Goal: Task Accomplishment & Management: Manage account settings

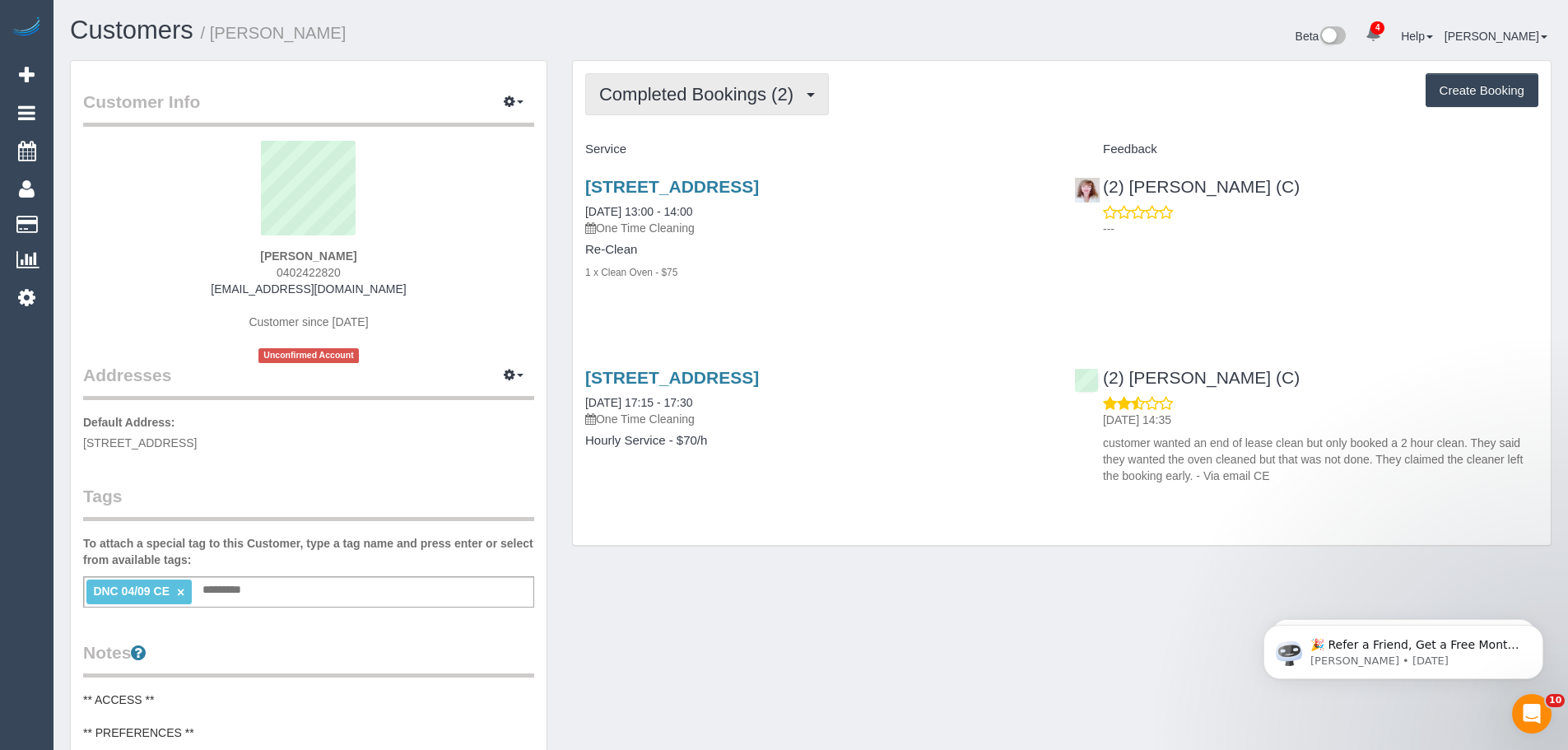
click at [750, 94] on span "Completed Bookings (2)" at bounding box center [701, 94] width 203 height 21
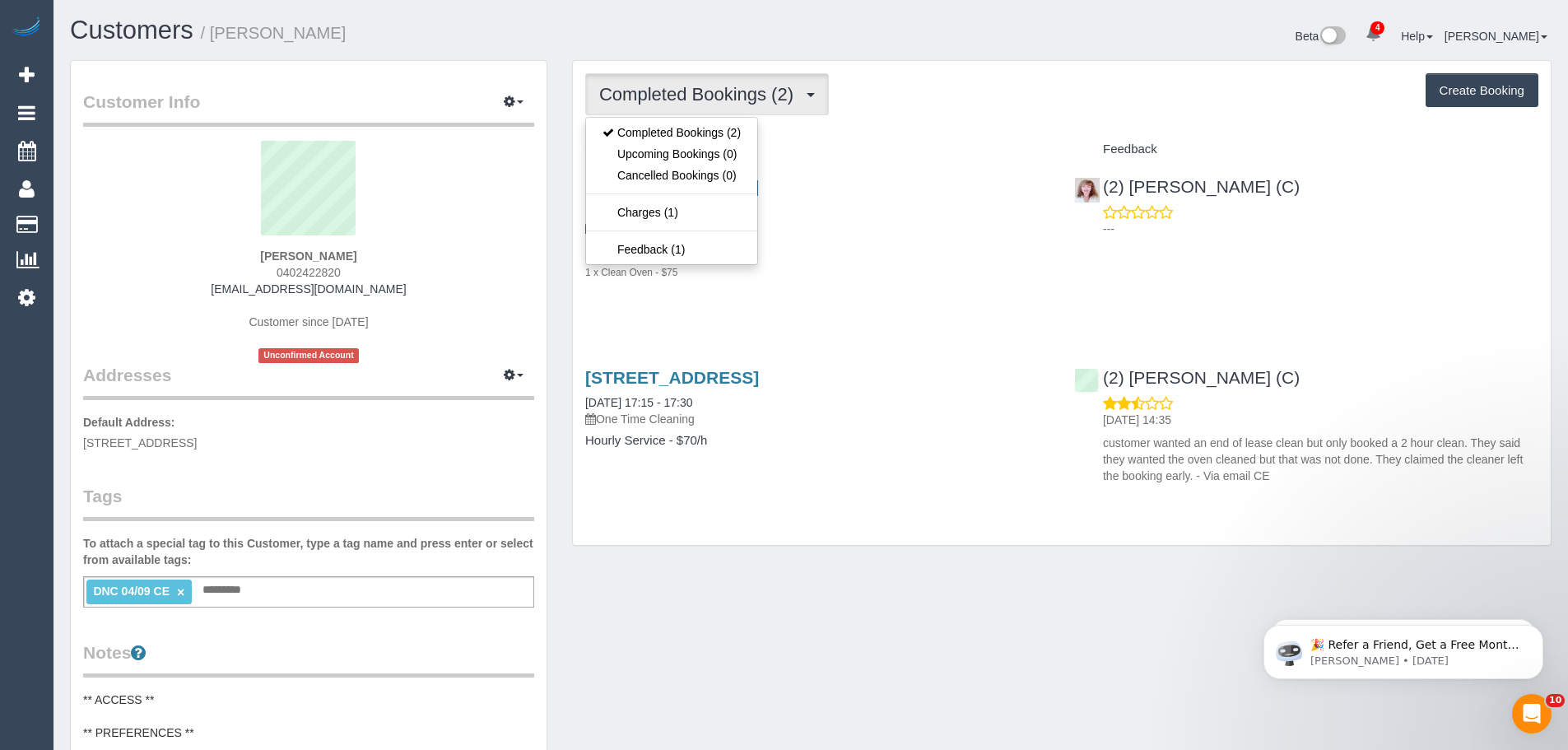
click at [881, 131] on div "Completed Bookings (2) Completed Bookings (2) Upcoming Bookings (0) Cancelled B…" at bounding box center [1062, 303] width 978 height 484
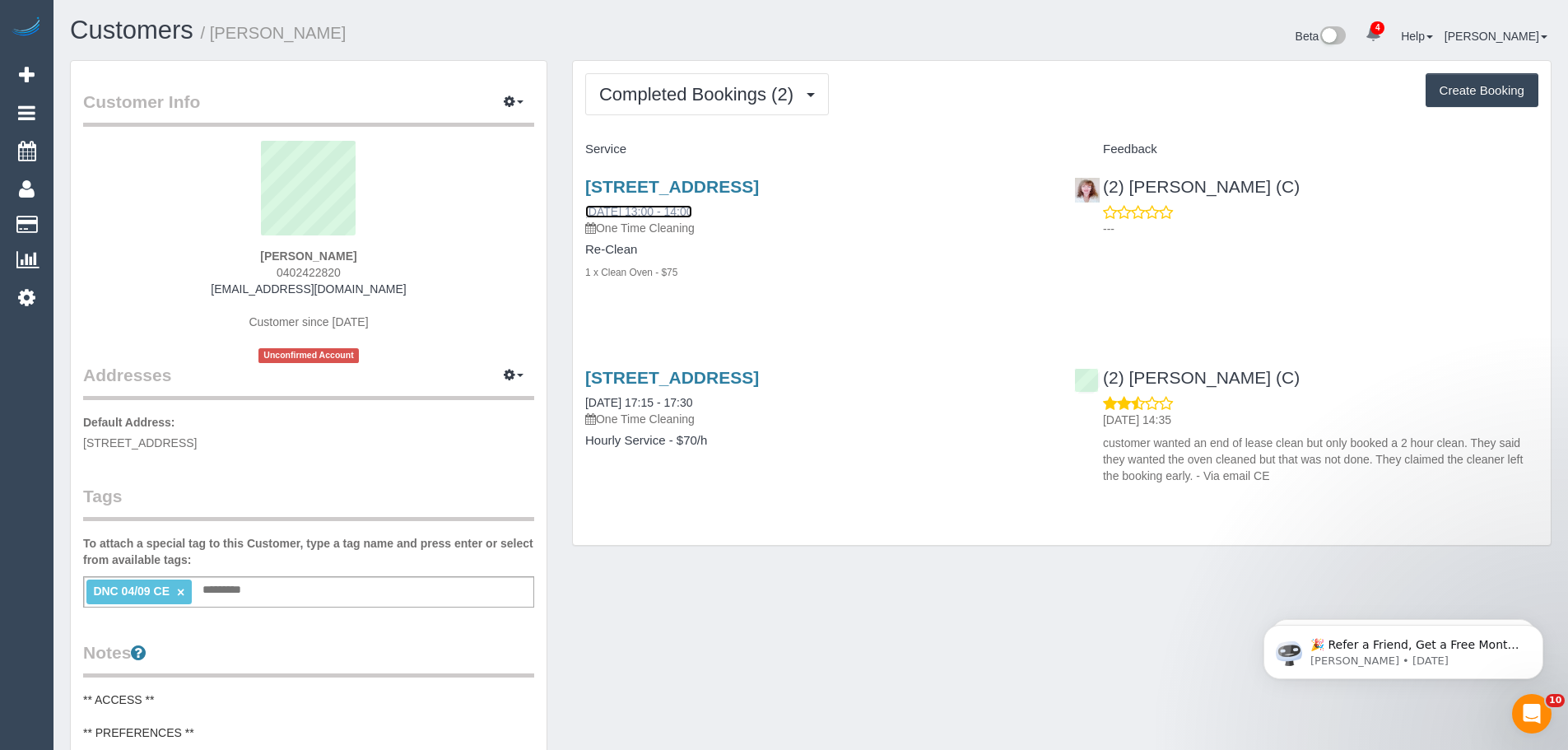
click at [652, 212] on link "12/09/2025 13:00 - 14:00" at bounding box center [639, 211] width 107 height 13
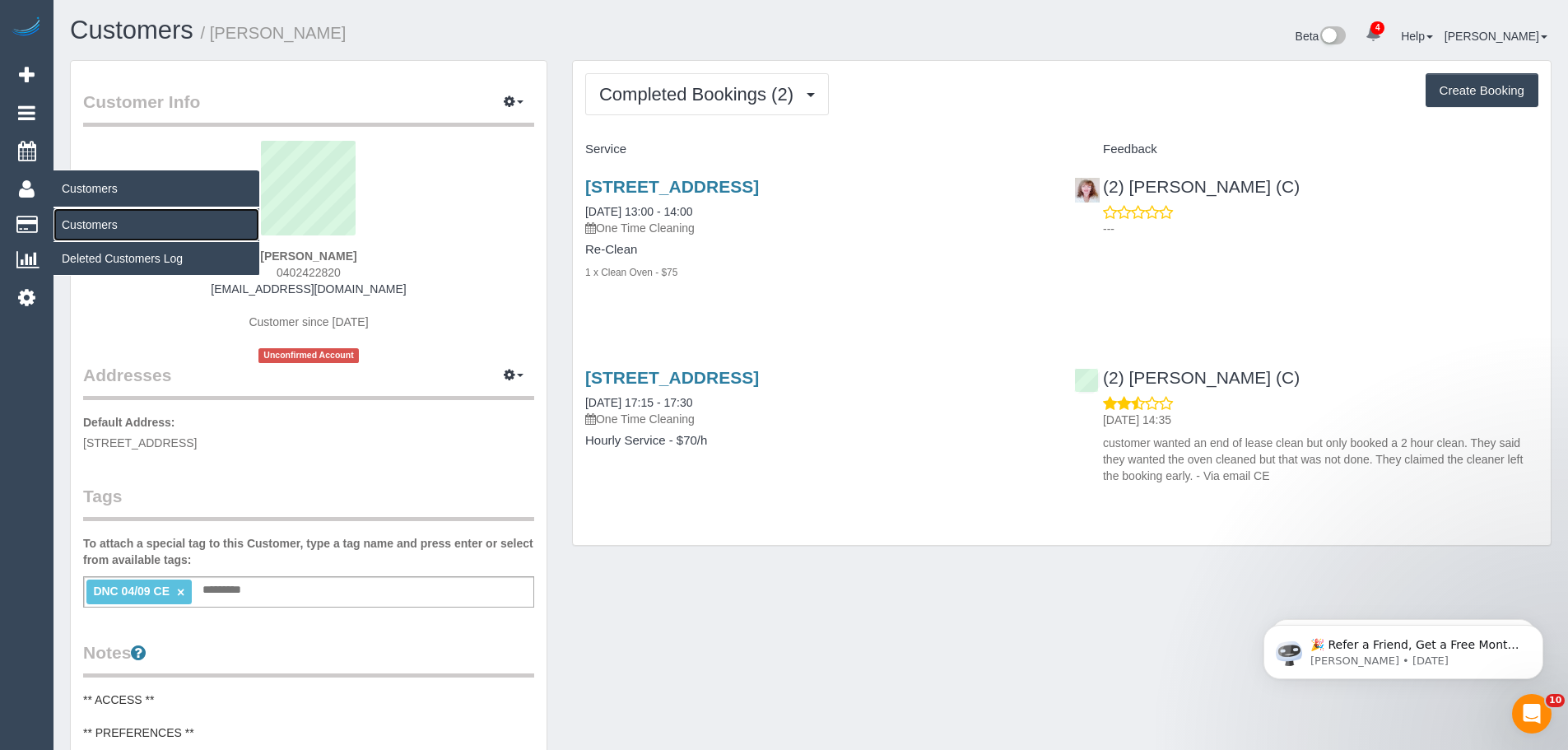
click at [105, 228] on link "Customers" at bounding box center [156, 224] width 206 height 32
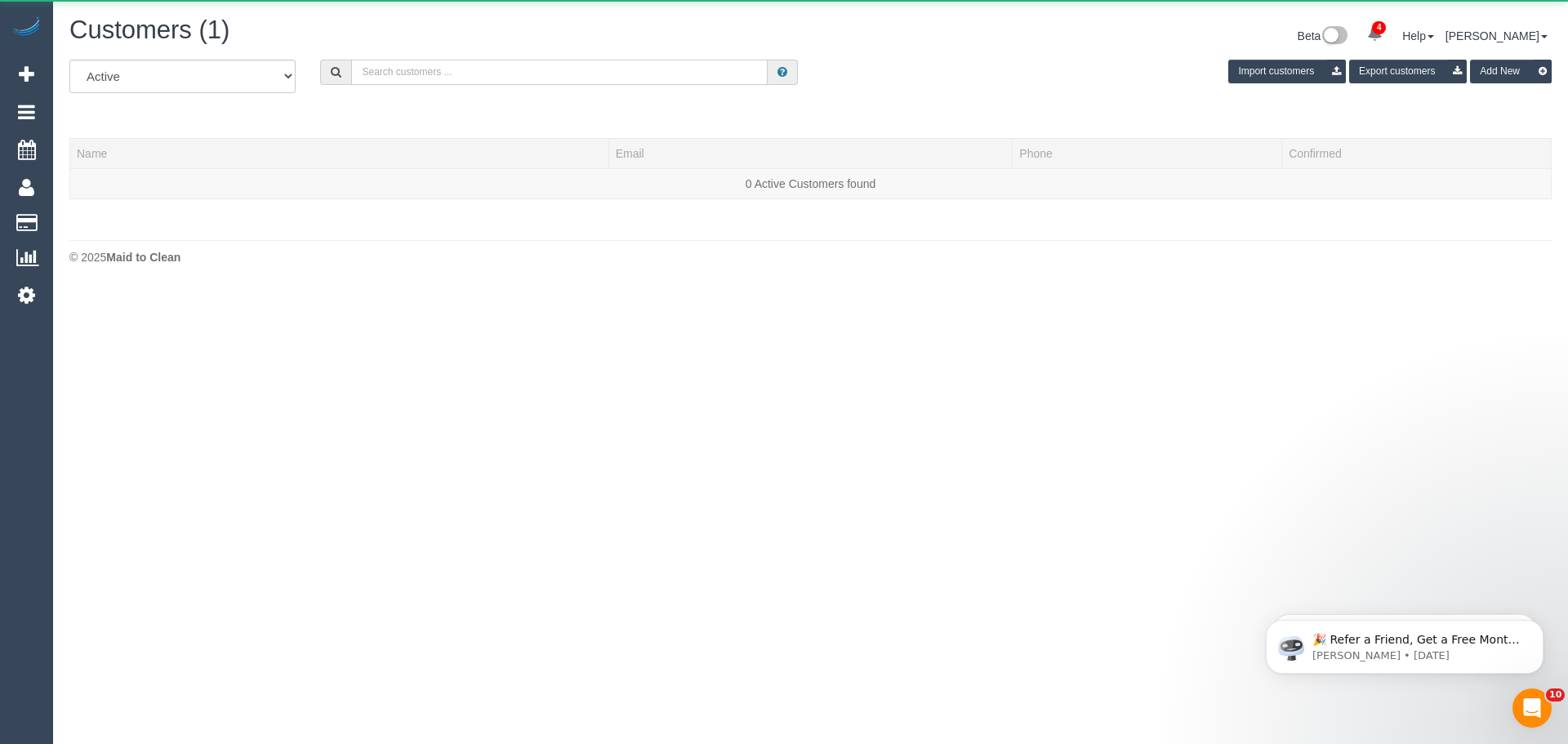
click at [541, 76] on input "text" at bounding box center [559, 72] width 417 height 25
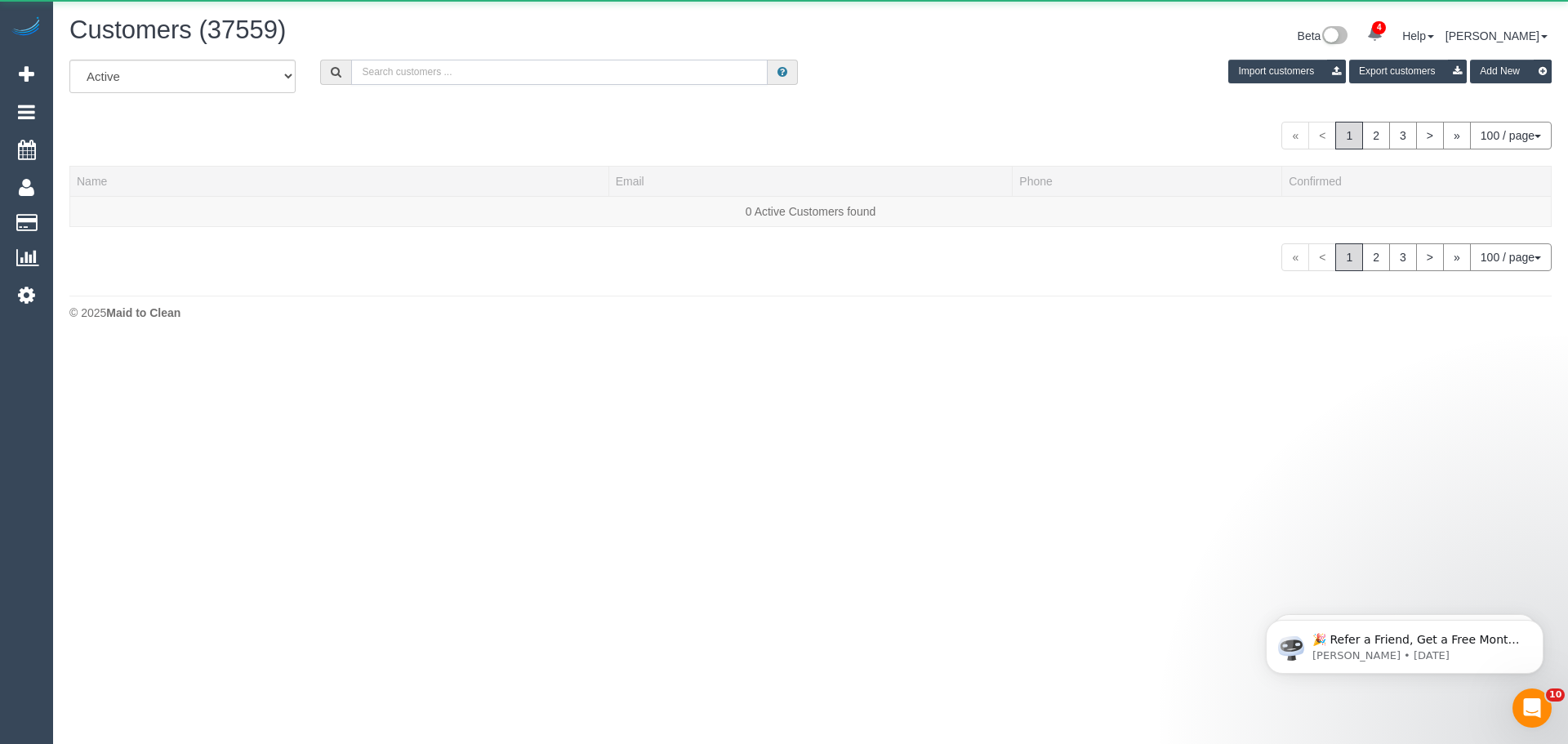
paste input "Josh Liley"
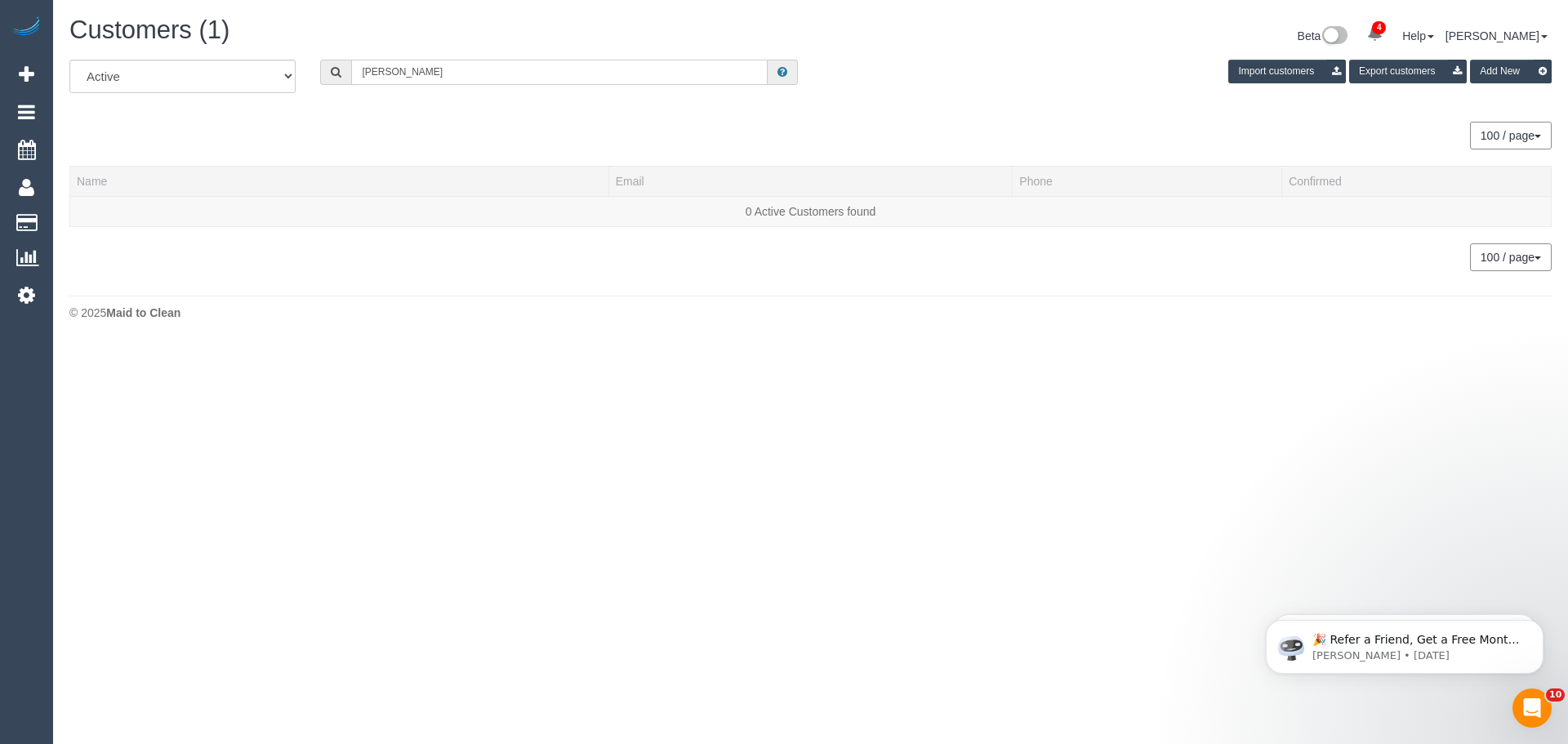
type input "Josh Liley"
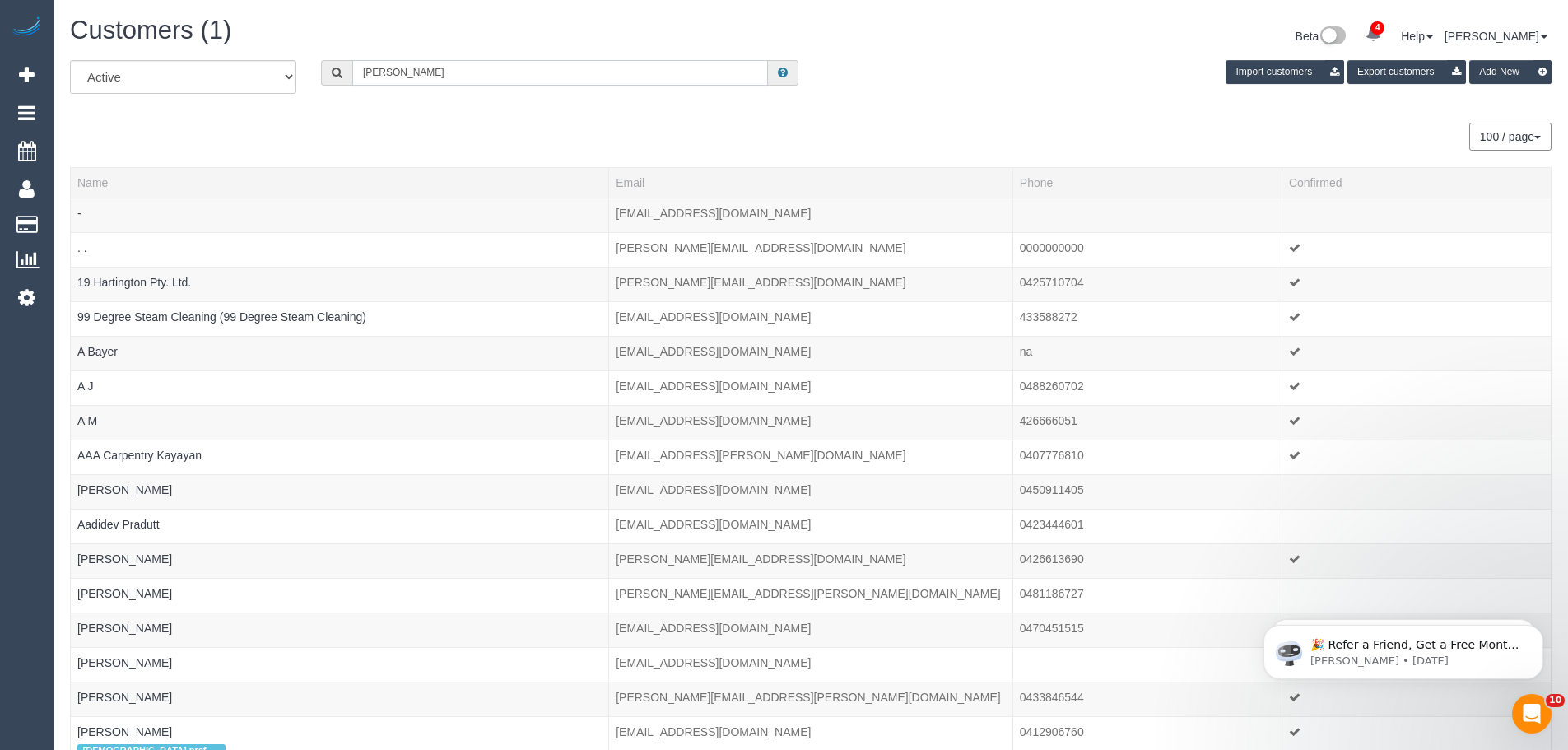
click at [499, 74] on input "Josh Liley" at bounding box center [560, 73] width 415 height 26
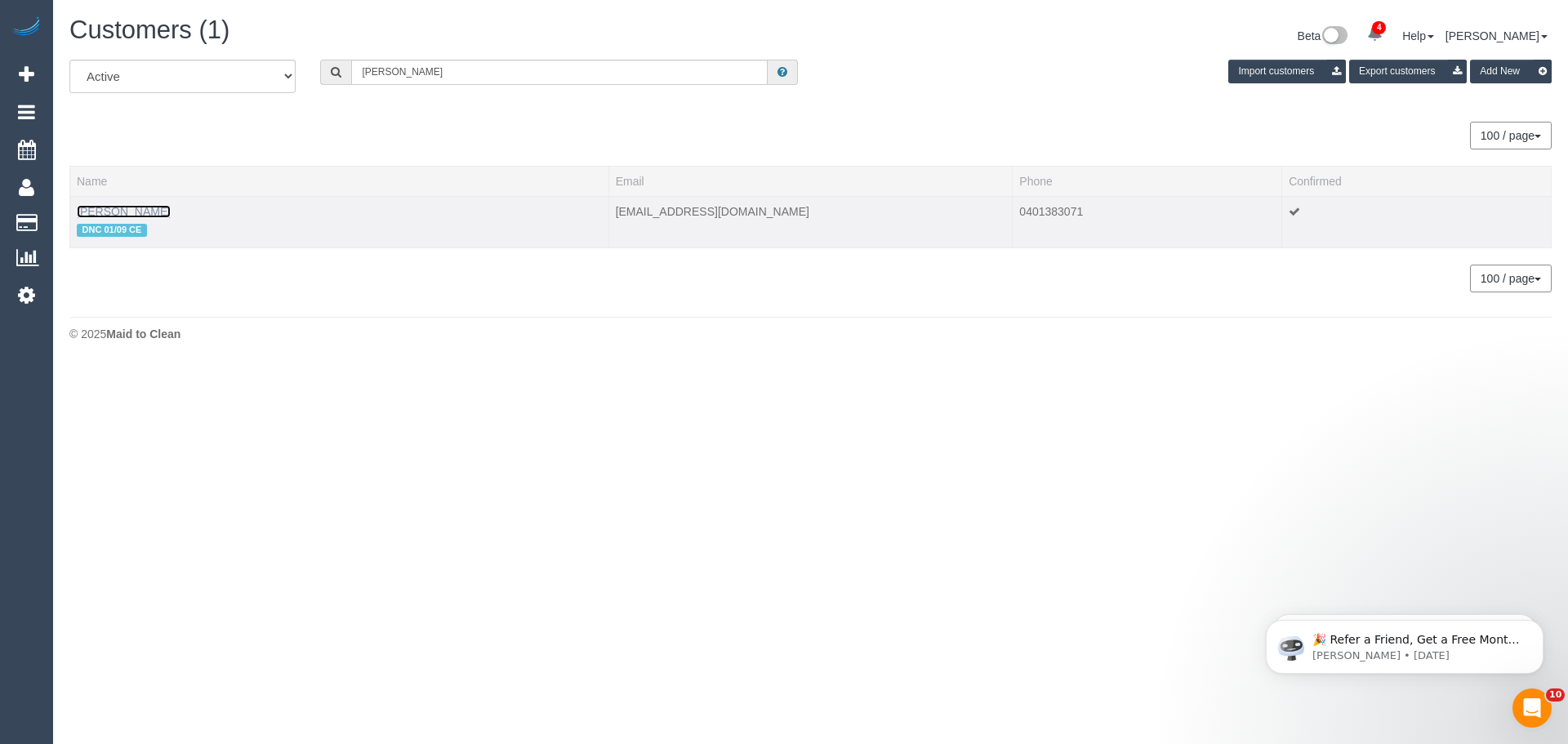
click at [112, 210] on link "Josh Liley" at bounding box center [124, 211] width 94 height 13
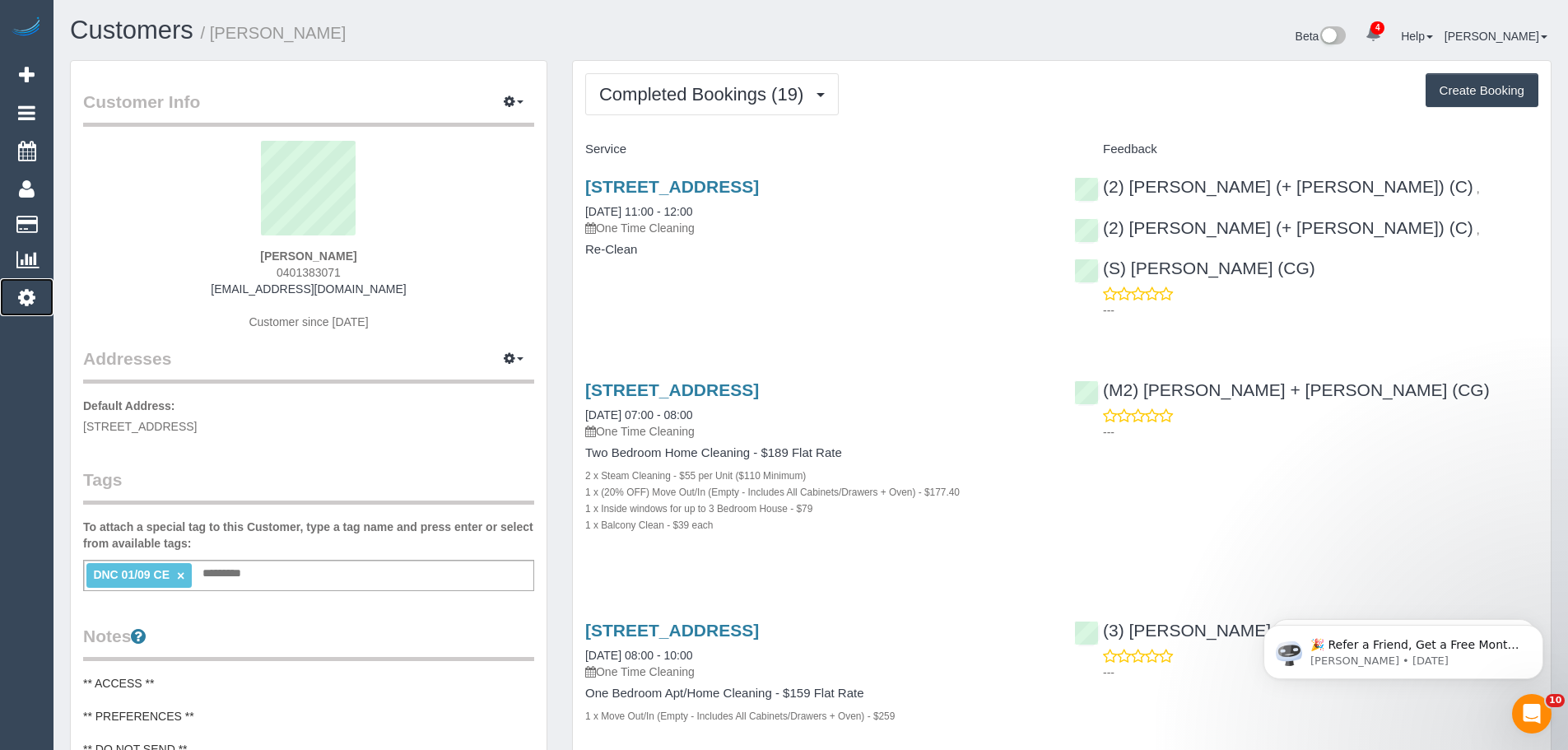
click at [23, 297] on icon at bounding box center [27, 297] width 18 height 20
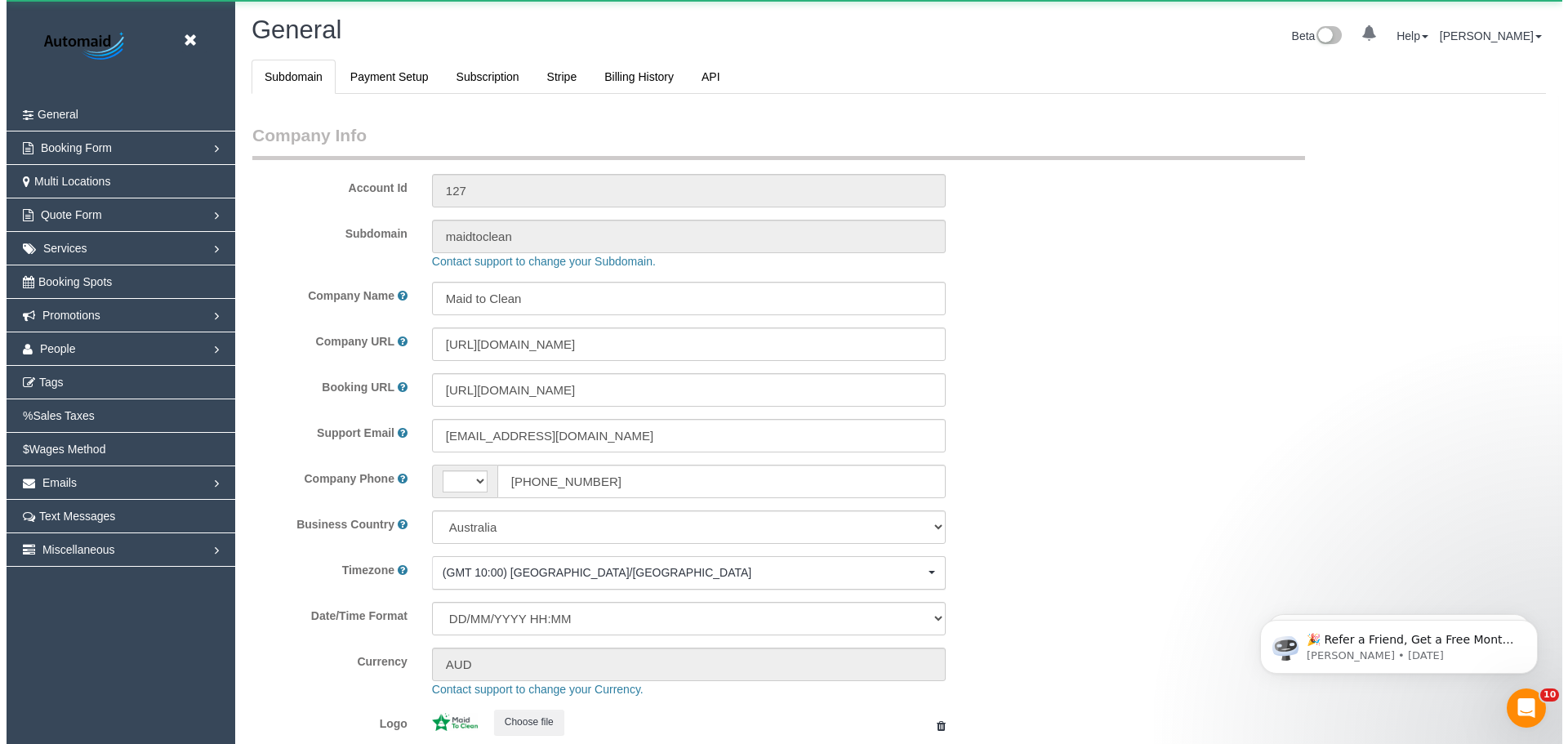
scroll to position [3699, 1555]
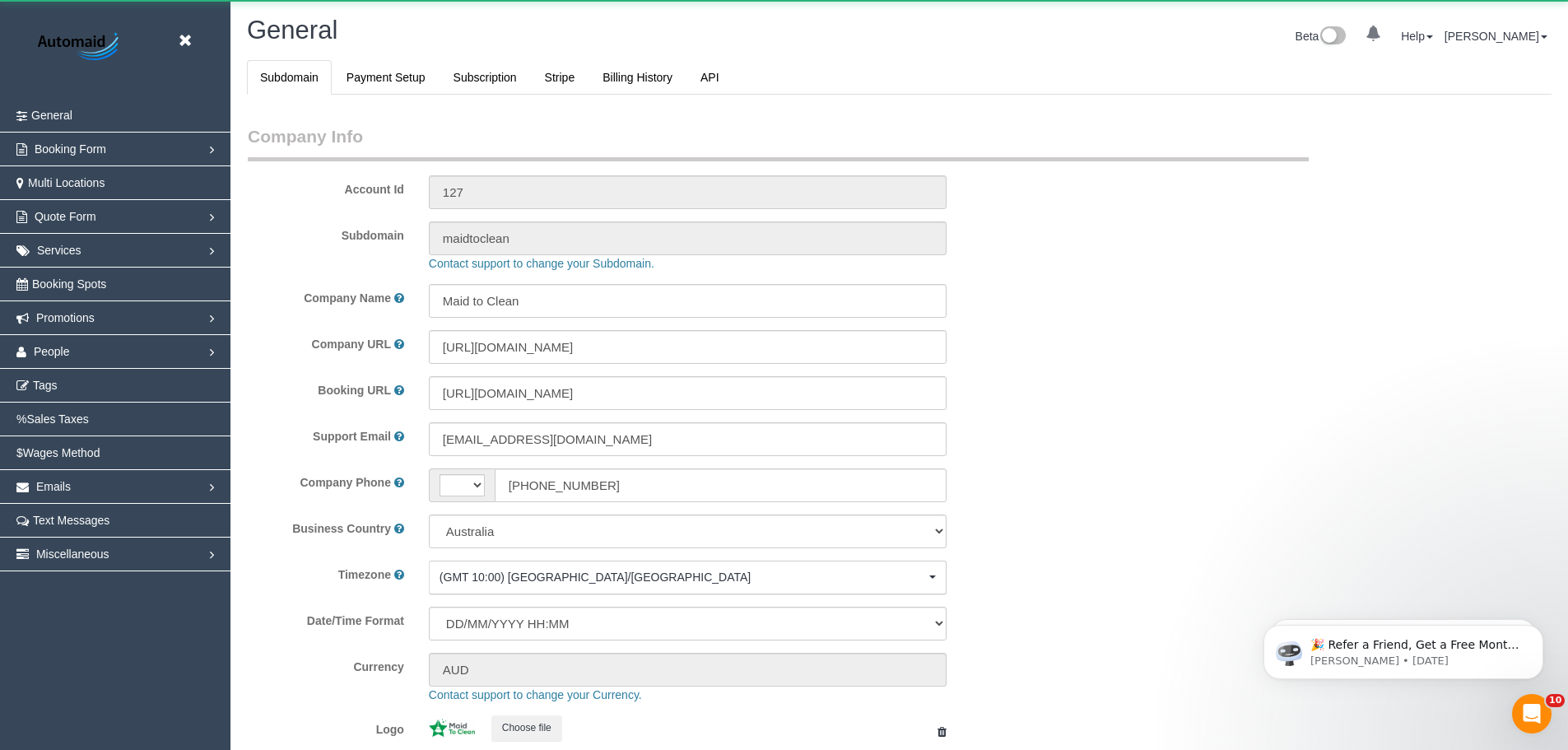
select select "string:AU"
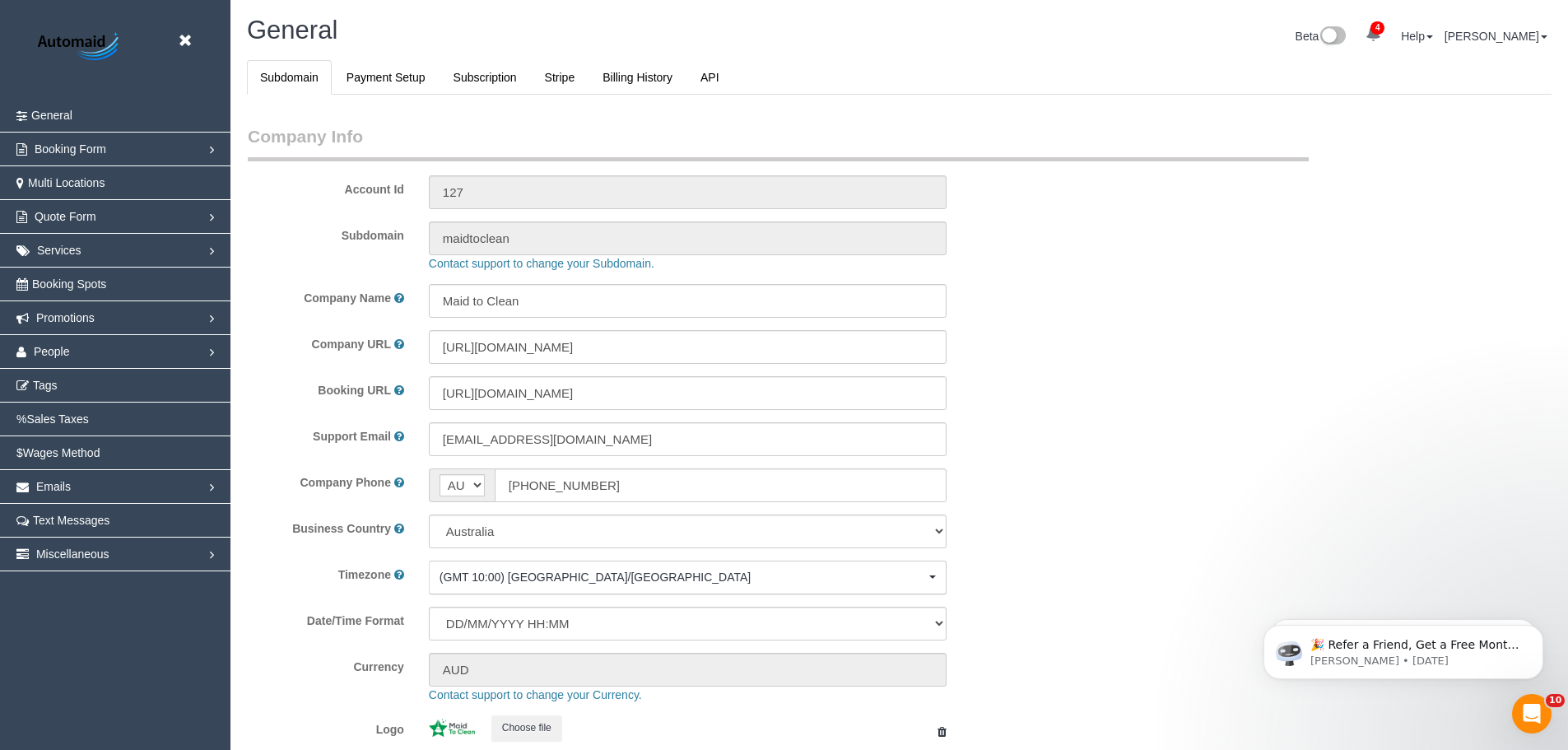
select select "1"
click at [97, 315] on link "Promotions" at bounding box center [115, 317] width 230 height 32
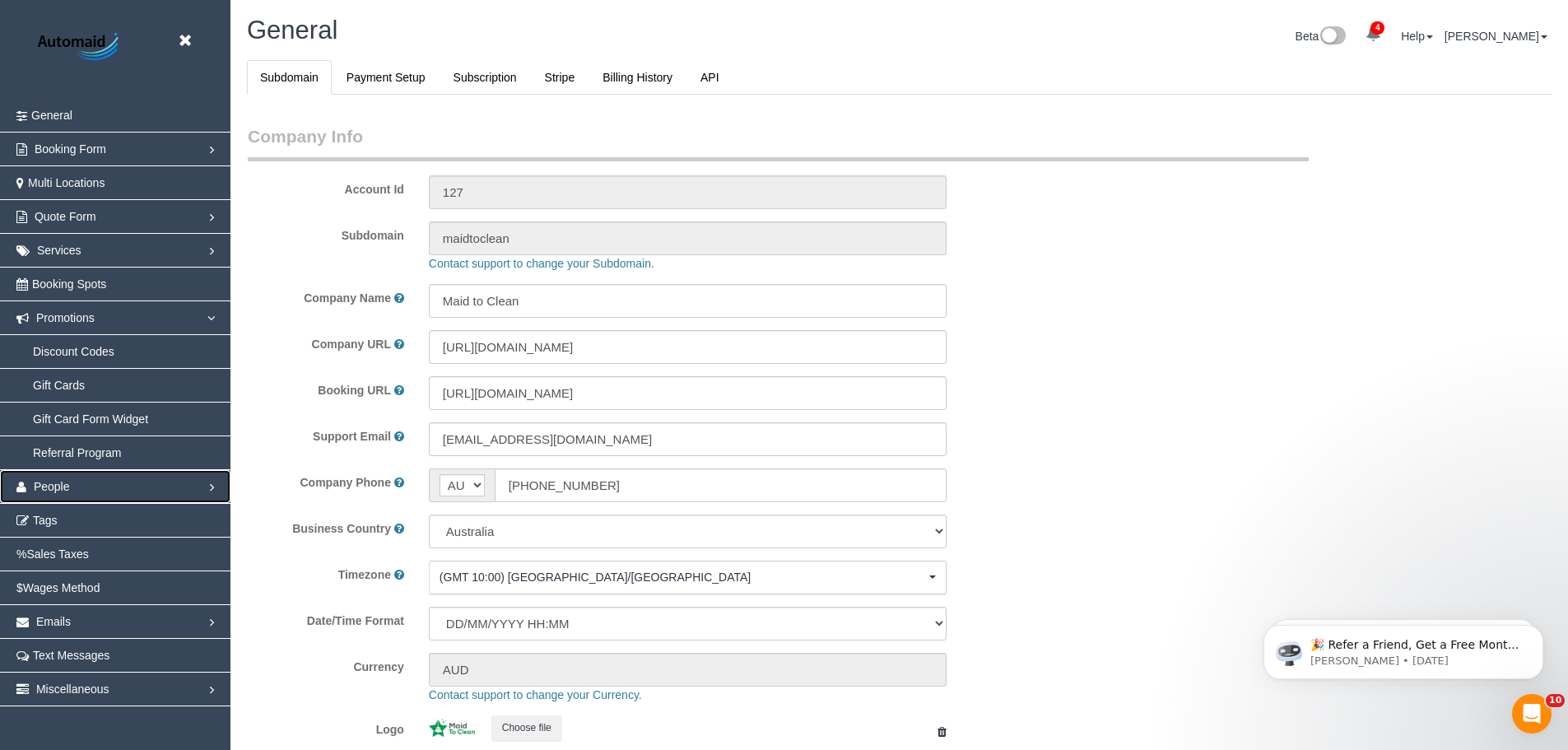
click at [114, 475] on link "People" at bounding box center [115, 486] width 230 height 32
click at [122, 453] on link "Team Availability" at bounding box center [115, 452] width 230 height 32
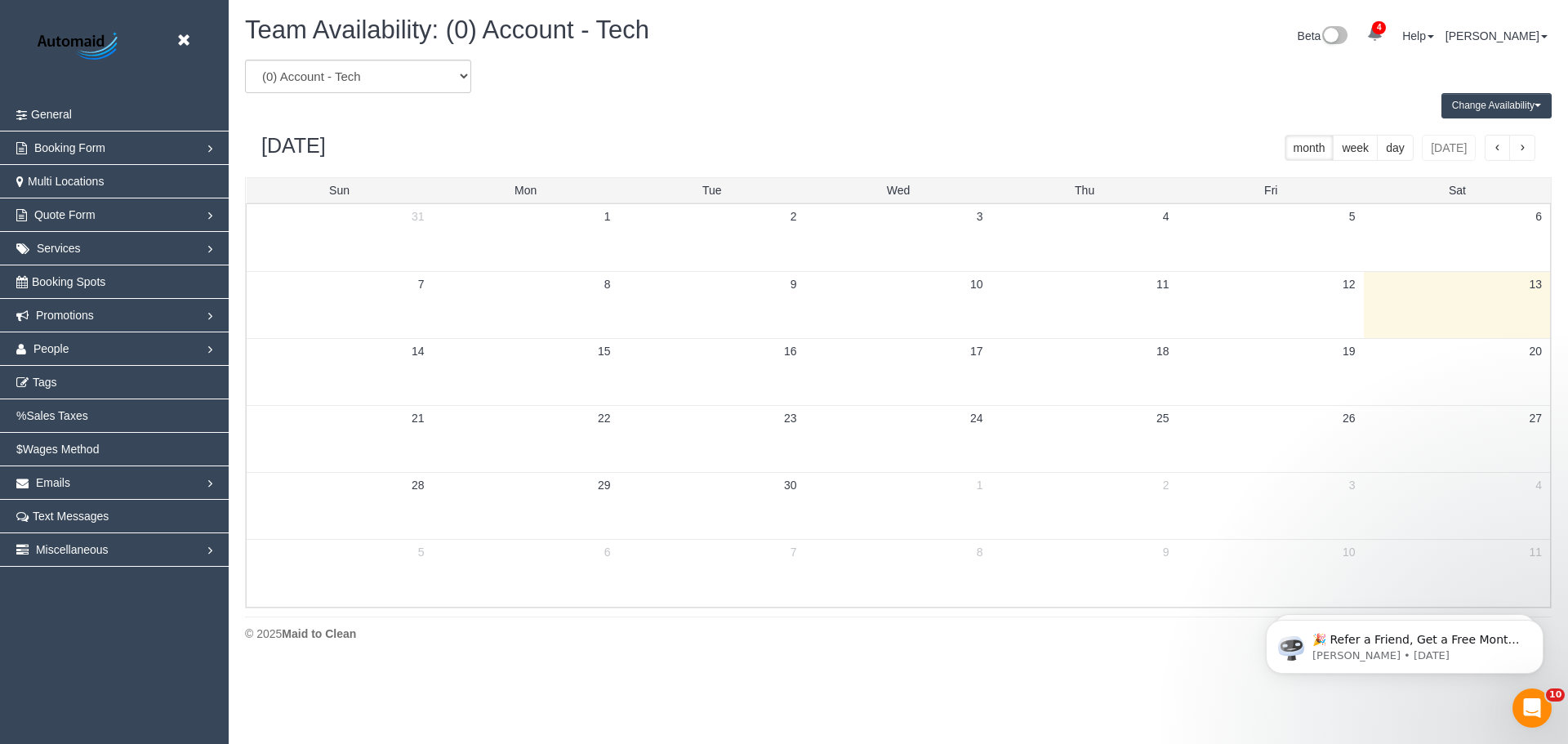
scroll to position [665, 1568]
click at [343, 77] on select "(0) Account - Tech (0) Office (0) Raunak Test Account (1) Debbie Brodjanac (FT)…" at bounding box center [358, 76] width 227 height 33
select select "number:118906"
click at [245, 60] on select "(0) Account - Tech (0) Office (0) Raunak Test Account (1) Debbie Brodjanac (FT)…" at bounding box center [358, 76] width 227 height 33
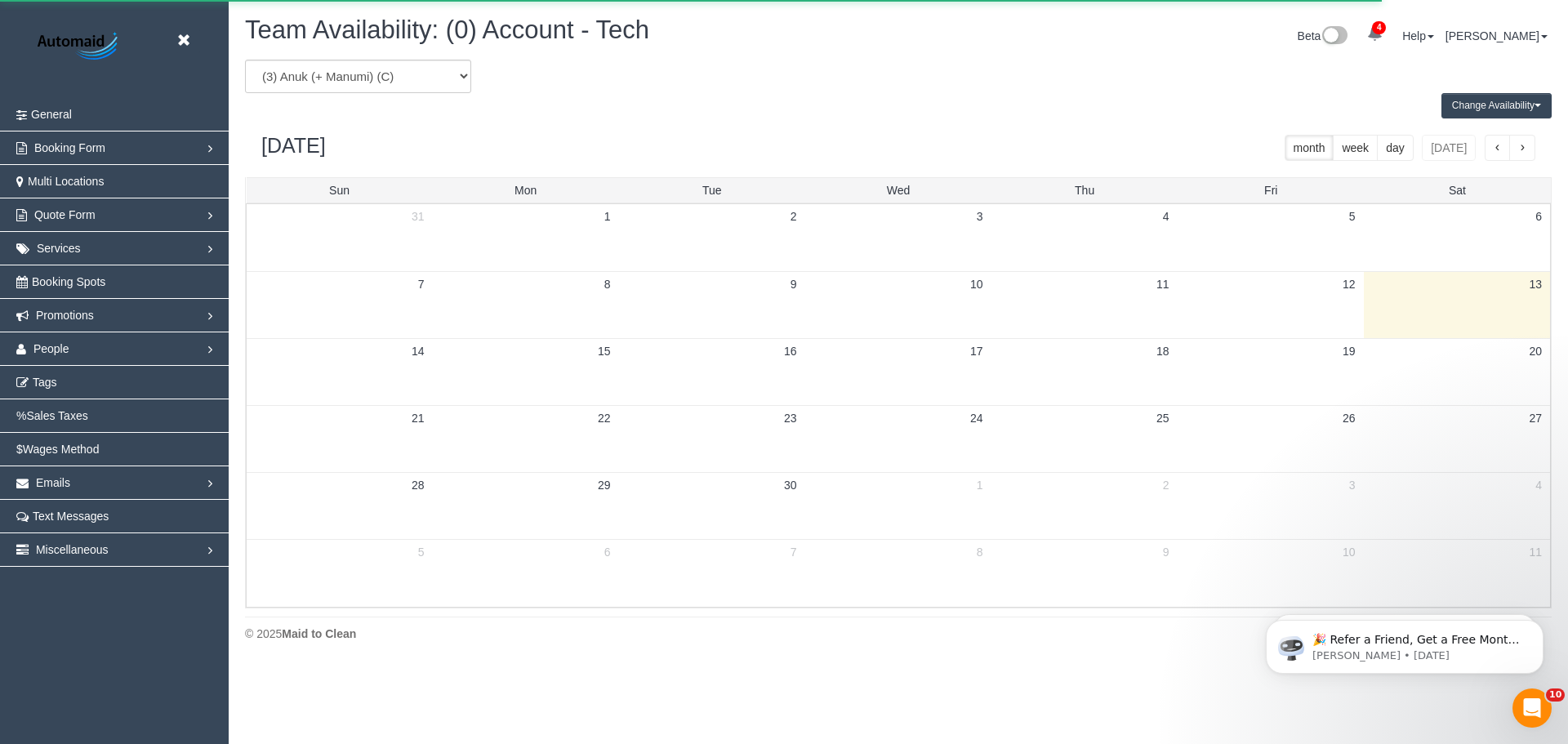
scroll to position [80992, 80086]
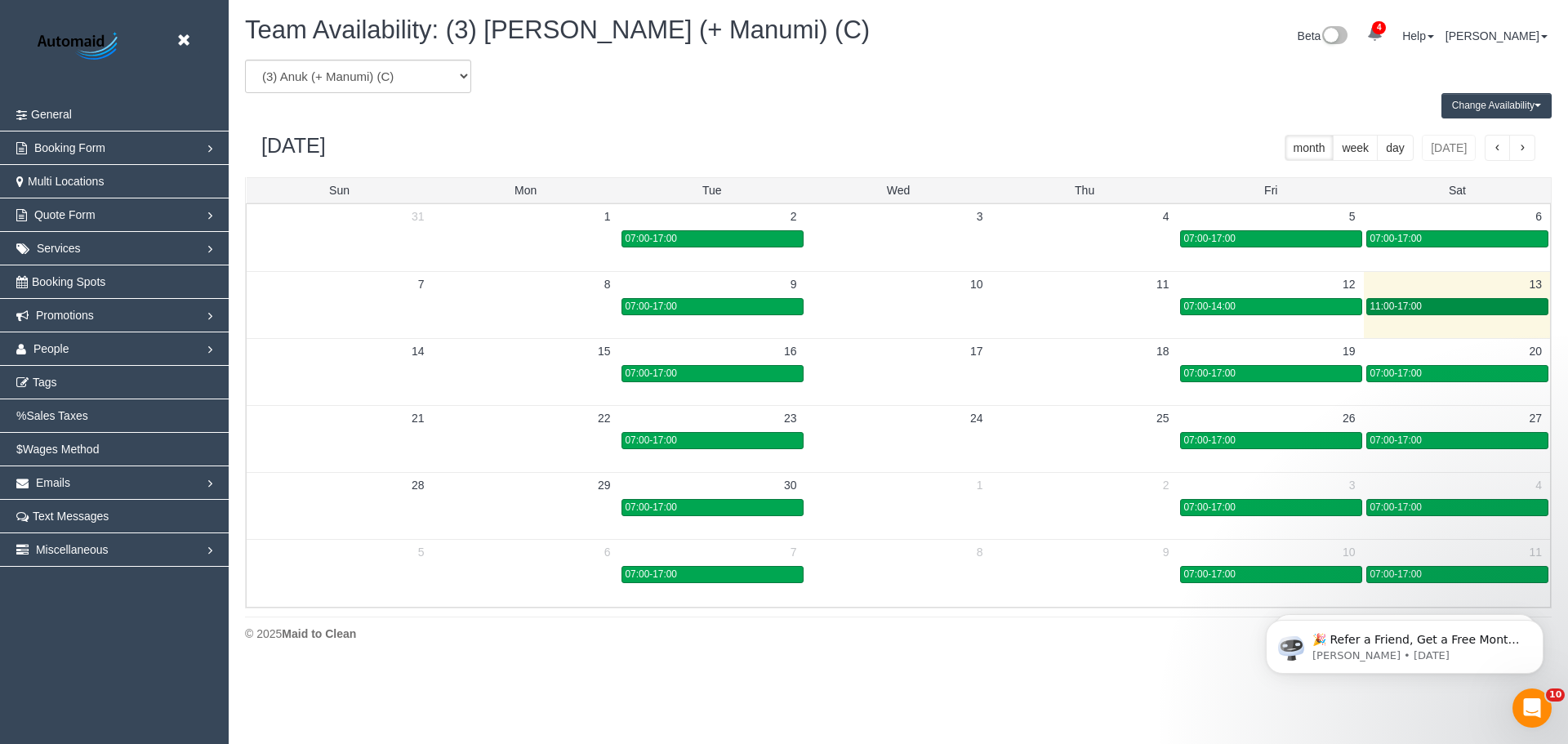
click at [1434, 310] on div "11:00-17:00" at bounding box center [1457, 307] width 175 height 13
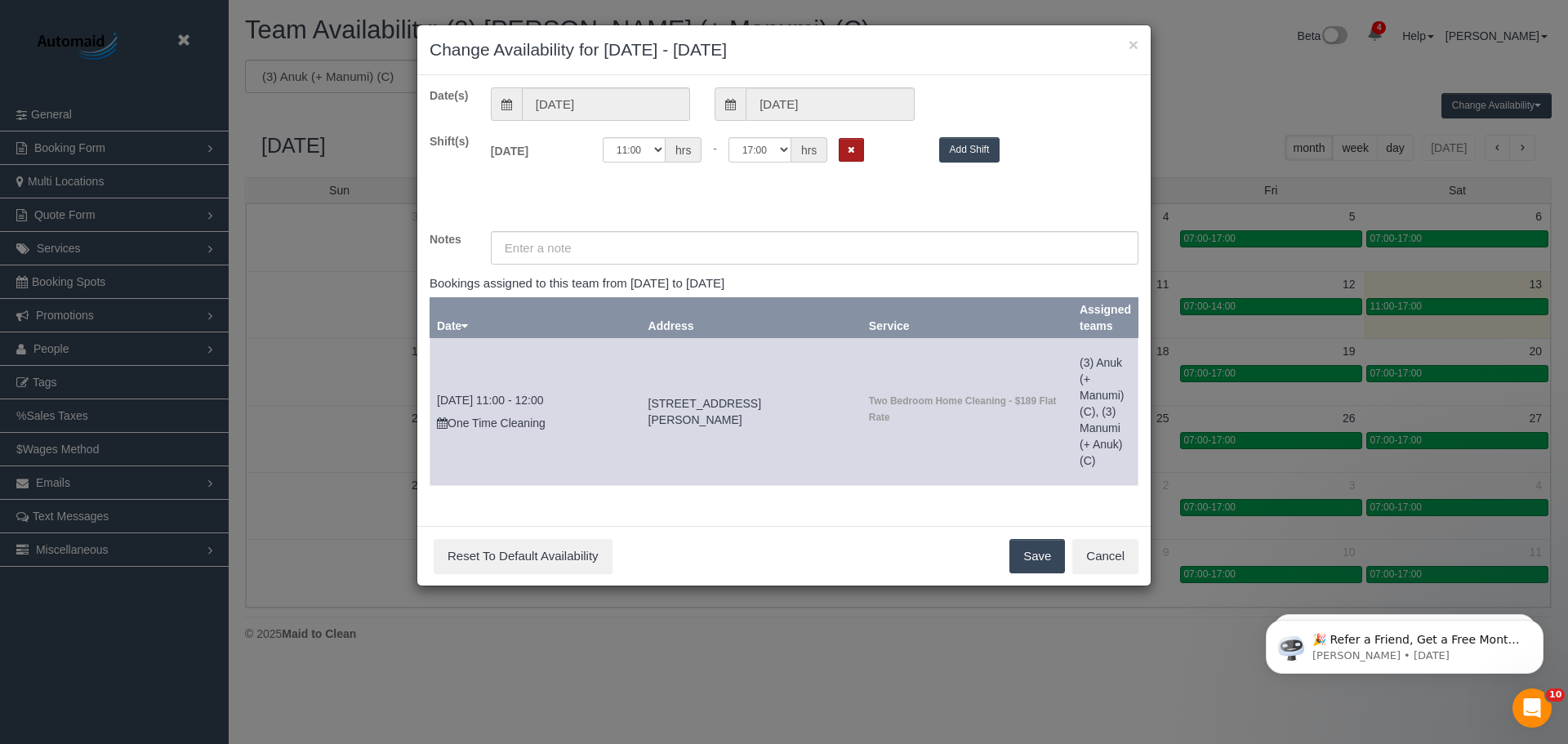
click at [843, 145] on button "Remove Shift" at bounding box center [851, 149] width 25 height 23
click at [1015, 556] on button "Save" at bounding box center [1037, 556] width 56 height 34
drag, startPoint x: 1015, startPoint y: 556, endPoint x: 900, endPoint y: 486, distance: 134.6
drag, startPoint x: 900, startPoint y: 486, endPoint x: 991, endPoint y: 557, distance: 115.4
click at [982, 551] on div "× Change Availability for 13/09/2025 - 13/09/2025 Date(s) 13/09/2025 13/09/2025…" at bounding box center [784, 372] width 1568 height 744
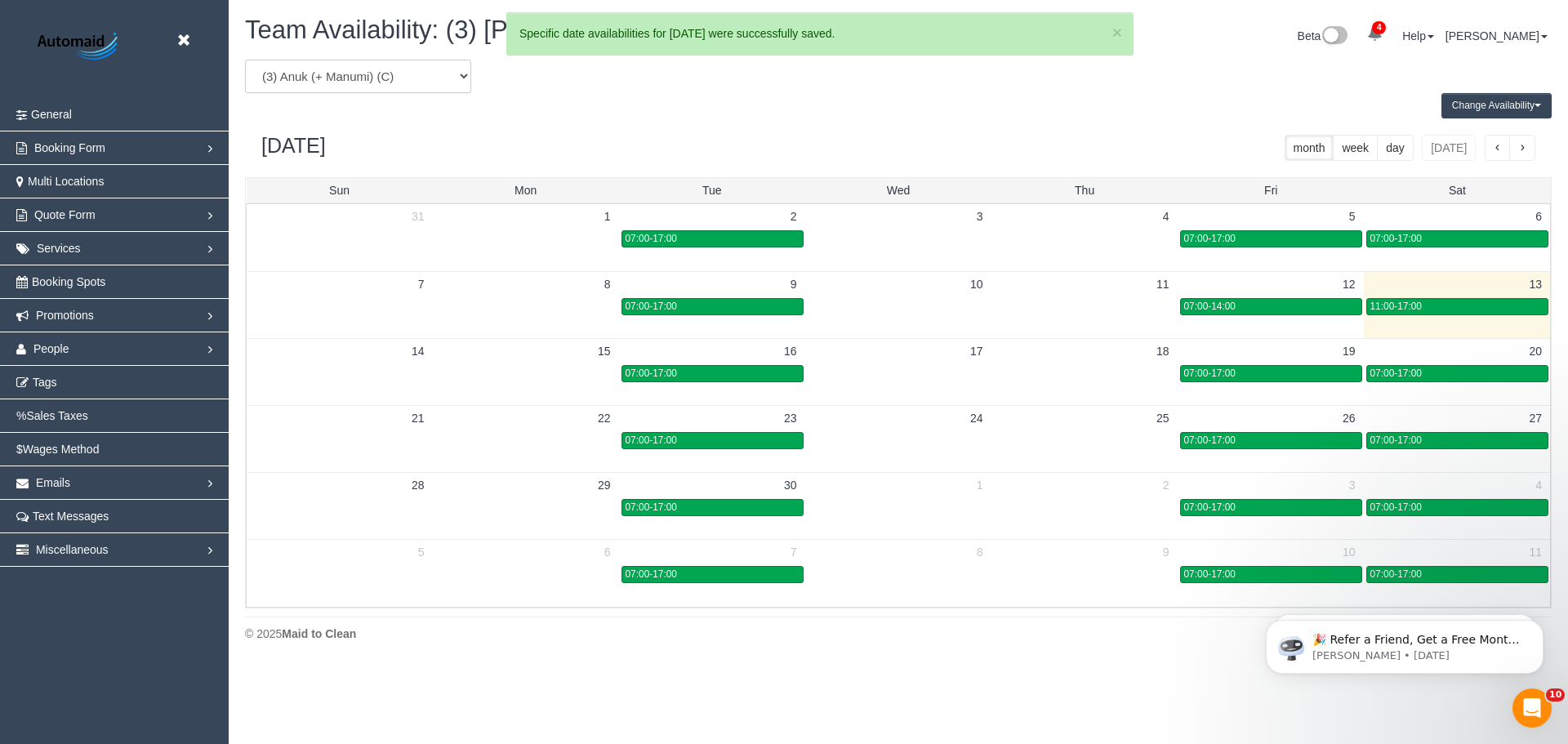
click at [377, 74] on select "(0) Account - Tech (0) Office (0) Raunak Test Account (1) Debbie Brodjanac (FT)…" at bounding box center [358, 76] width 227 height 33
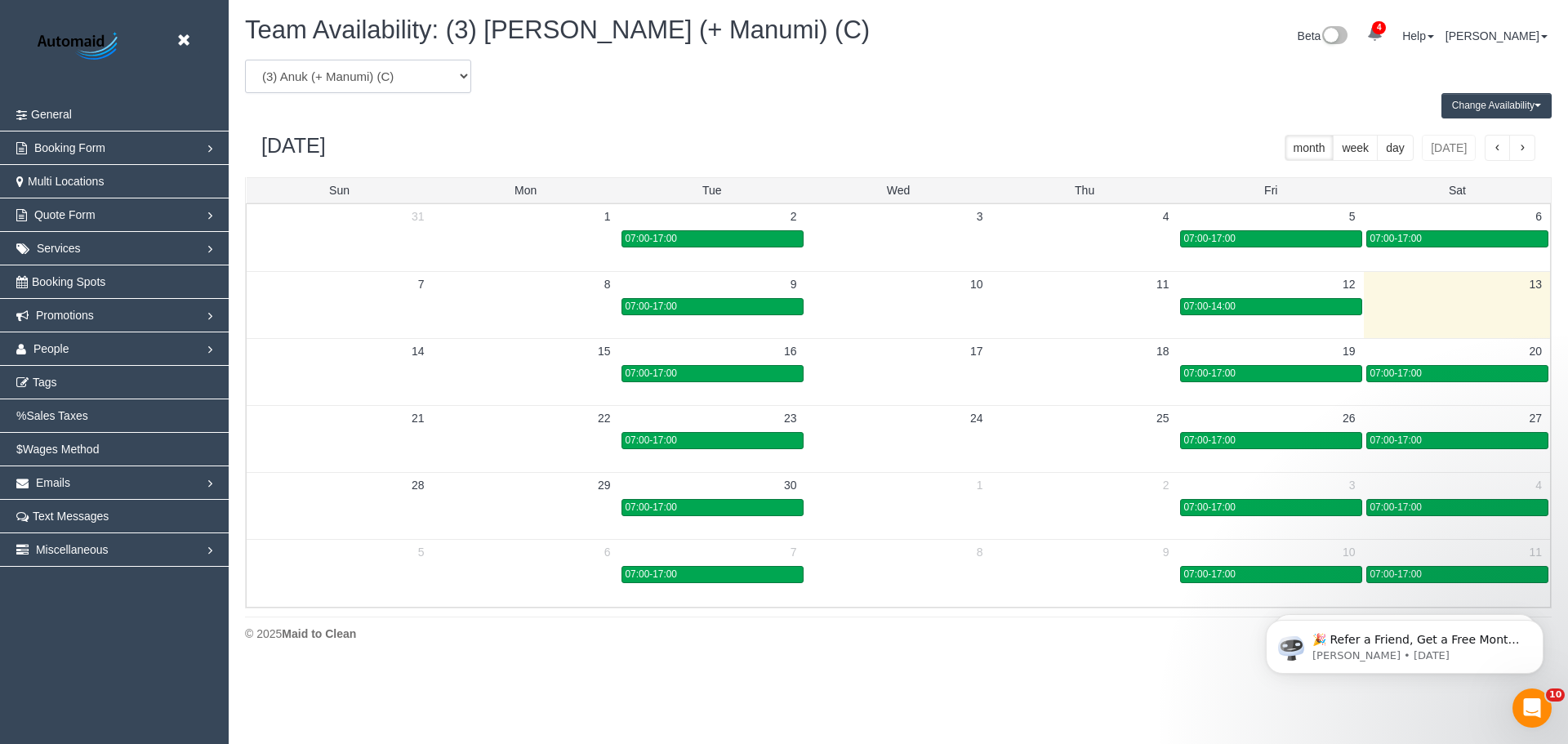
select select "number:118905"
click at [245, 60] on select "(0) Account - Tech (0) Office (0) Raunak Test Account (1) Debbie Brodjanac (FT)…" at bounding box center [358, 76] width 227 height 33
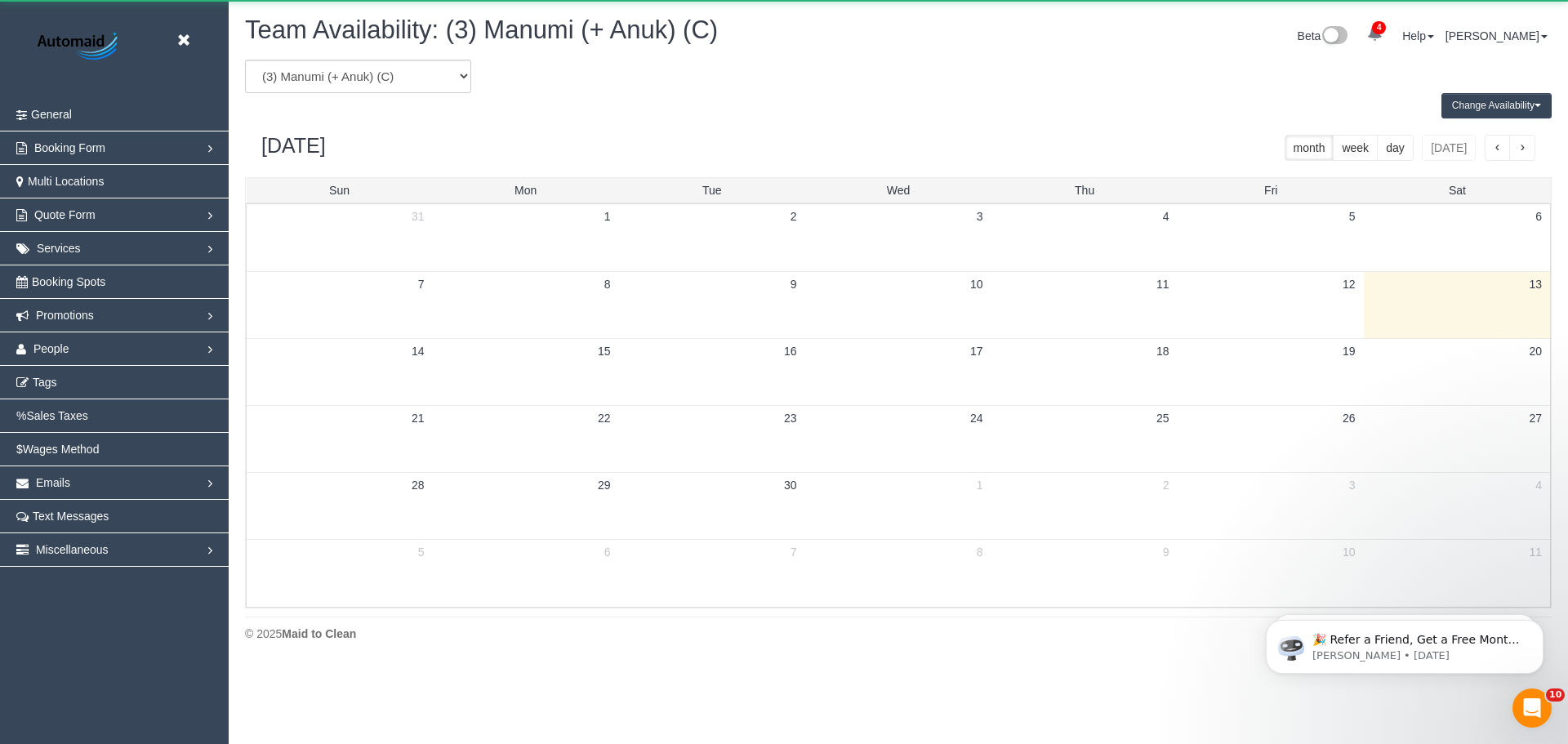
scroll to position [80992, 80086]
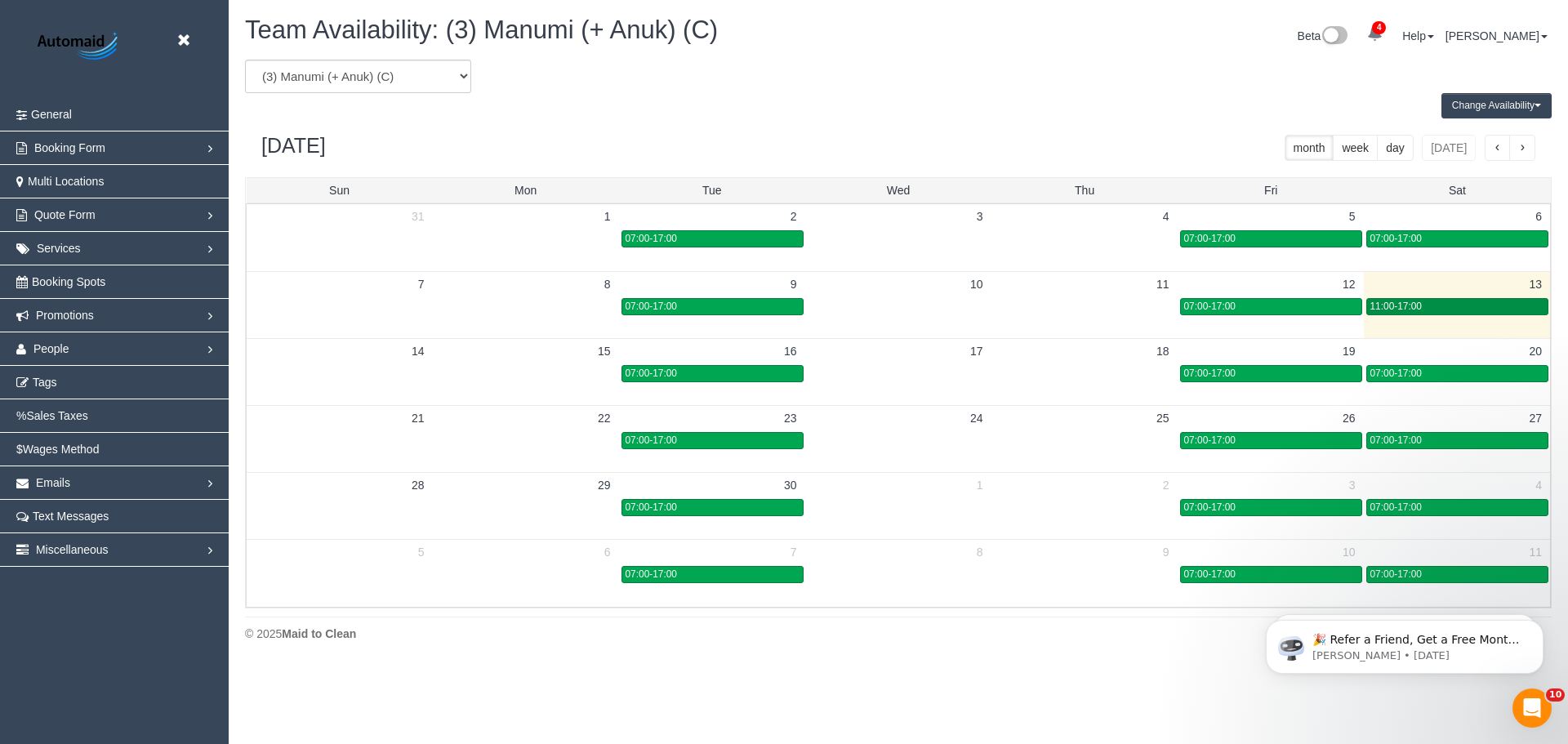
click at [1430, 307] on div "11:00-17:00" at bounding box center [1457, 307] width 175 height 13
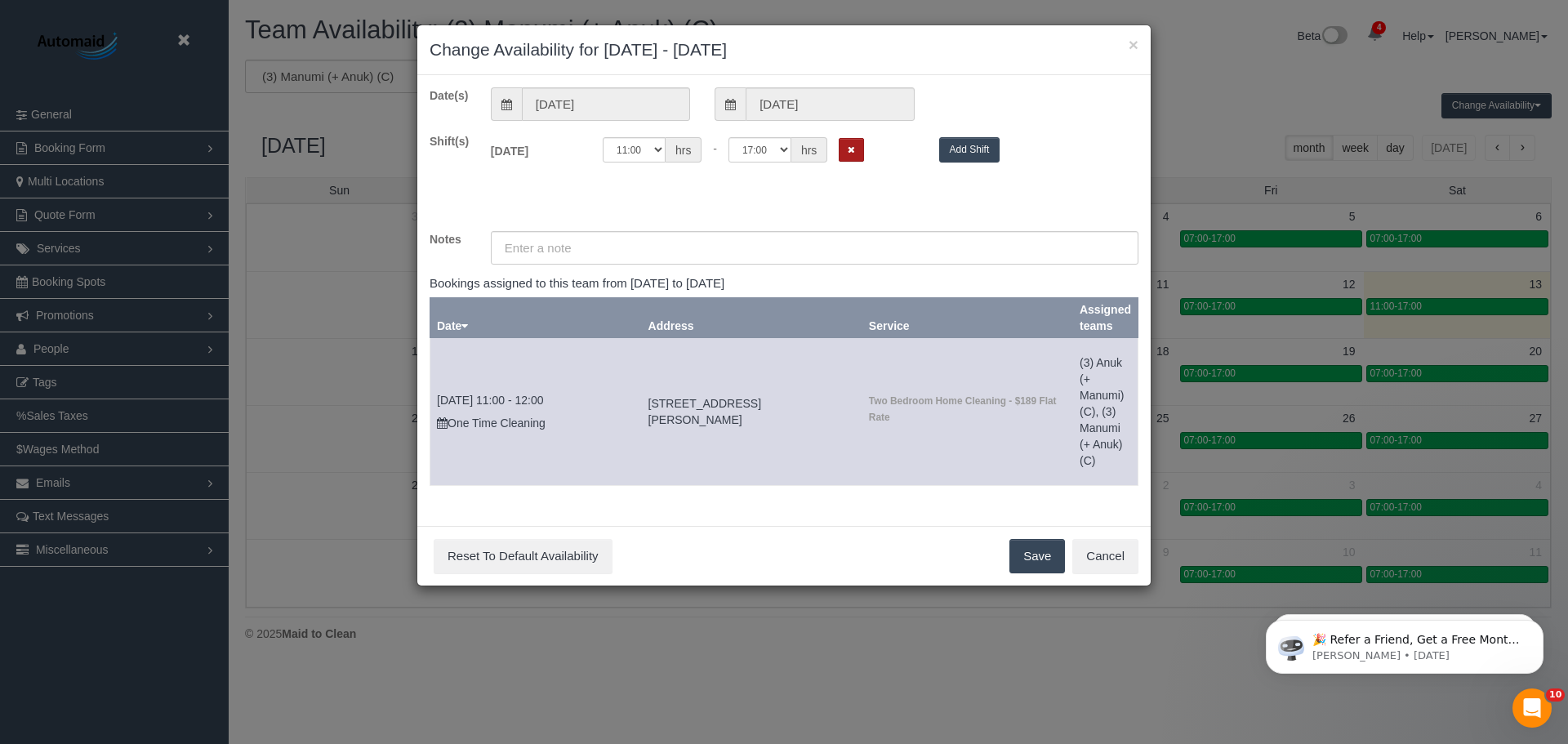
click at [854, 146] on icon "Remove Shift" at bounding box center [851, 149] width 8 height 9
click at [1035, 555] on button "Save" at bounding box center [1037, 556] width 56 height 34
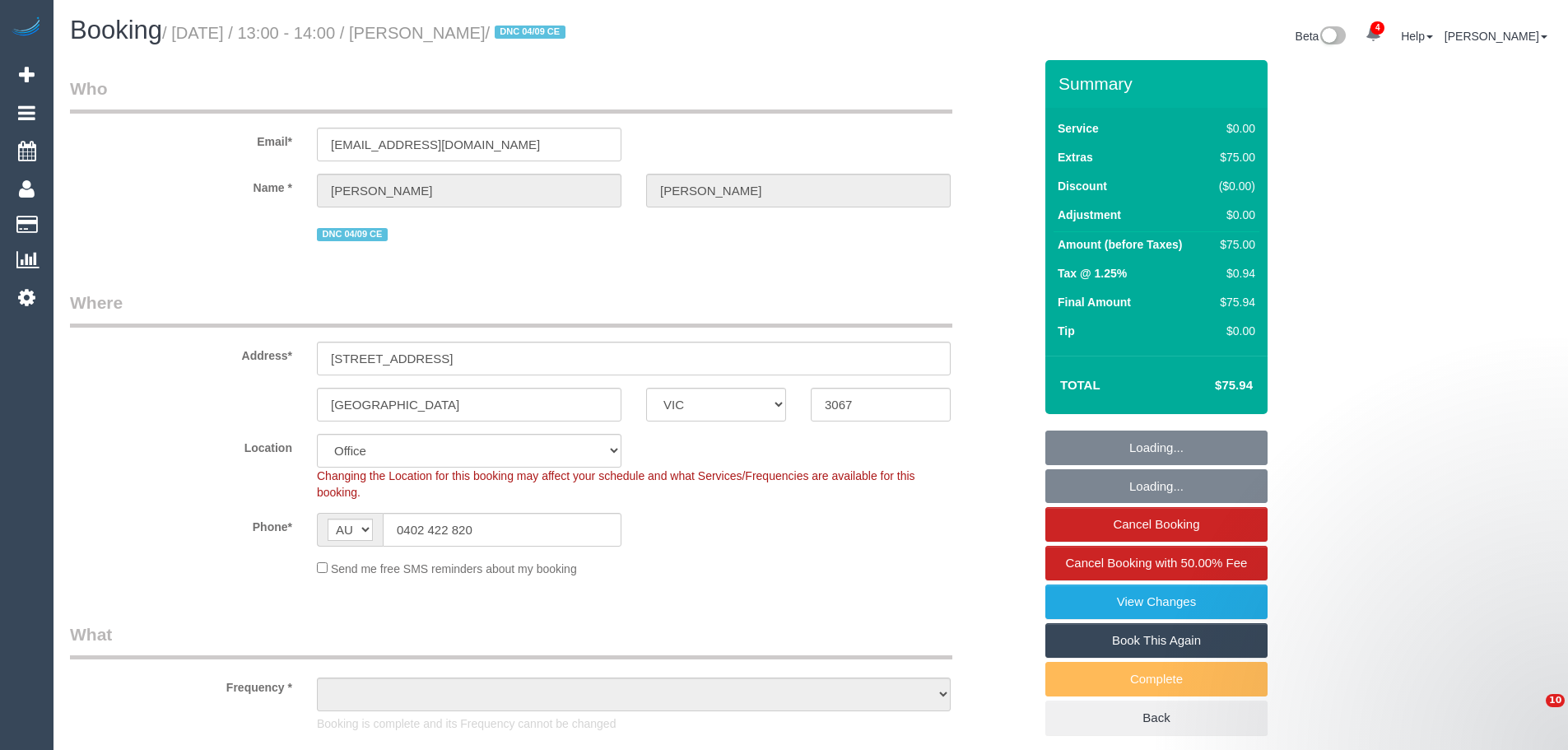
select select "VIC"
select select "object:626"
select select "string:stripe-pm_1S2gpF2GScqysDRVhMzYVQ14"
select select "number:28"
select select "number:17"
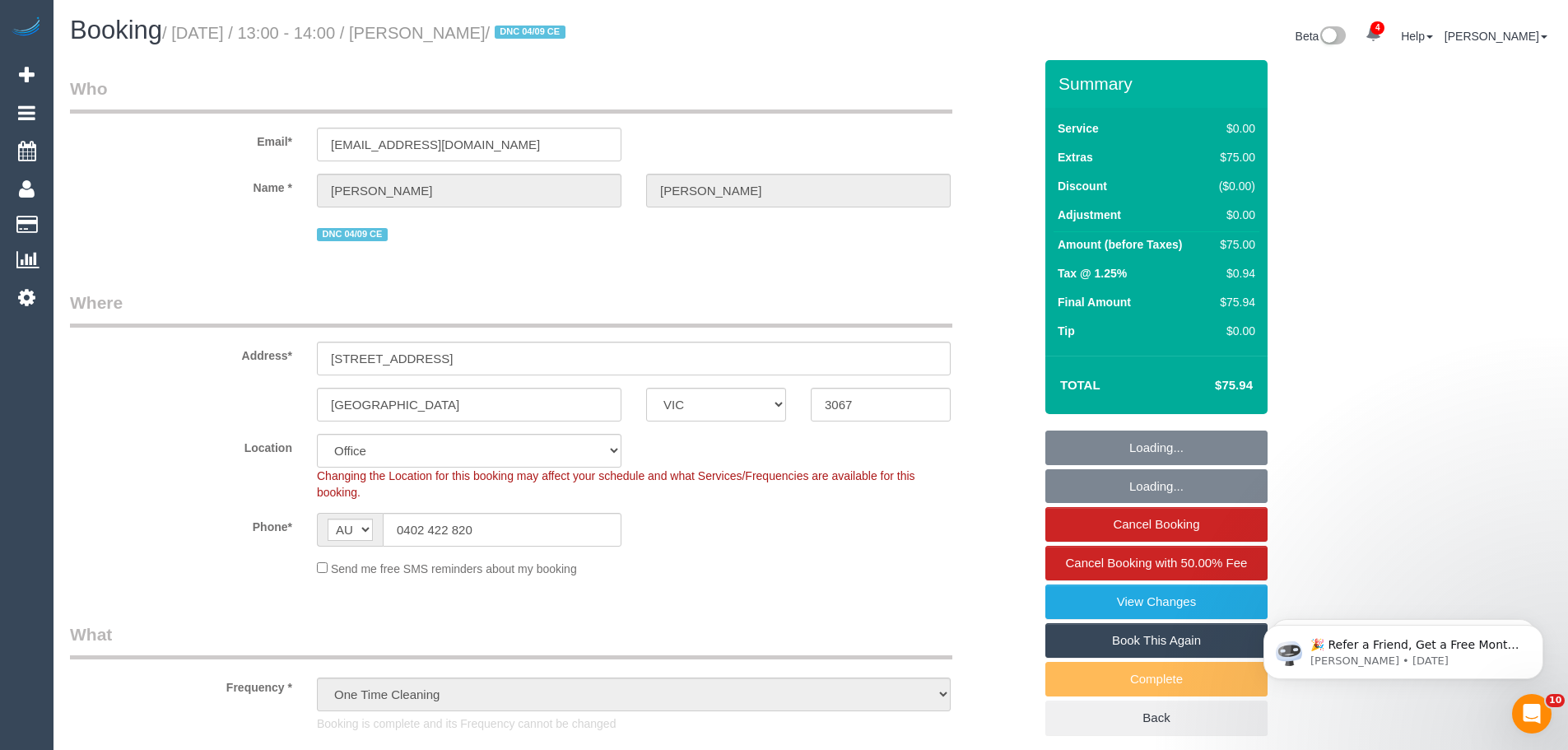
select select "number:18"
select select "number:25"
select select "number:12"
select select "object:2110"
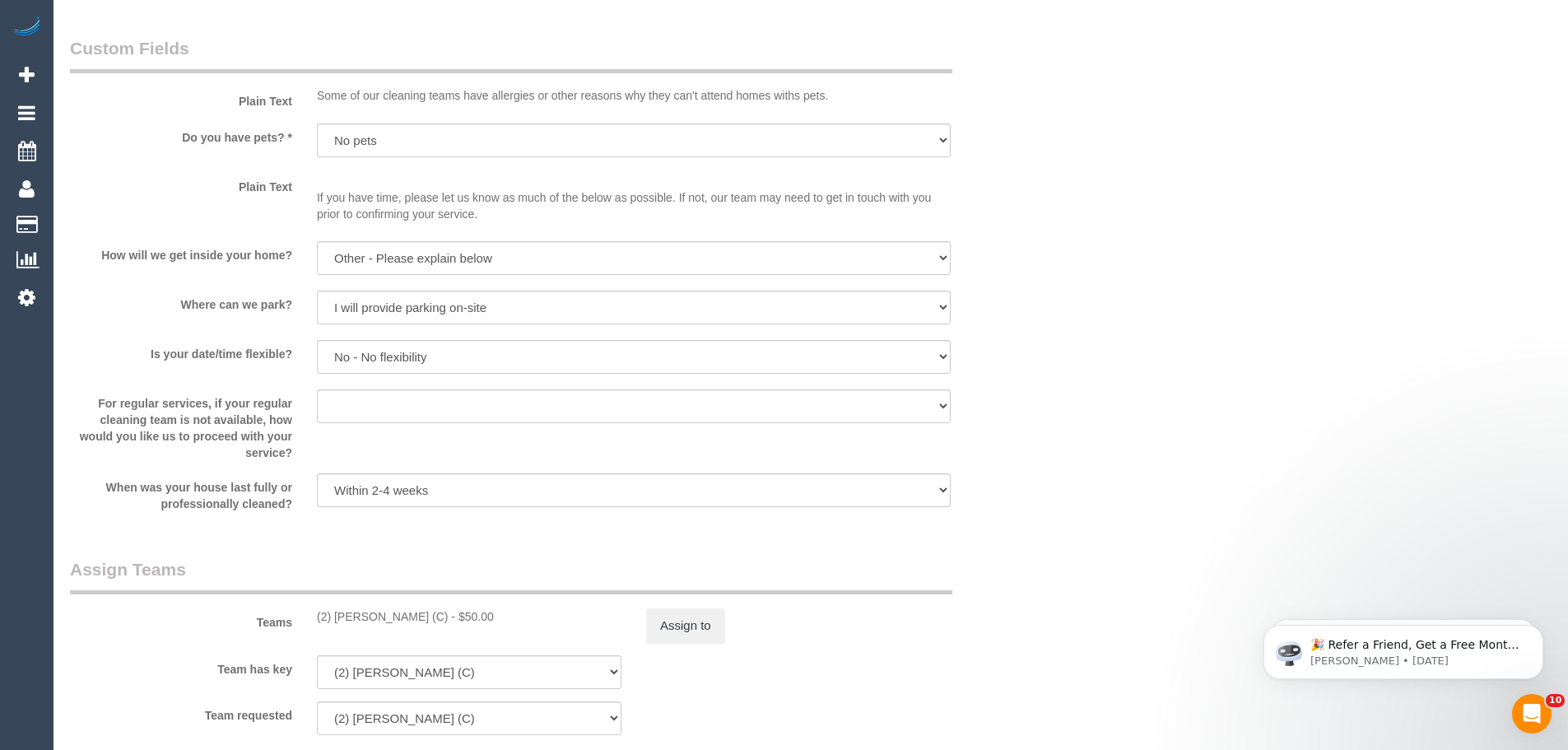
scroll to position [2058, 0]
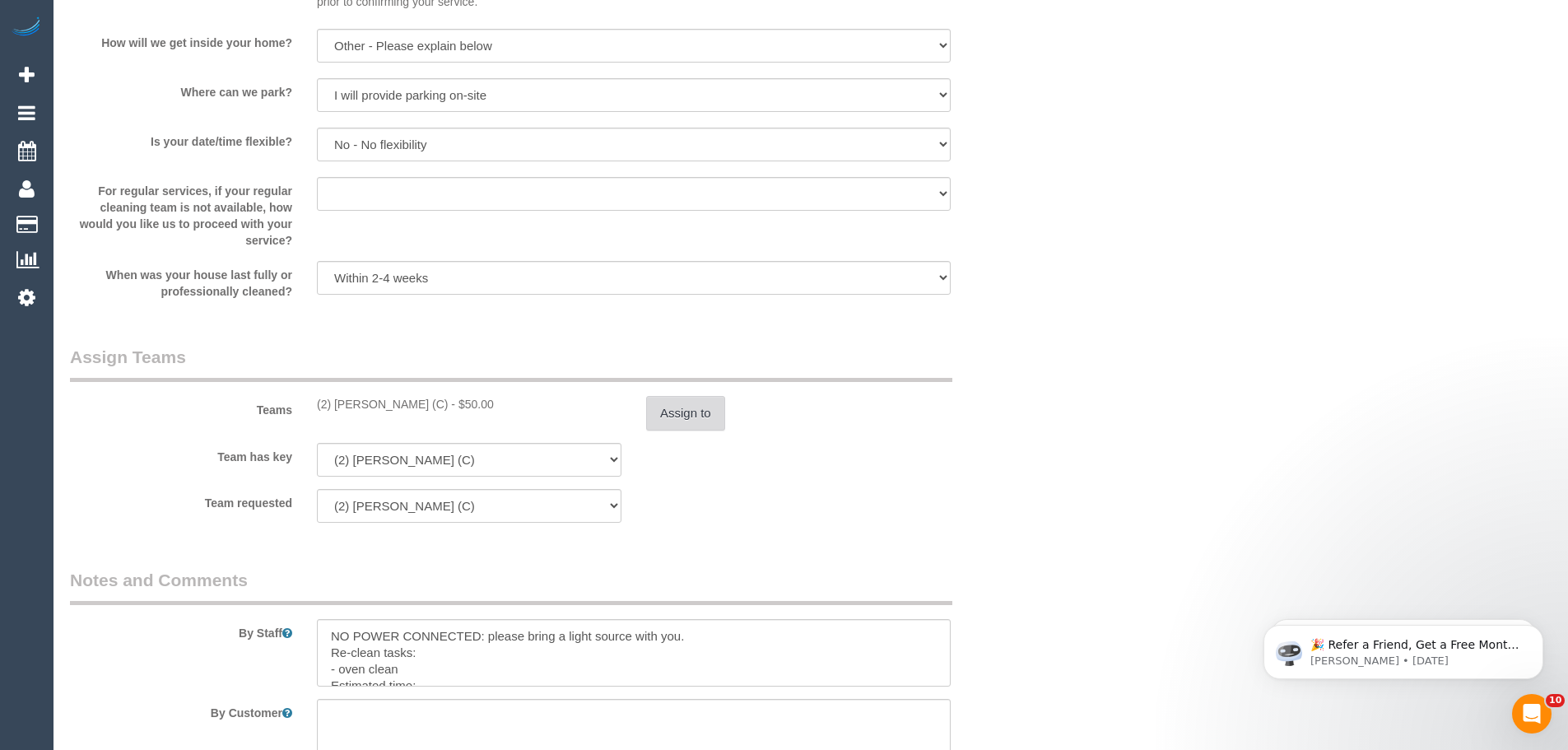
click at [702, 406] on button "Assign to" at bounding box center [686, 412] width 79 height 34
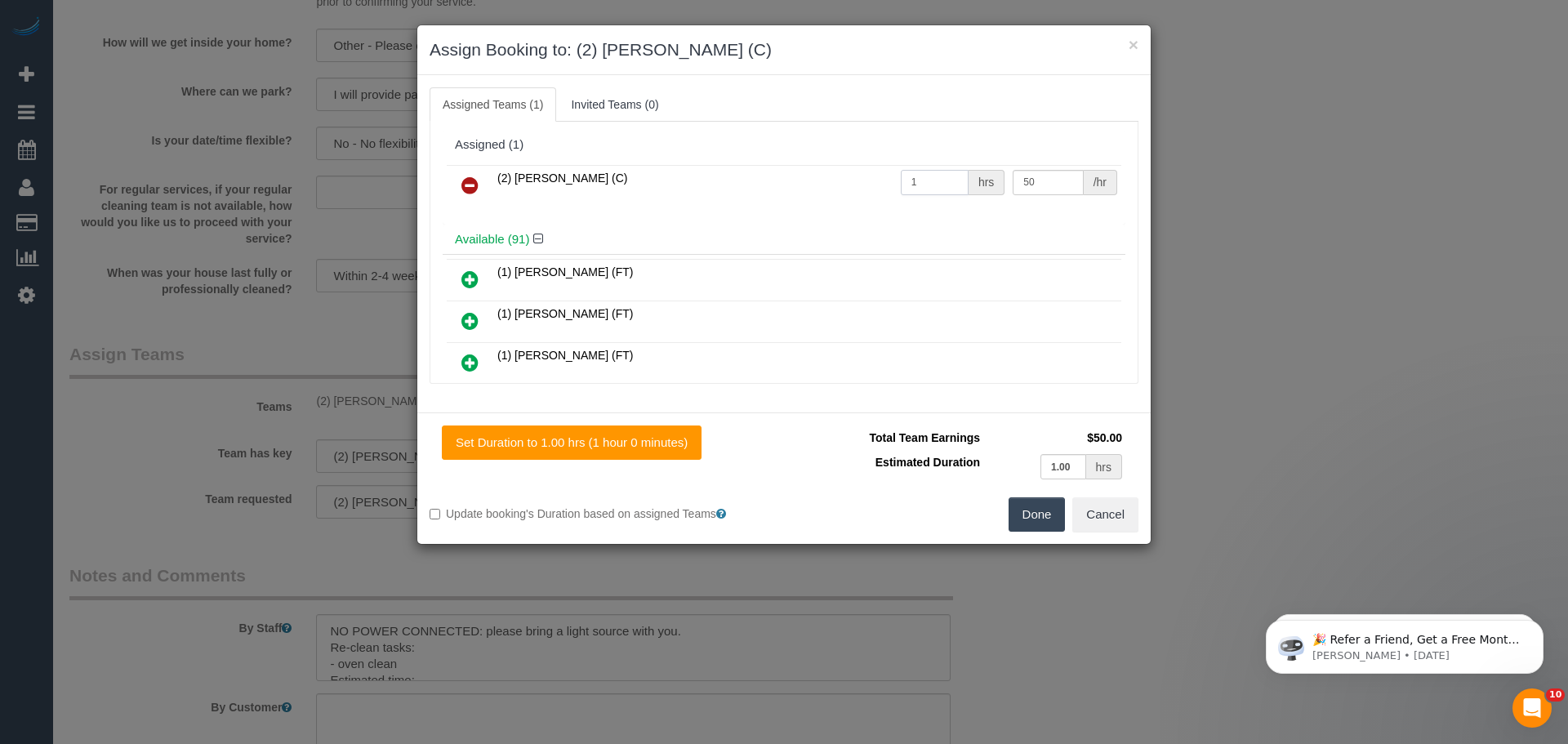
click at [948, 175] on input "1" at bounding box center [933, 183] width 67 height 25
type input "1"
click at [1135, 42] on button "×" at bounding box center [1134, 45] width 10 height 18
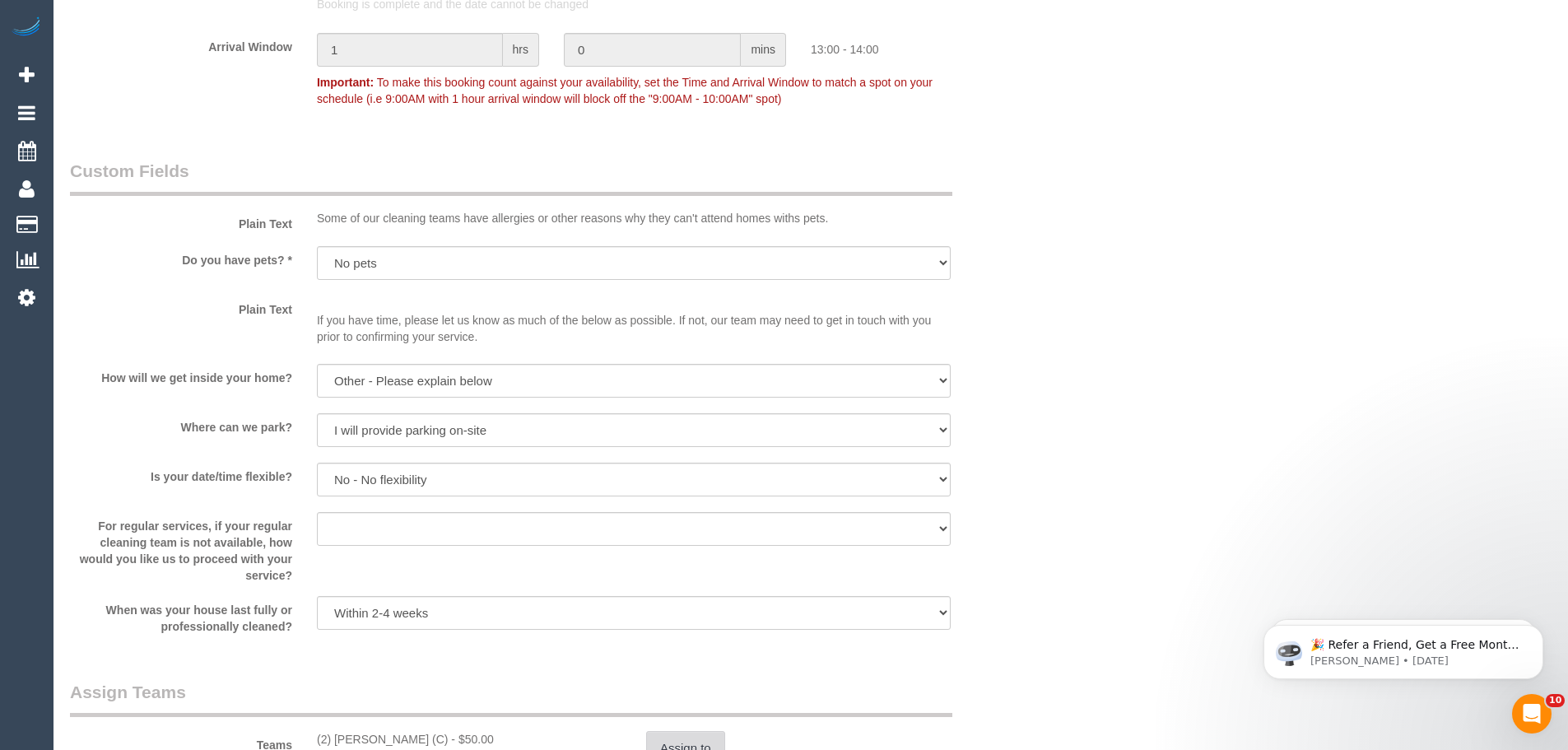
scroll to position [1975, 0]
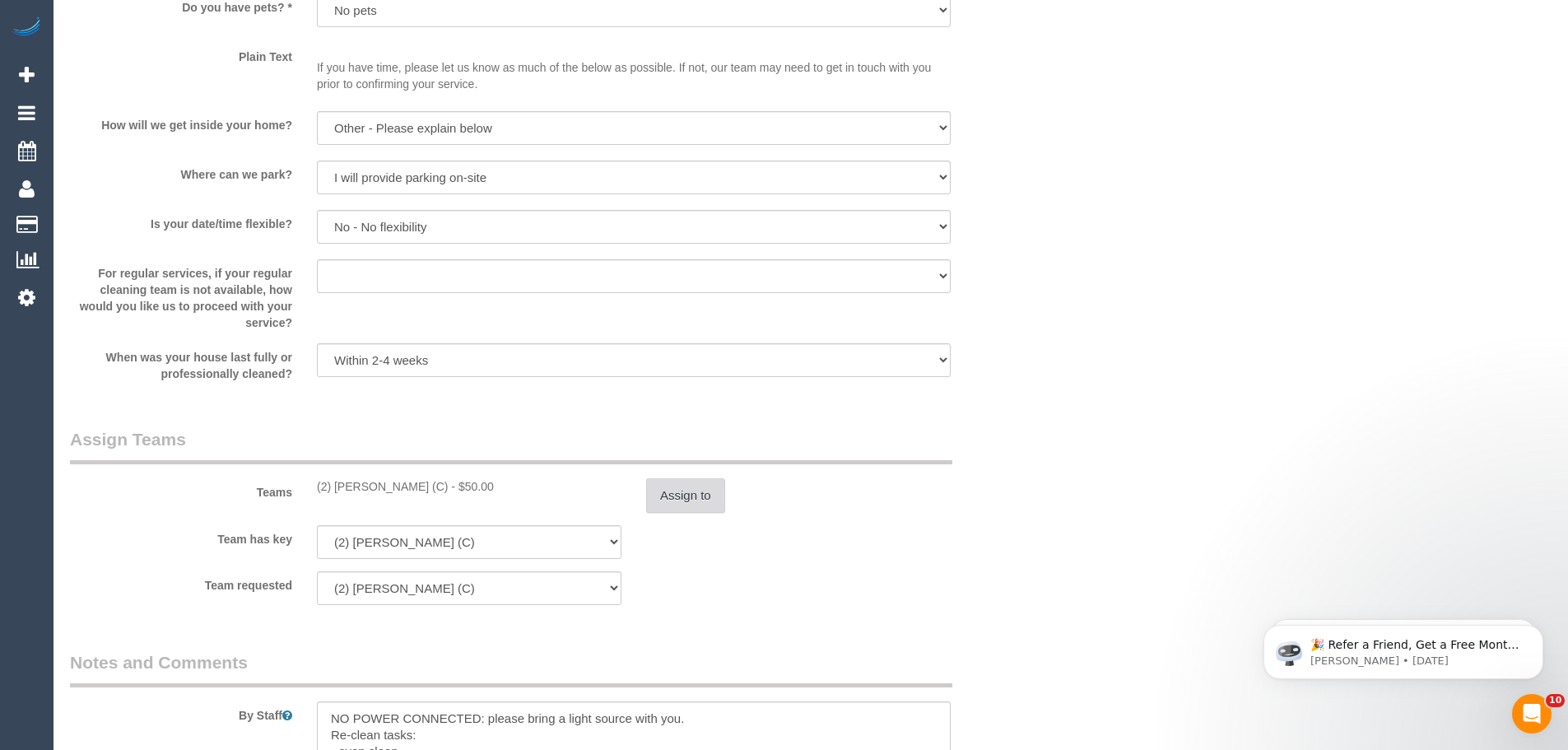
click at [665, 503] on button "Assign to" at bounding box center [686, 495] width 79 height 34
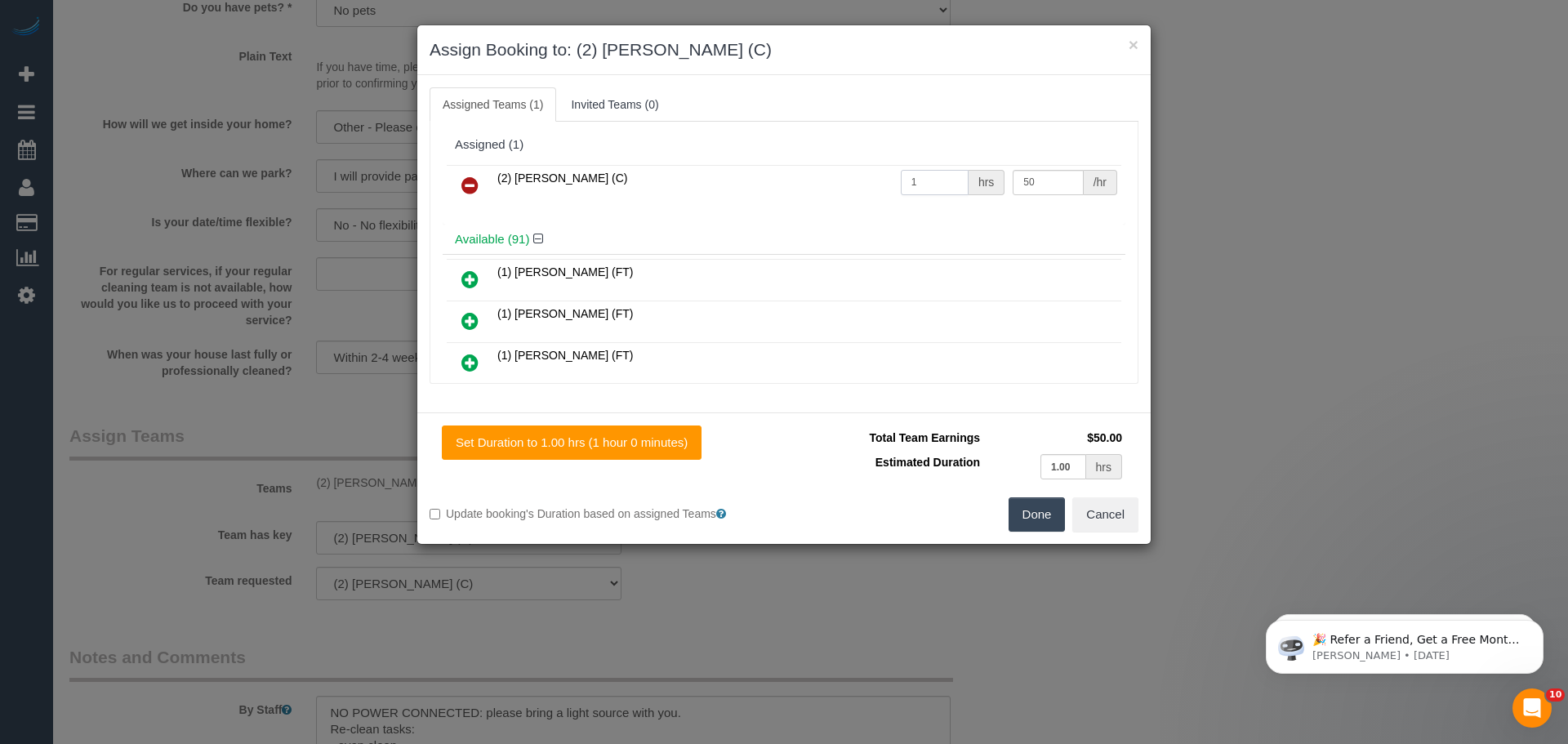
click at [934, 181] on input "1" at bounding box center [933, 183] width 67 height 25
type input "1.75"
click at [1050, 513] on button "Done" at bounding box center [1037, 514] width 58 height 34
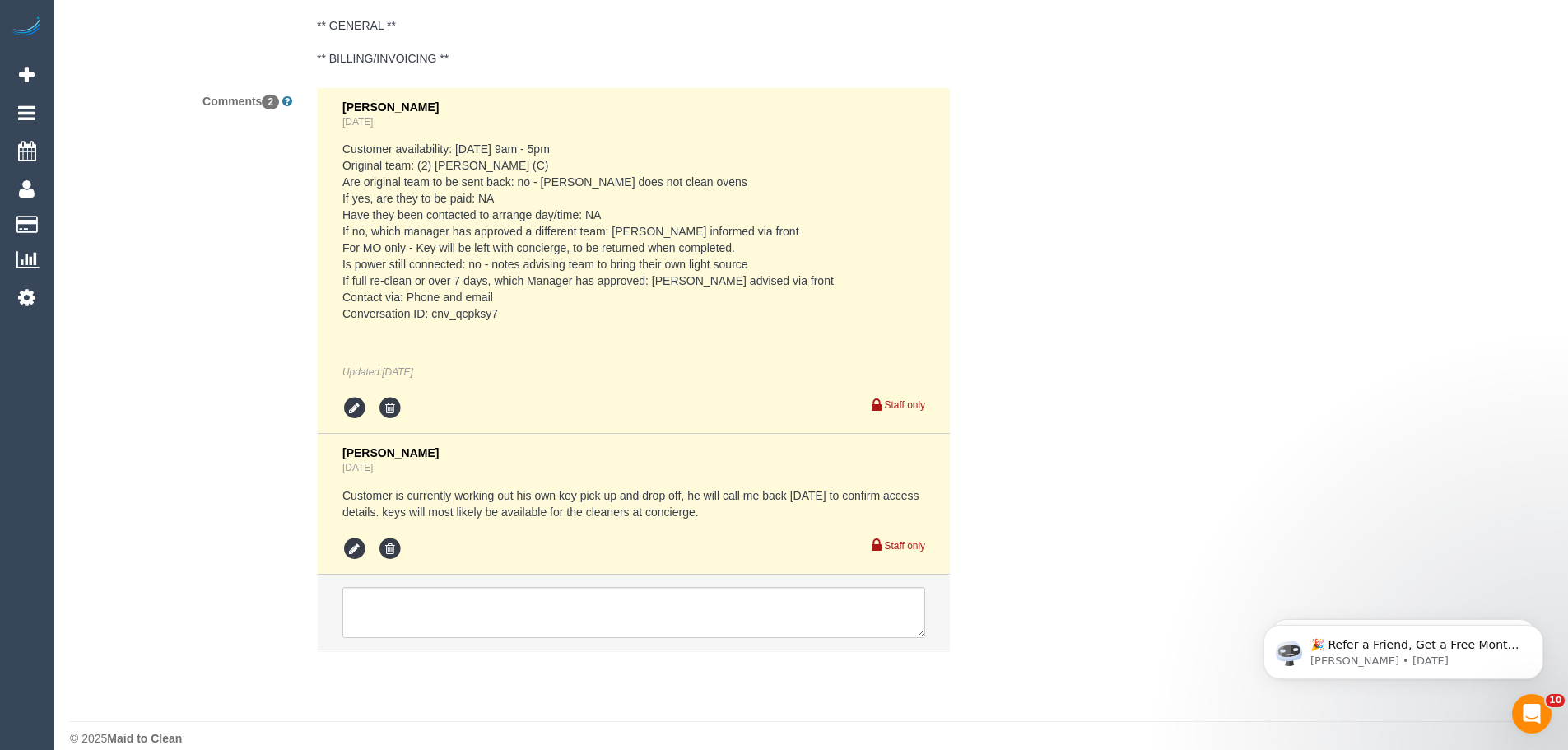
scroll to position [2945, 0]
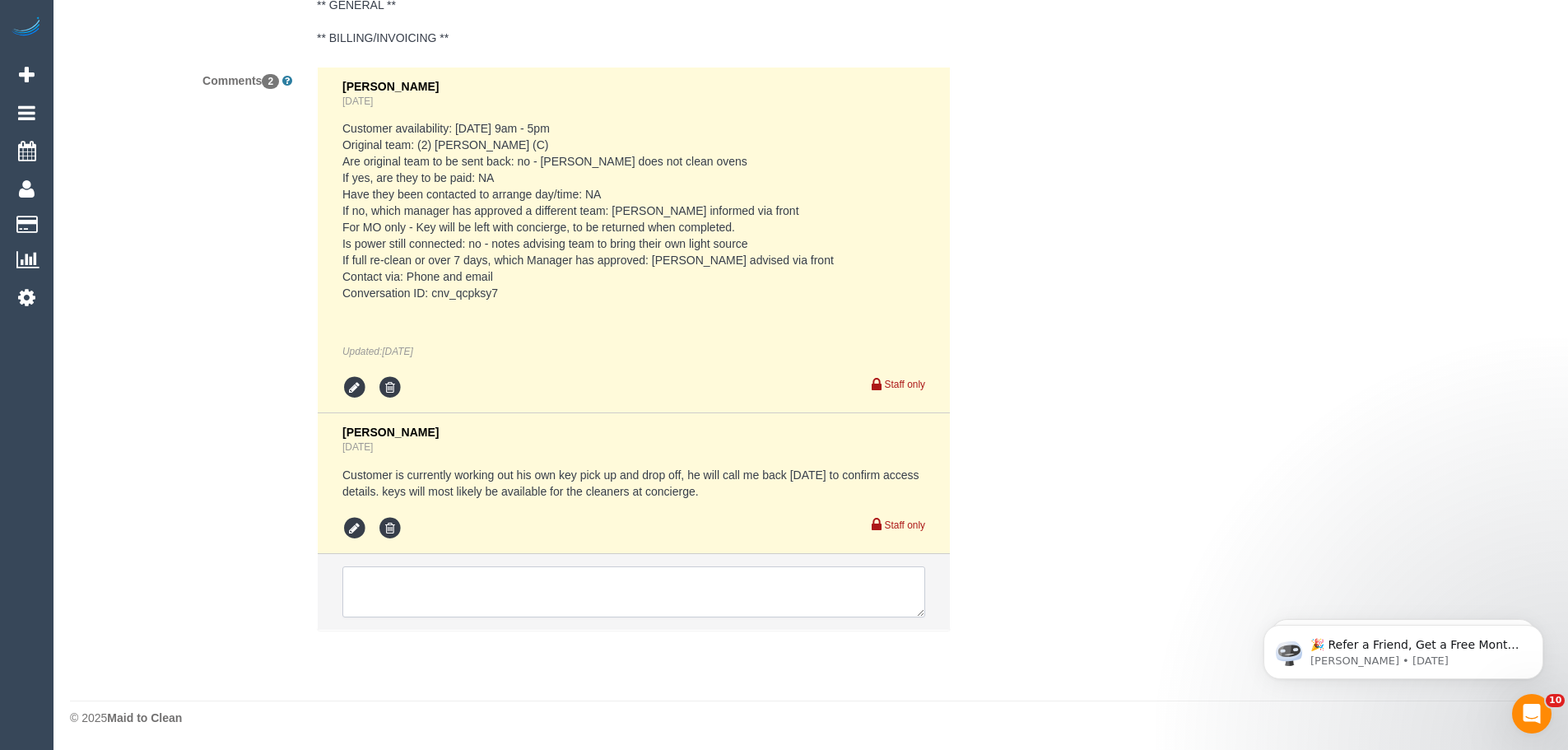
click at [642, 581] on textarea at bounding box center [634, 592] width 583 height 51
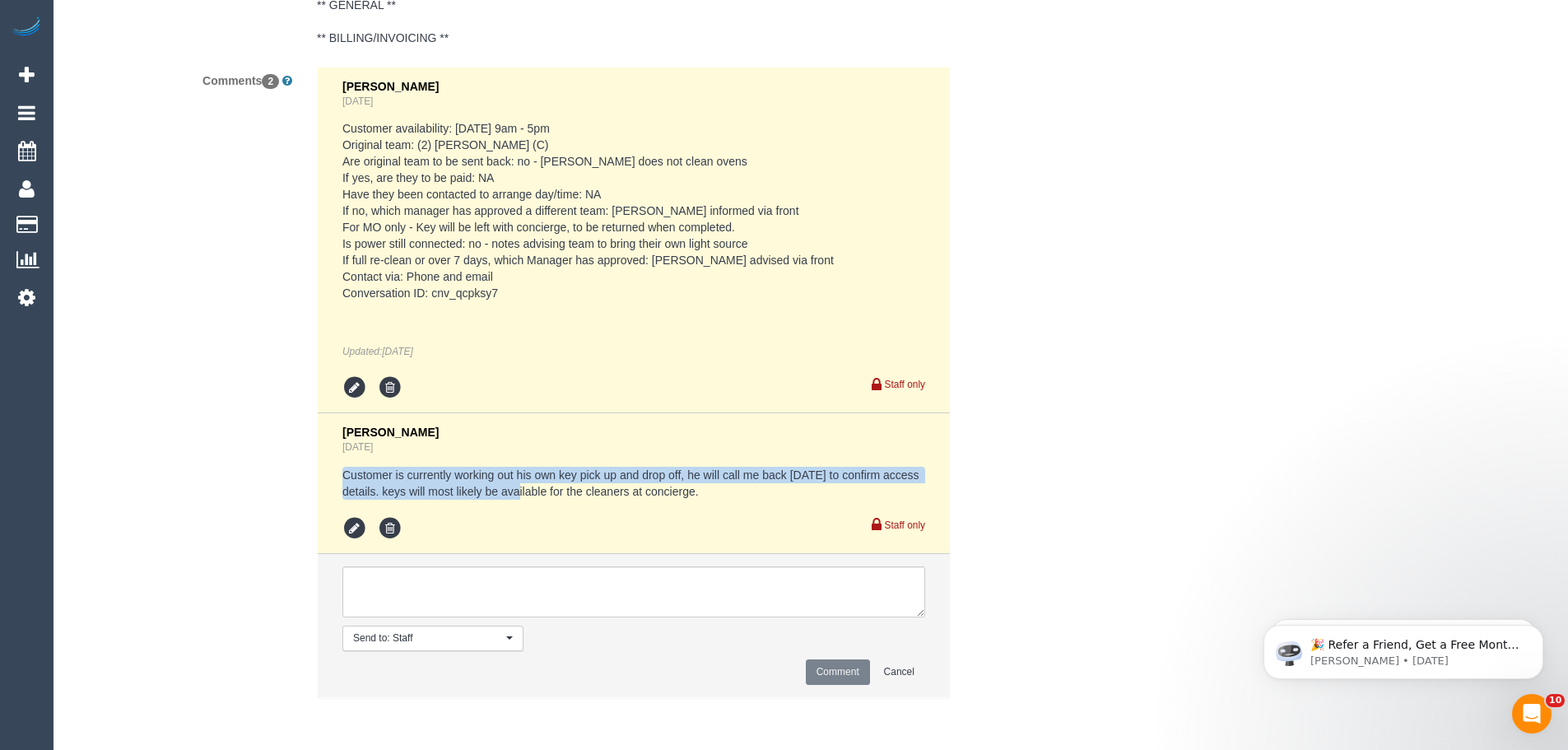
drag, startPoint x: 343, startPoint y: 471, endPoint x: 566, endPoint y: 490, distance: 223.8
click at [528, 488] on pre "Customer is currently working out his own key pick up and drop off, he will cal…" at bounding box center [634, 482] width 583 height 32
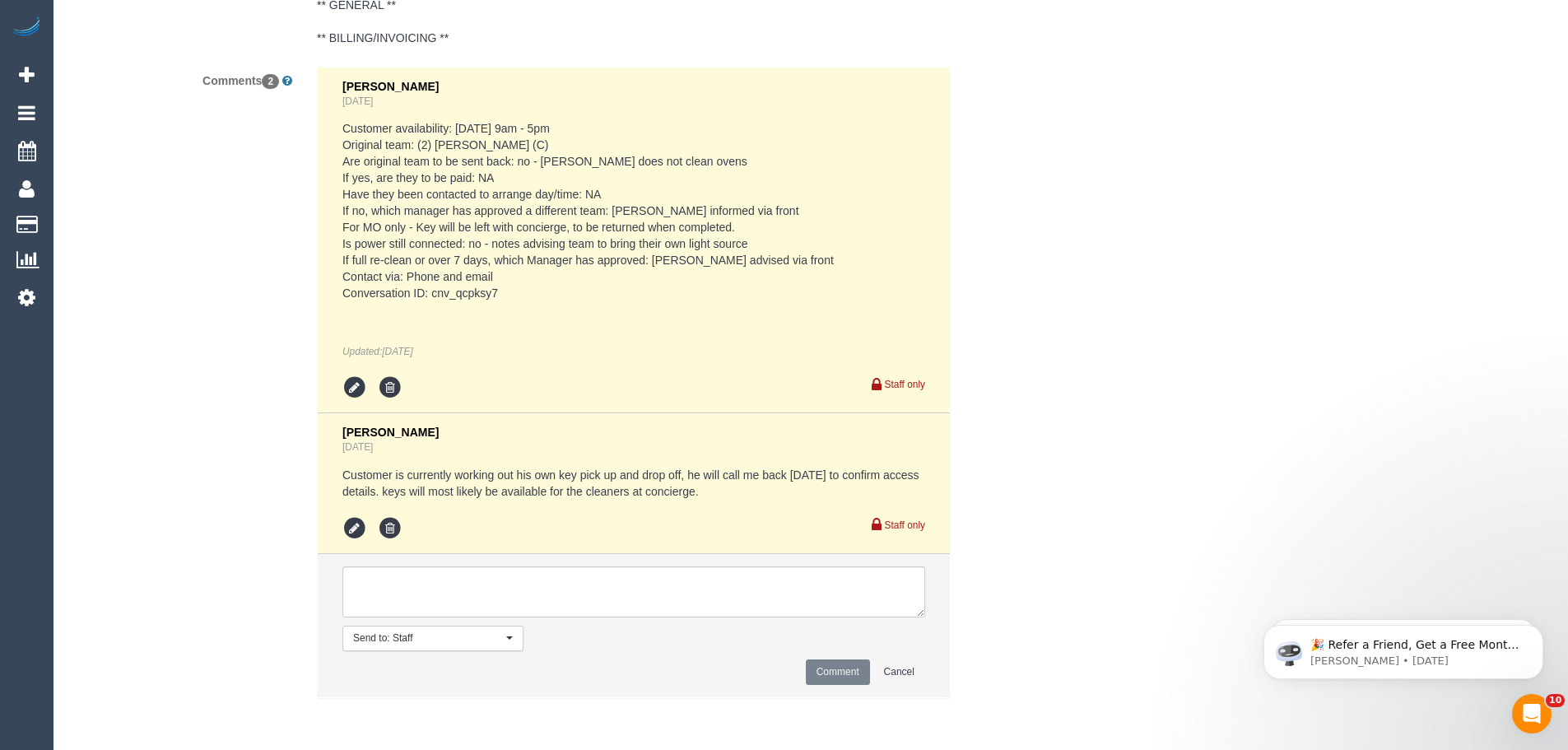
click at [587, 492] on pre "Customer is currently working out his own key pick up and drop off, he will cal…" at bounding box center [634, 482] width 583 height 32
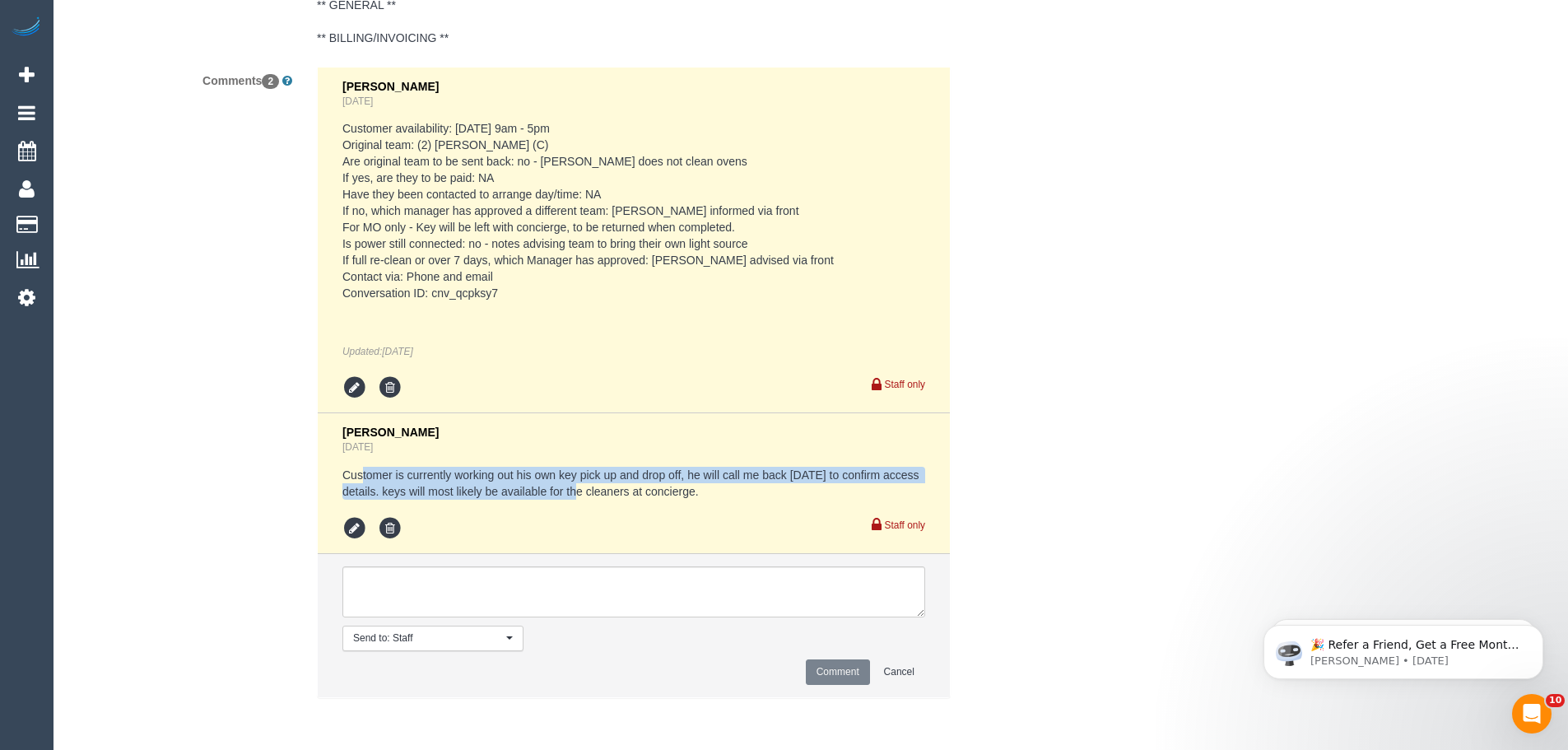
drag, startPoint x: 361, startPoint y: 475, endPoint x: 587, endPoint y: 487, distance: 226.3
click at [585, 487] on pre "Customer is currently working out his own key pick up and drop off, he will cal…" at bounding box center [634, 482] width 583 height 32
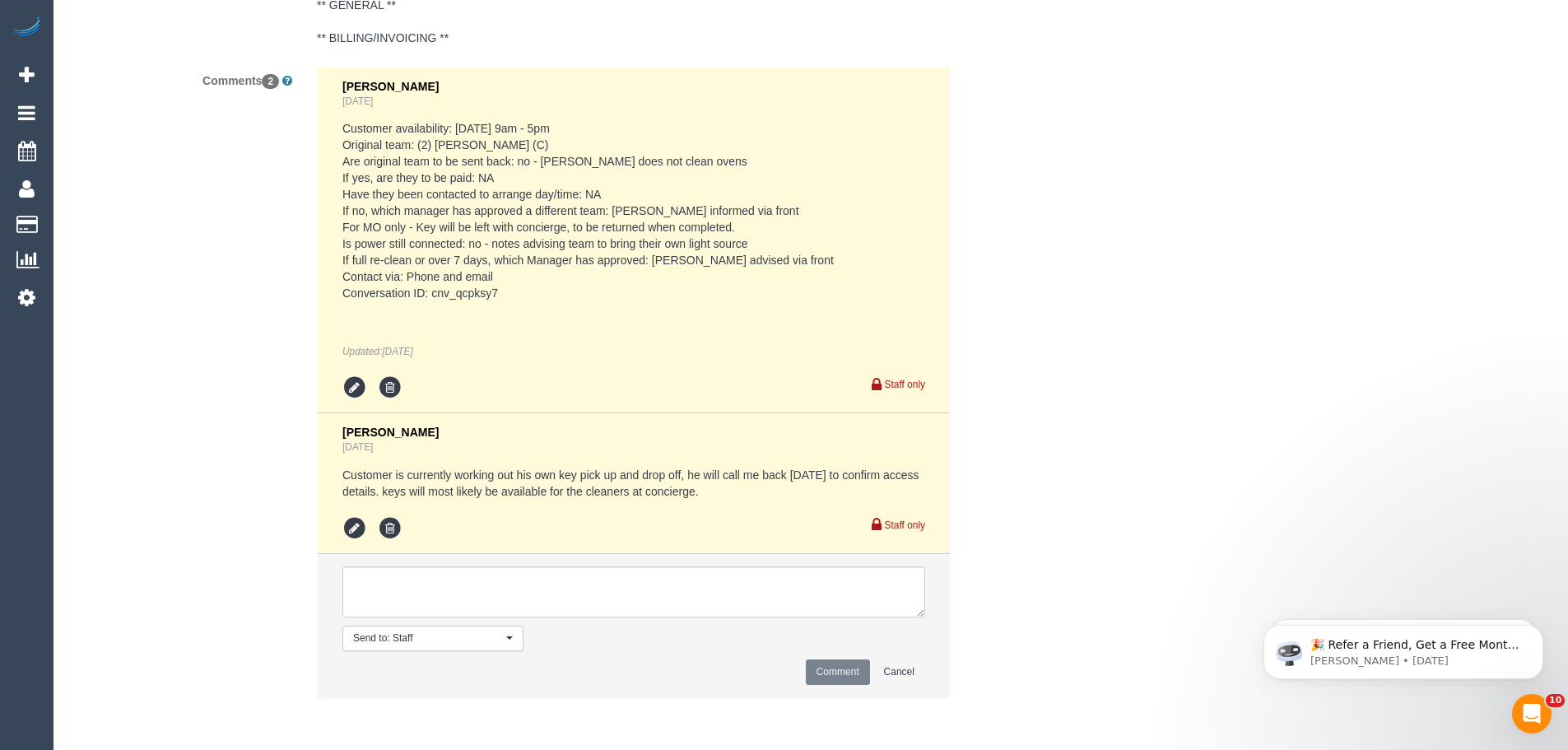
click at [619, 494] on pre "Customer is currently working out his own key pick up and drop off, he will cal…" at bounding box center [634, 482] width 583 height 32
click at [499, 596] on textarea at bounding box center [634, 592] width 583 height 51
type textarea "Reclean took 1hr 45min. earnings updated"
click at [822, 675] on button "Comment" at bounding box center [838, 672] width 64 height 26
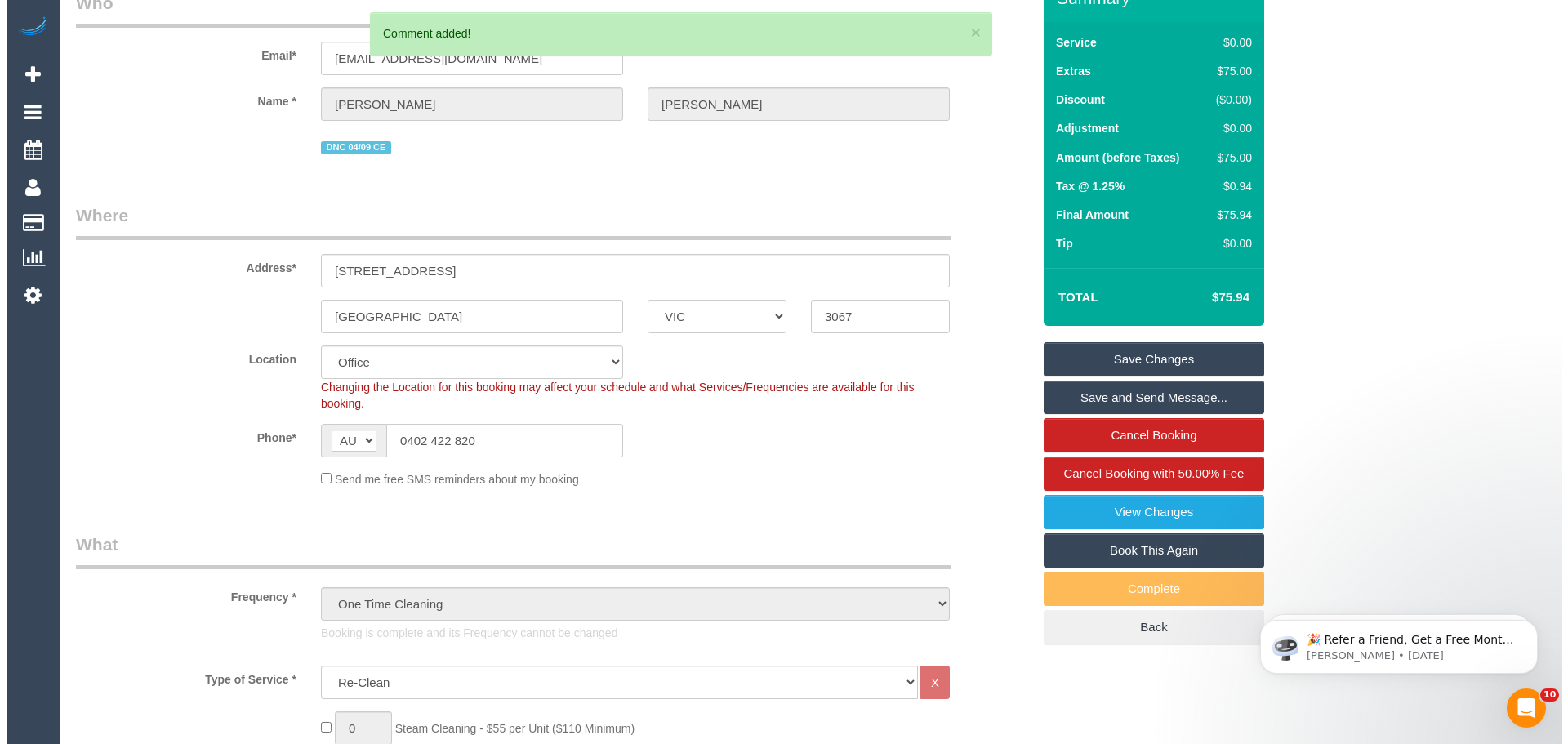
scroll to position [0, 0]
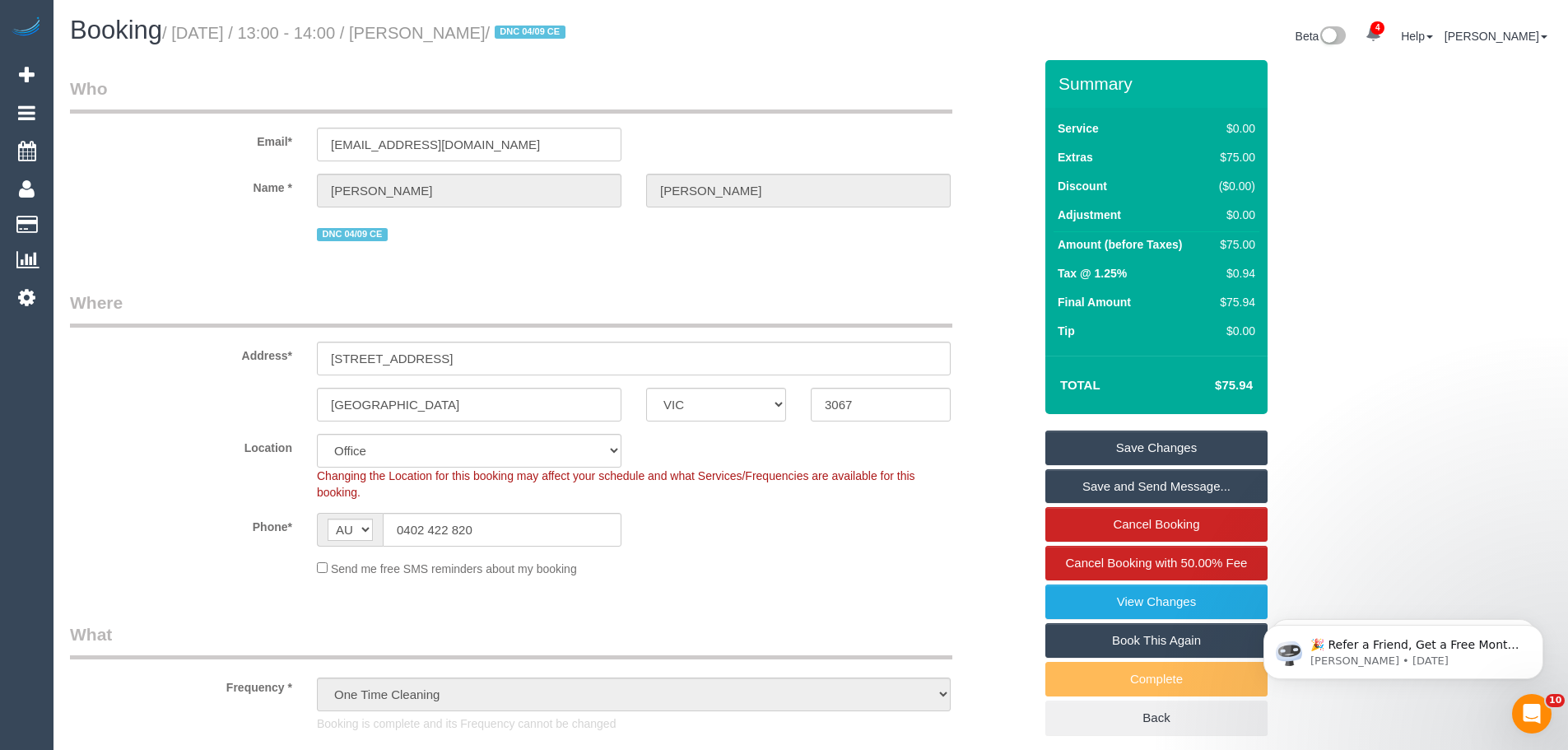
click at [1144, 452] on link "Save Changes" at bounding box center [1157, 447] width 222 height 34
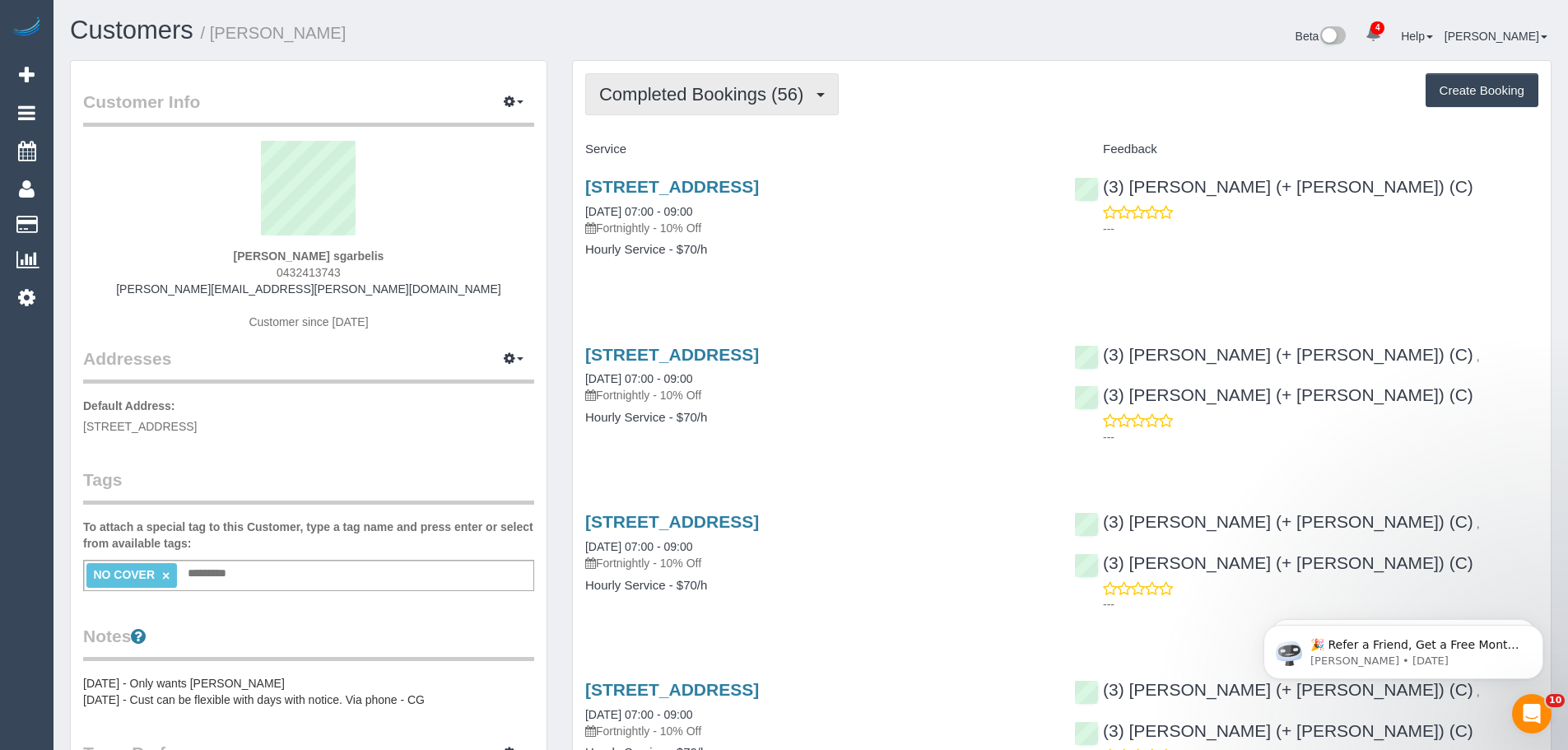
click at [721, 96] on span "Completed Bookings (56)" at bounding box center [706, 94] width 213 height 21
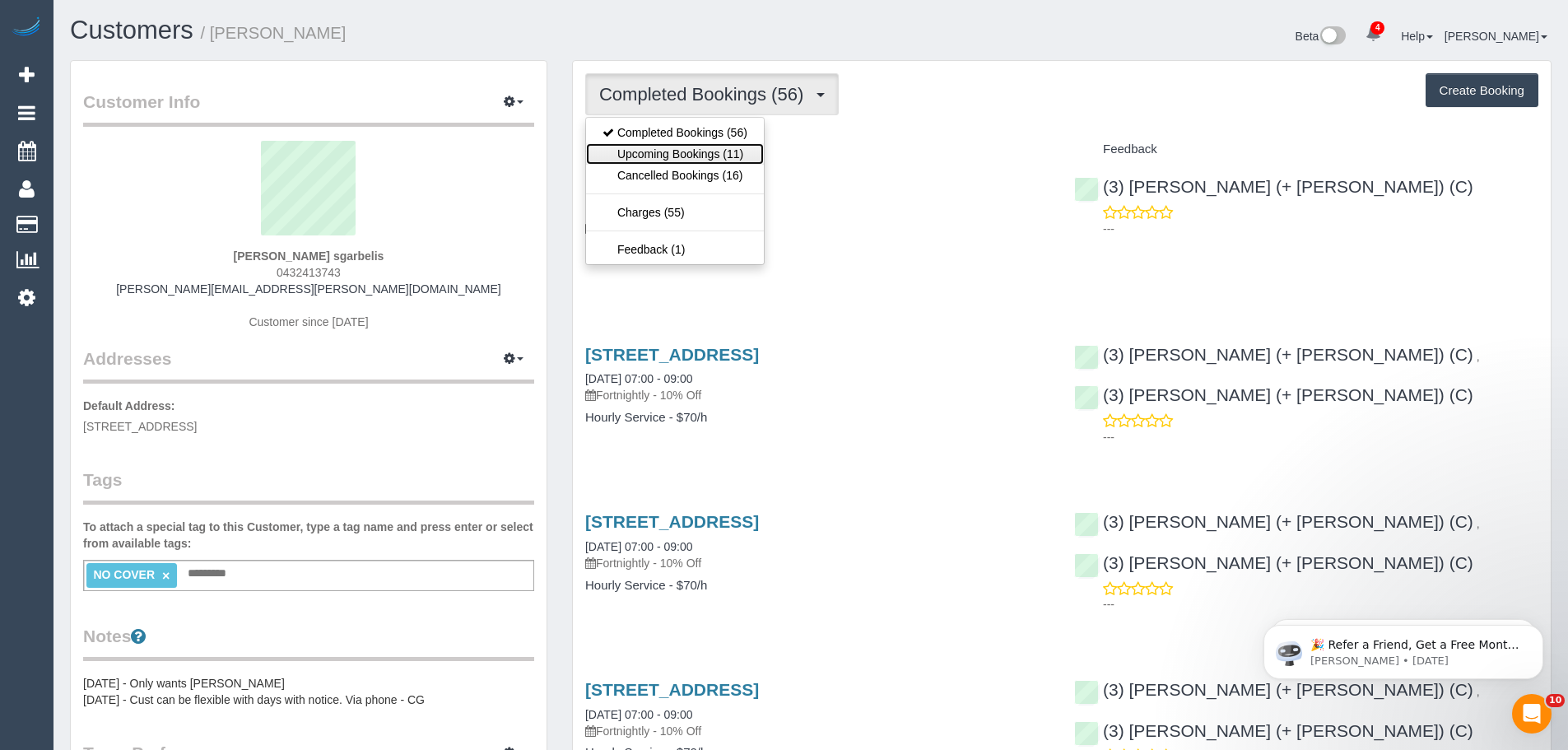
click at [684, 162] on link "Upcoming Bookings (11)" at bounding box center [674, 155] width 178 height 22
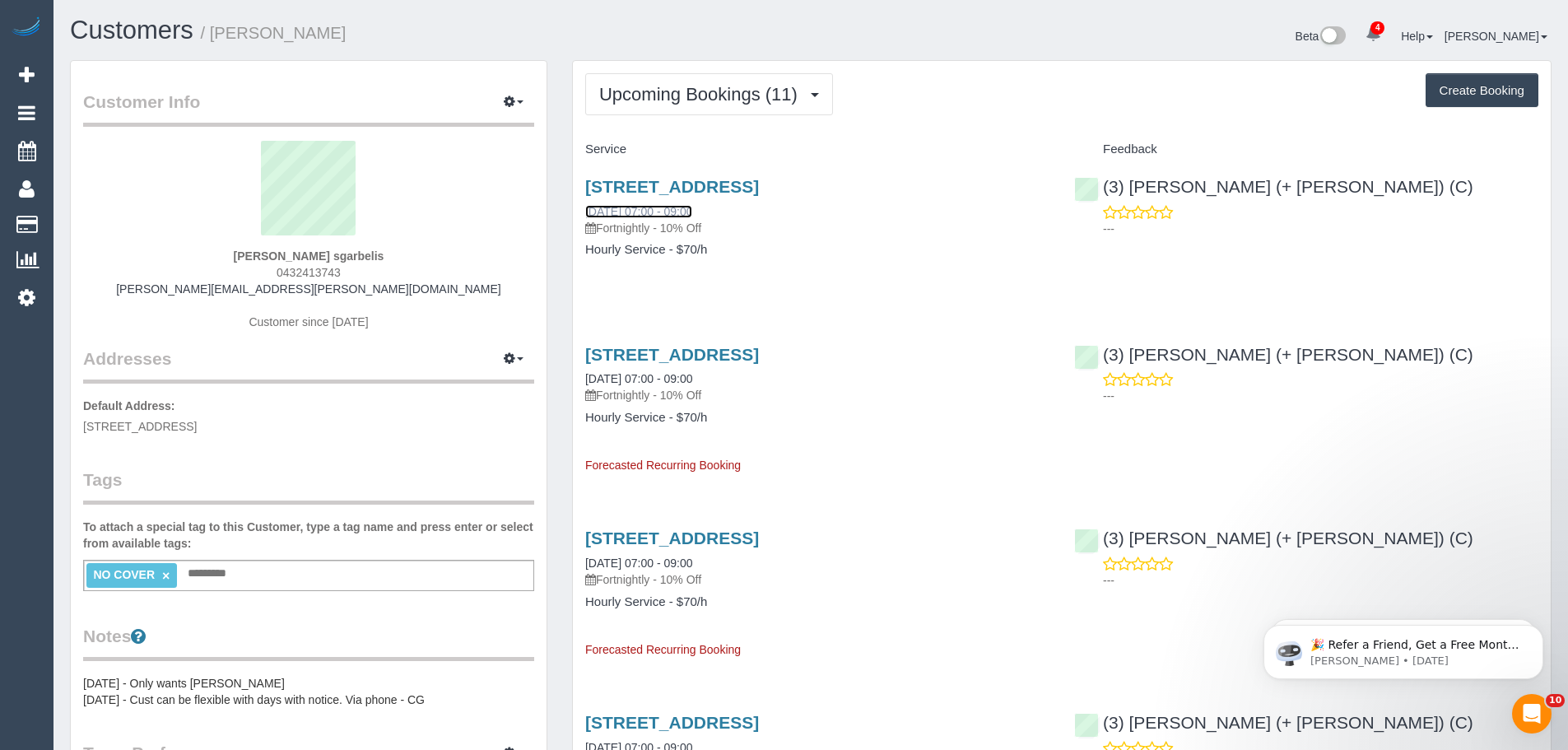
click at [645, 209] on link "15/09/2025 07:00 - 09:00" at bounding box center [639, 211] width 107 height 13
click at [697, 81] on button "Upcoming Bookings (11)" at bounding box center [710, 94] width 248 height 42
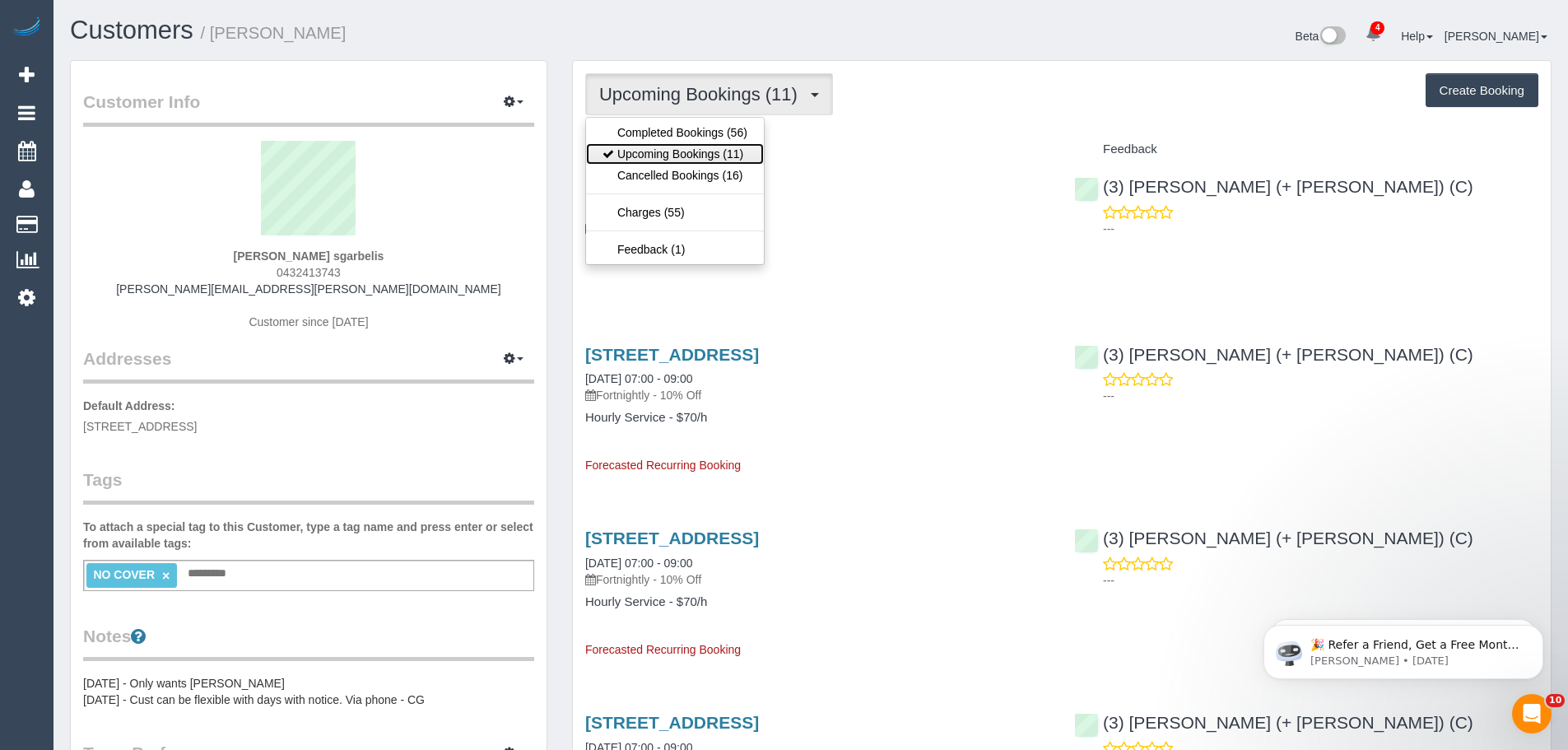
click at [675, 150] on link "Upcoming Bookings (11)" at bounding box center [674, 155] width 178 height 22
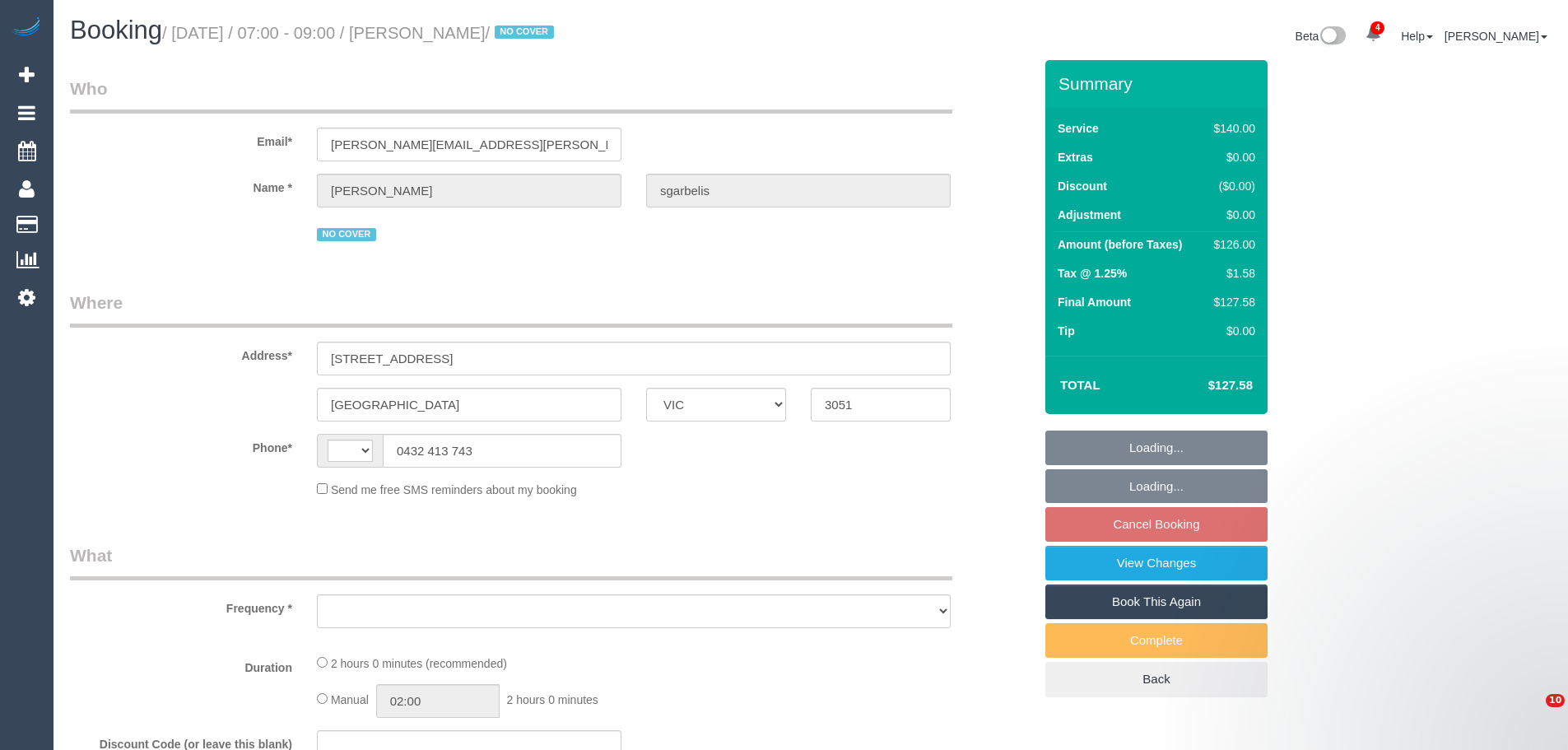
select select "VIC"
select select "string:stripe-pm_1McMPj2GScqysDRVOcjWbBps"
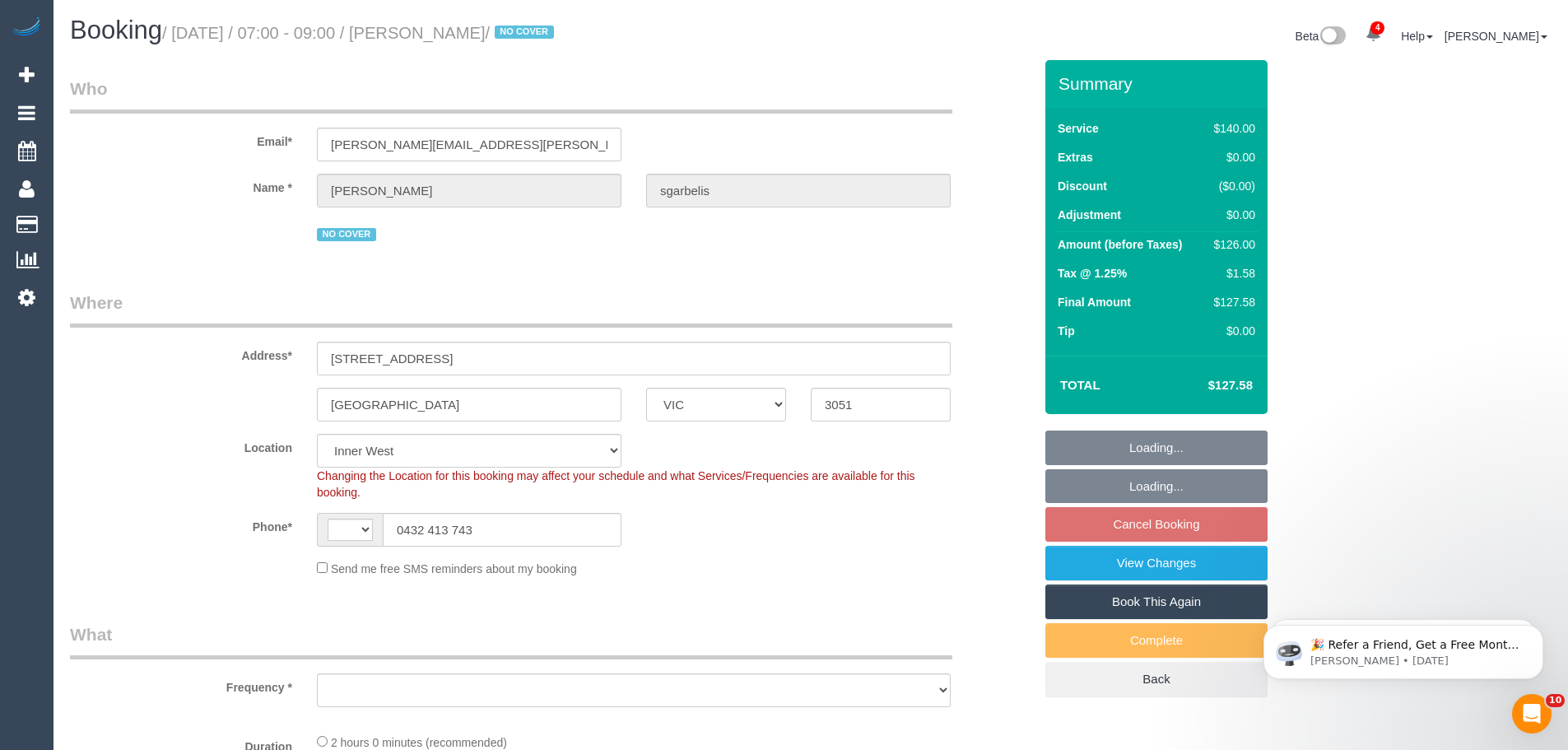
select select "string:AU"
select select "number:28"
select select "number:14"
select select "number:19"
select select "number:36"
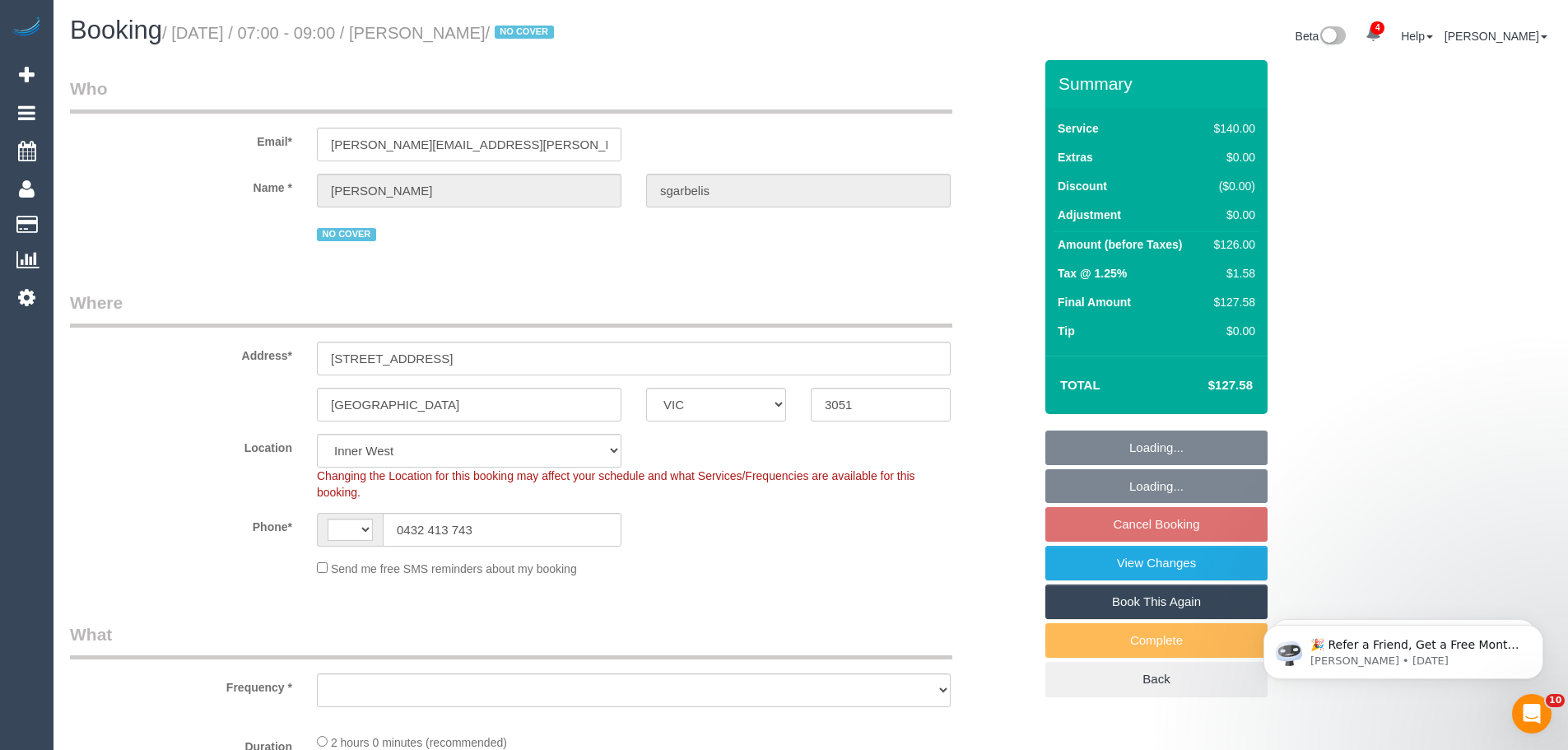
select select "number:35"
select select "object:1597"
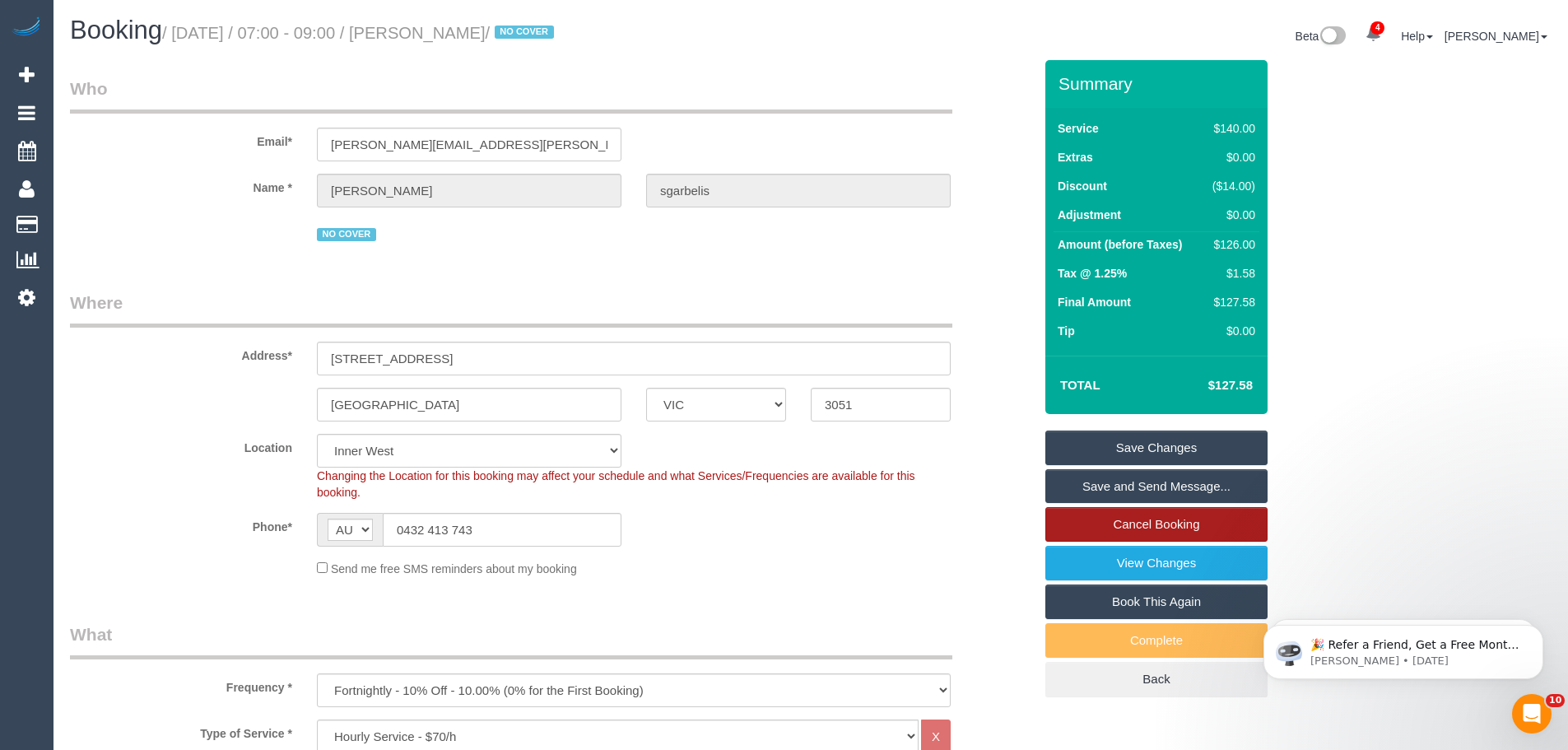
click at [1133, 521] on link "Cancel Booking" at bounding box center [1157, 524] width 222 height 34
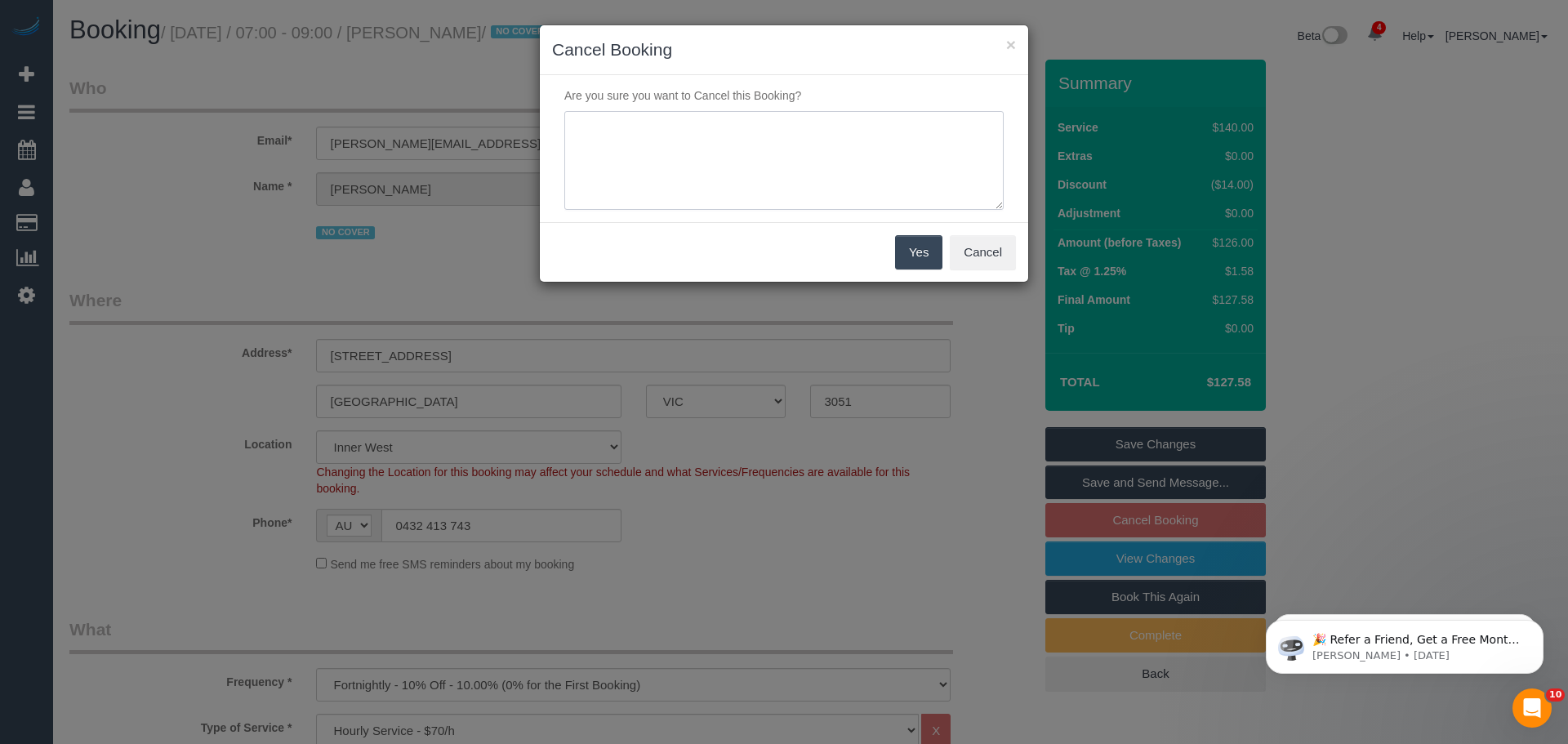
click at [779, 154] on textarea at bounding box center [784, 161] width 439 height 100
click at [684, 157] on textarea at bounding box center [784, 161] width 439 height 100
drag, startPoint x: 588, startPoint y: 135, endPoint x: 600, endPoint y: 122, distance: 17.7
click at [600, 122] on textarea at bounding box center [784, 161] width 439 height 100
click at [706, 143] on textarea at bounding box center [784, 161] width 439 height 100
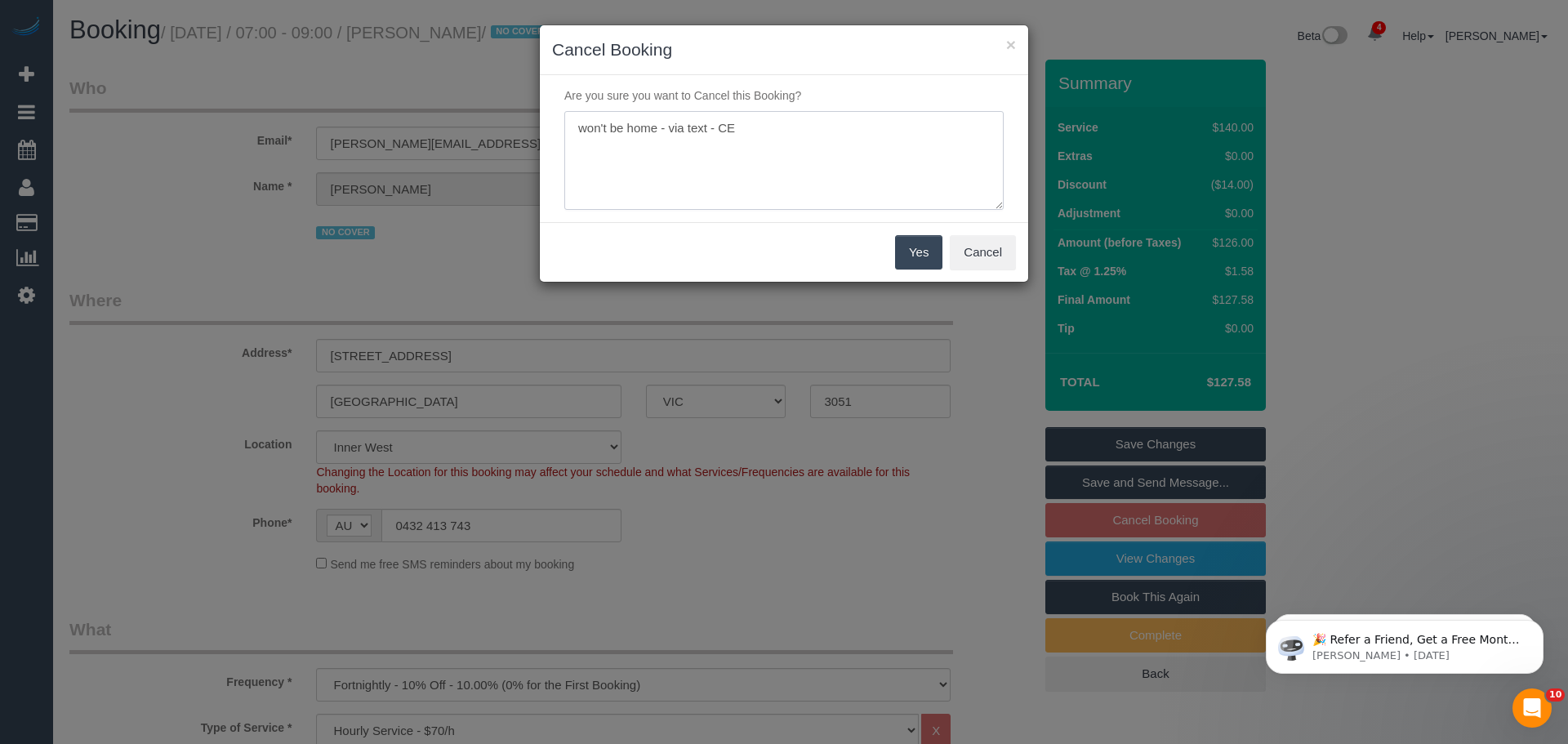
type textarea "won't be home - via text - CE"
click at [907, 256] on button "Yes" at bounding box center [919, 252] width 48 height 34
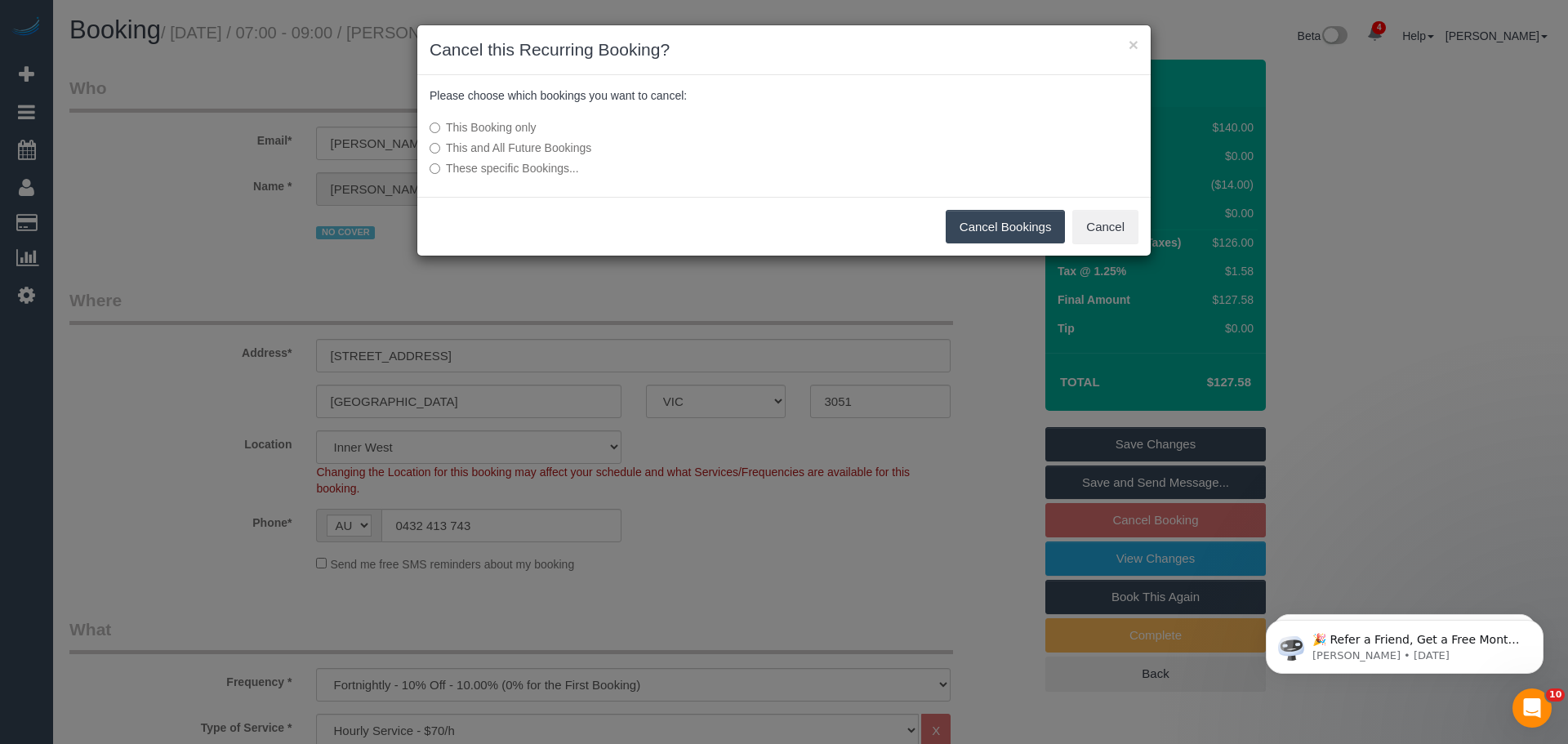
click at [991, 223] on button "Cancel Bookings" at bounding box center [1005, 227] width 120 height 34
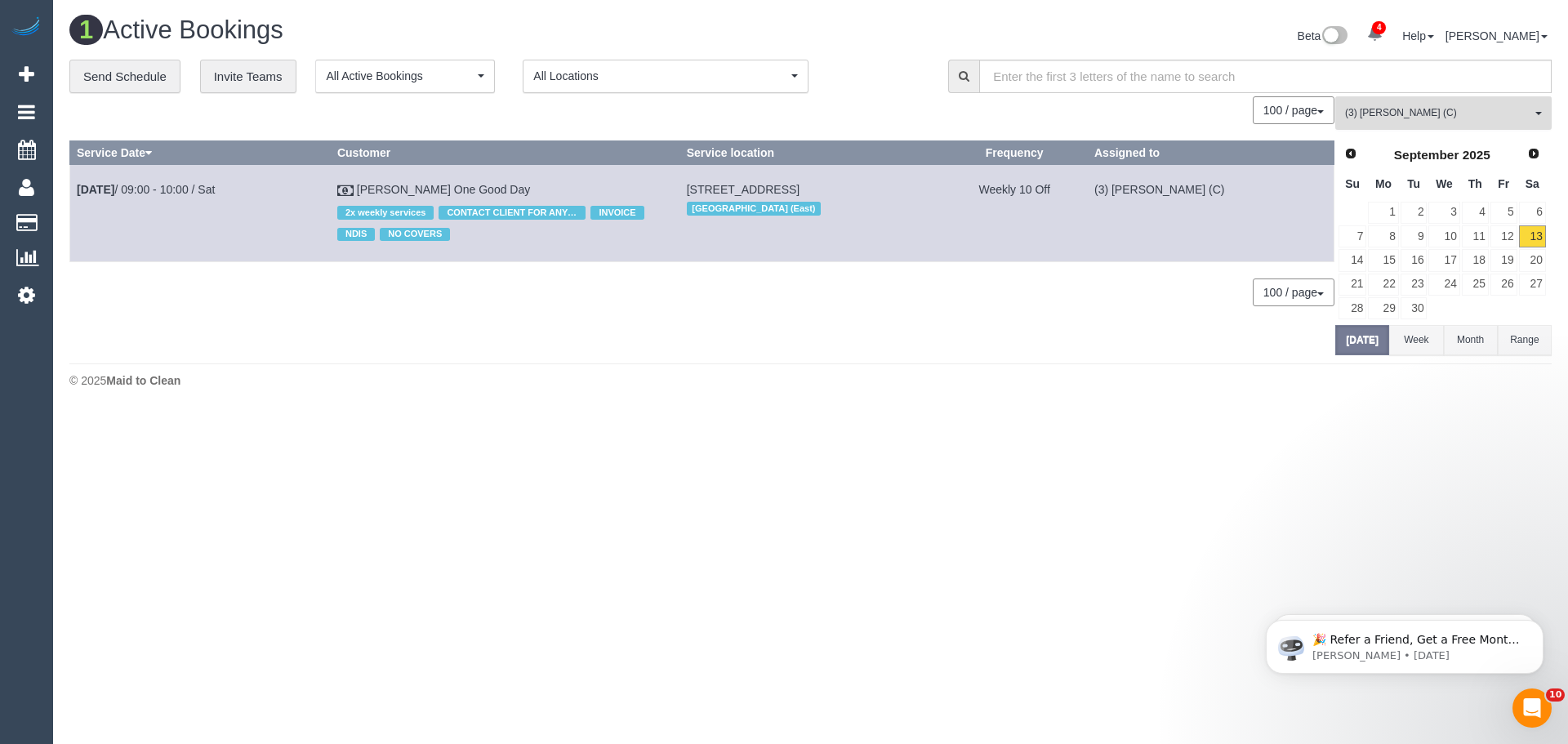
click at [1456, 103] on button "(3) Nethaki Fernando (C) All Teams" at bounding box center [1443, 113] width 217 height 33
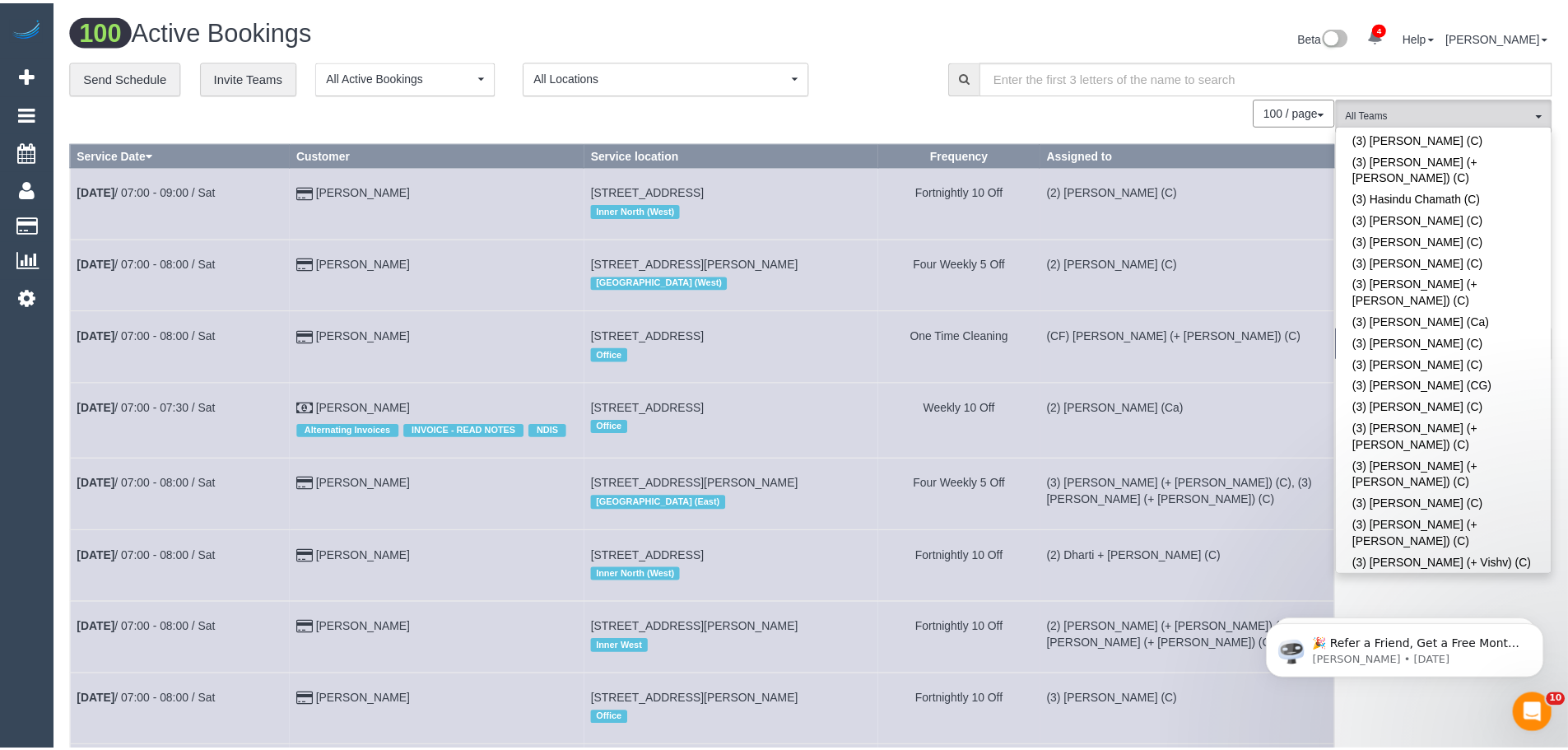
scroll to position [3680, 0]
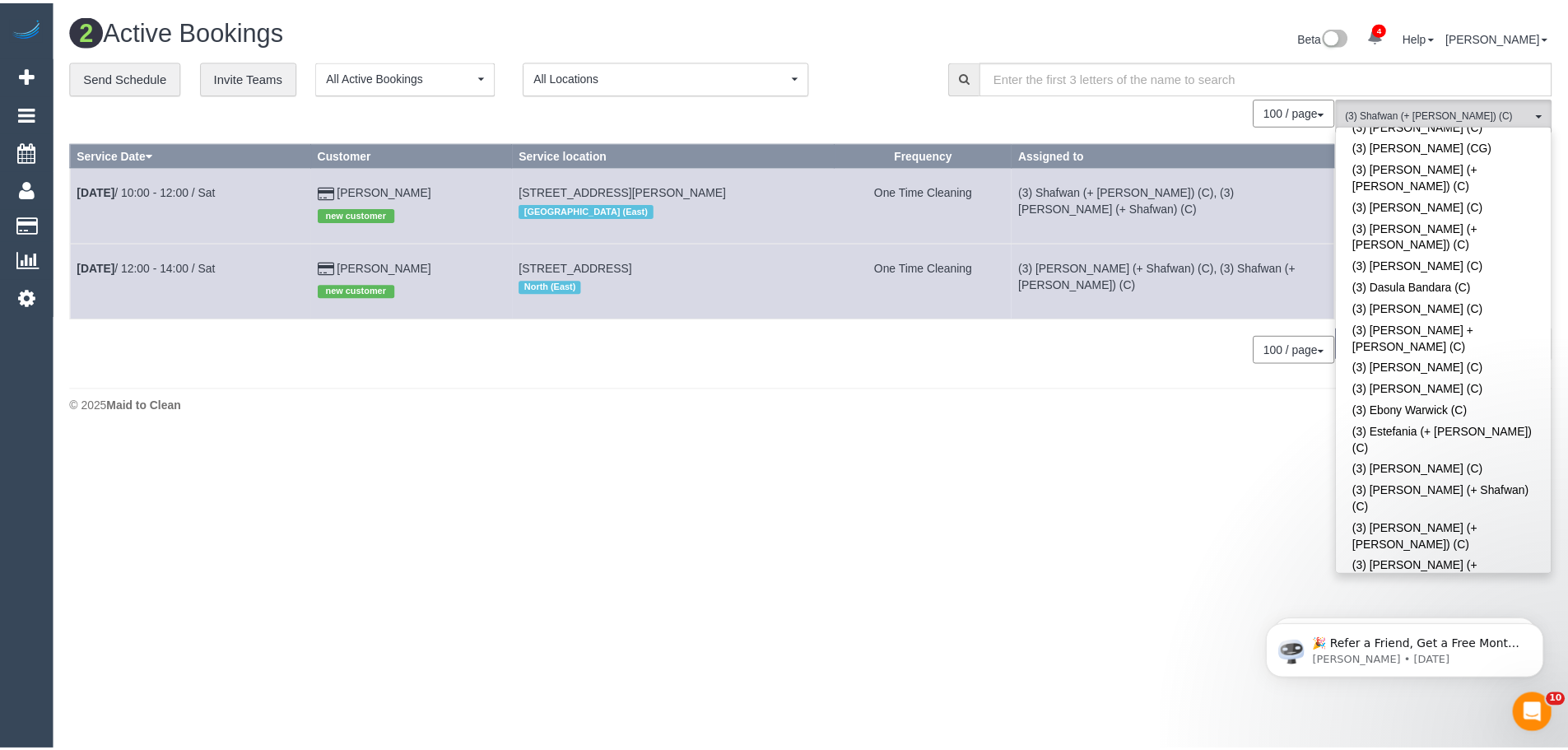
scroll to position [2363, 0]
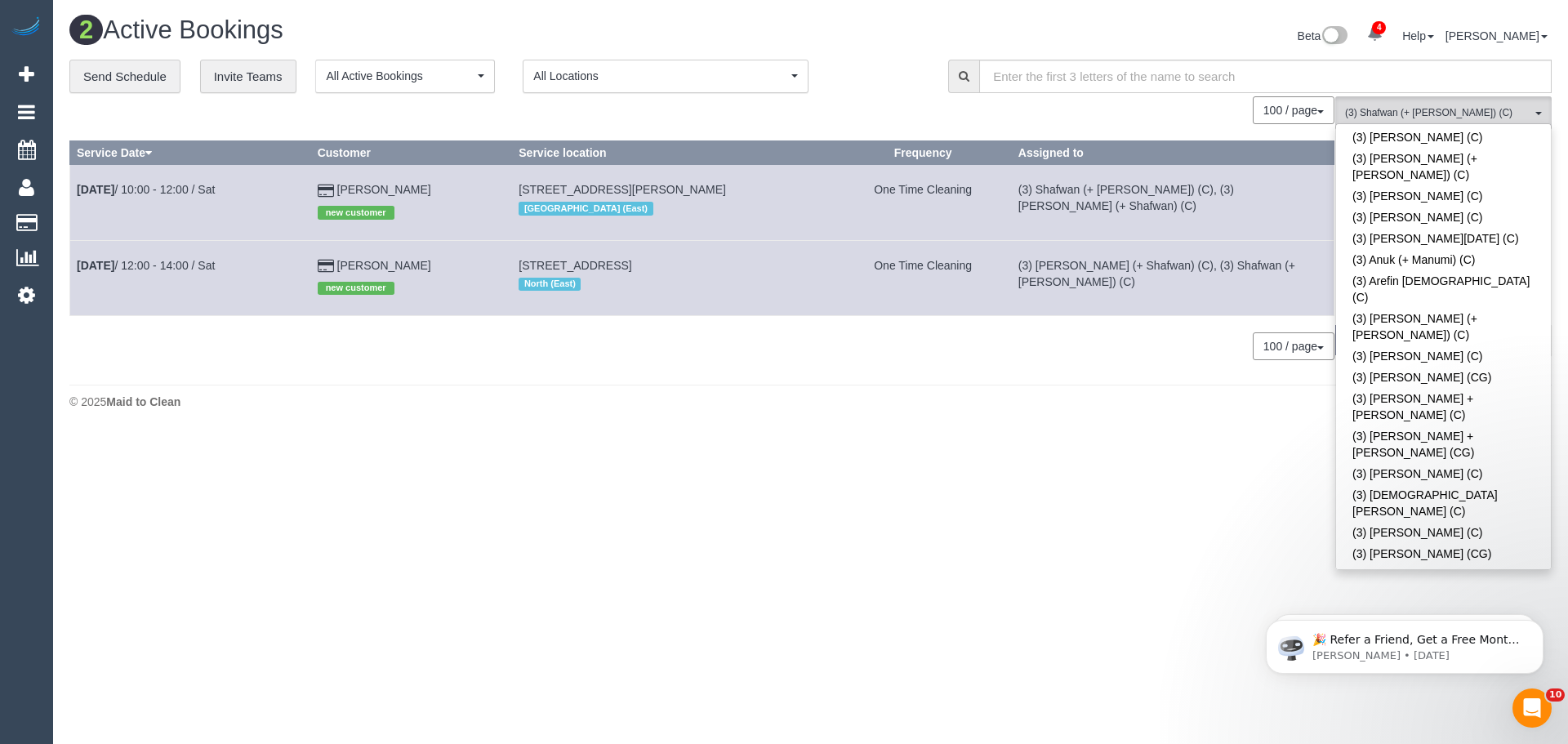
click at [1449, 108] on span "(3) Farhan (+ Shafwan) (C) , (3) Shafwan (+ Farhan) (C)" at bounding box center [1437, 113] width 186 height 14
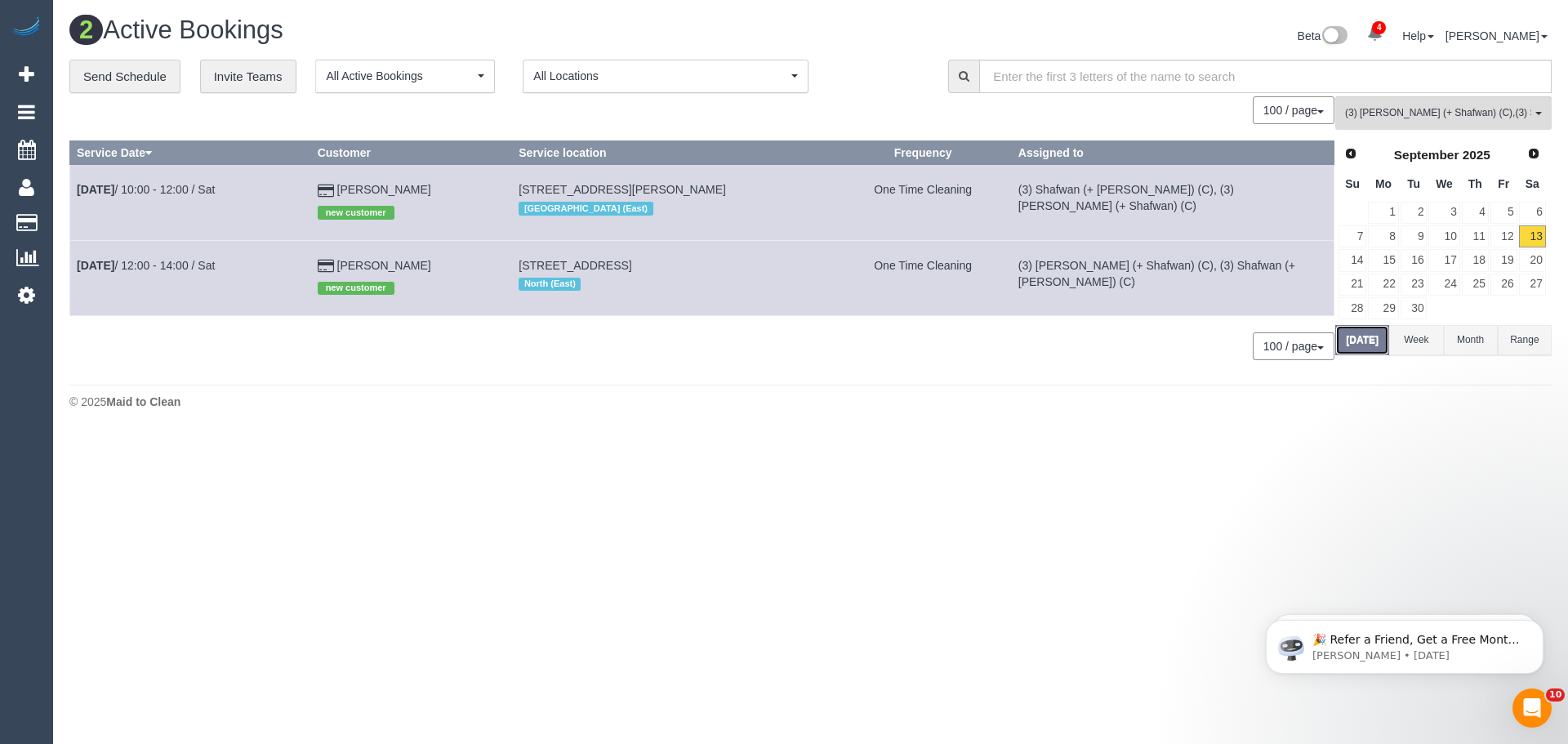
click at [1364, 339] on button "Today" at bounding box center [1361, 340] width 54 height 30
click at [183, 191] on link "Sep 13th / 10:00 - 12:00 / Sat" at bounding box center [145, 188] width 138 height 13
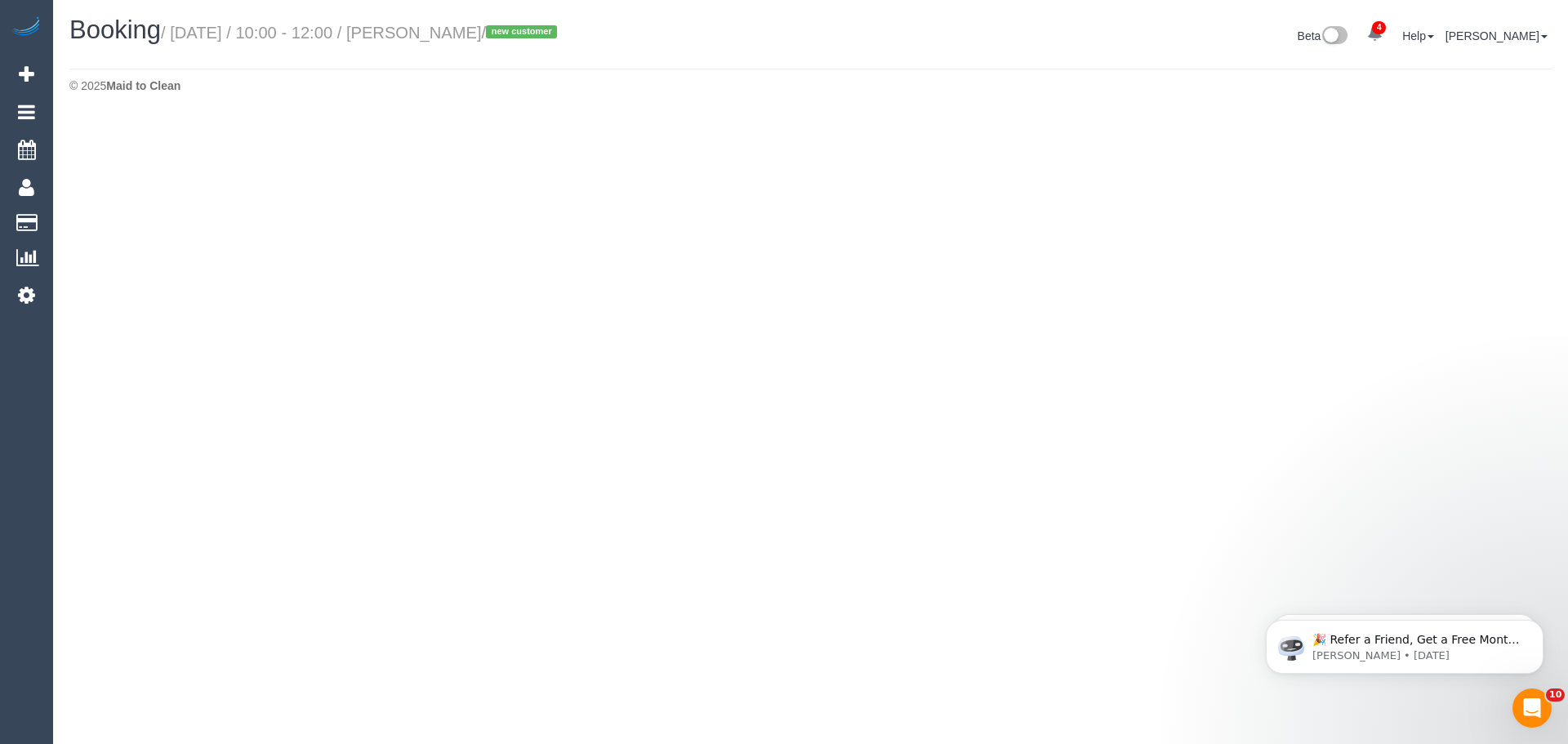
select select "VIC"
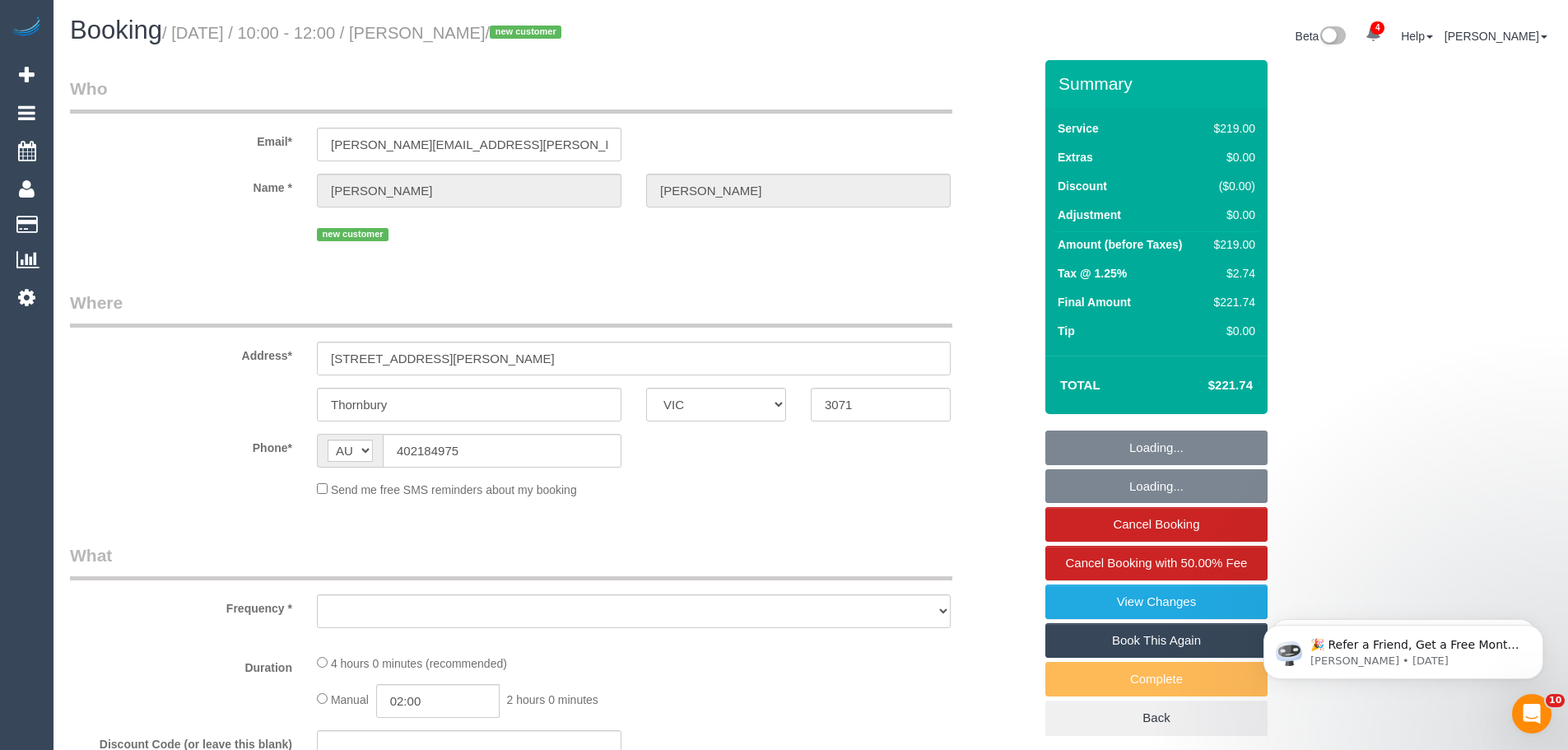
select select "string:stripe-pm_1S6Hfc2GScqysDRVY9YXZDdl"
select select "object:4586"
select select "spot19"
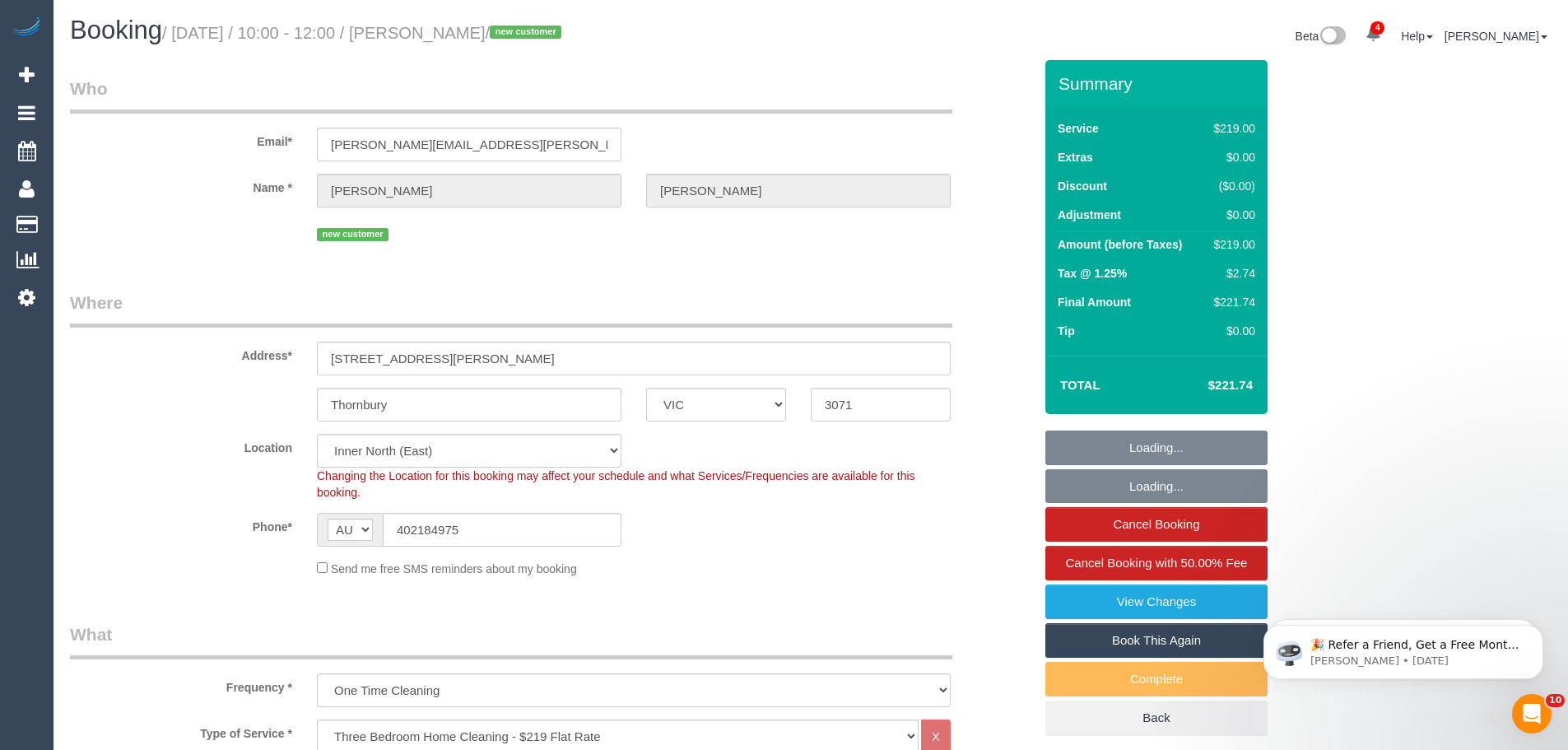
select select "number:29"
select select "number:15"
select select "number:19"
select select "number:25"
select select "number:26"
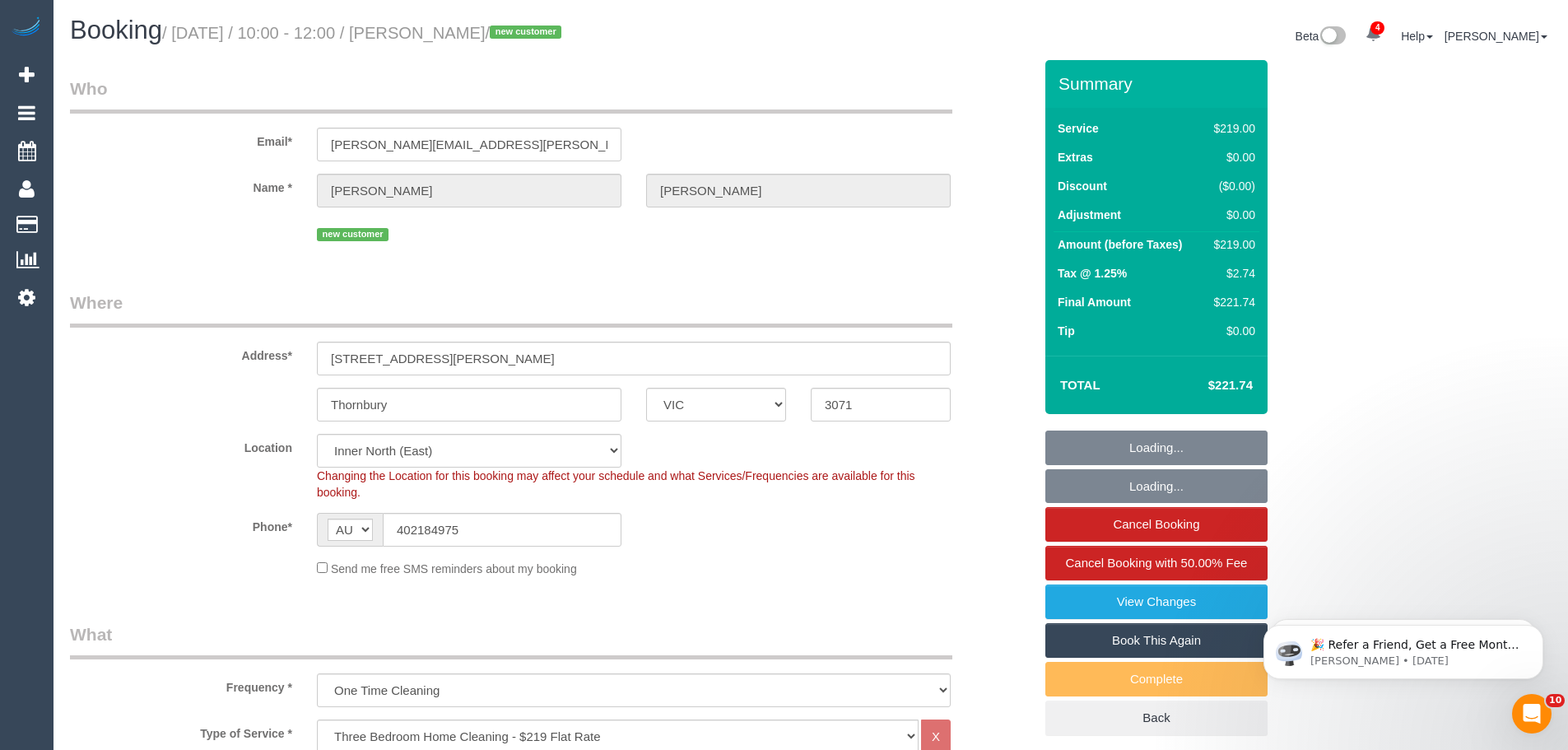
select select "object:5675"
select select "spot29"
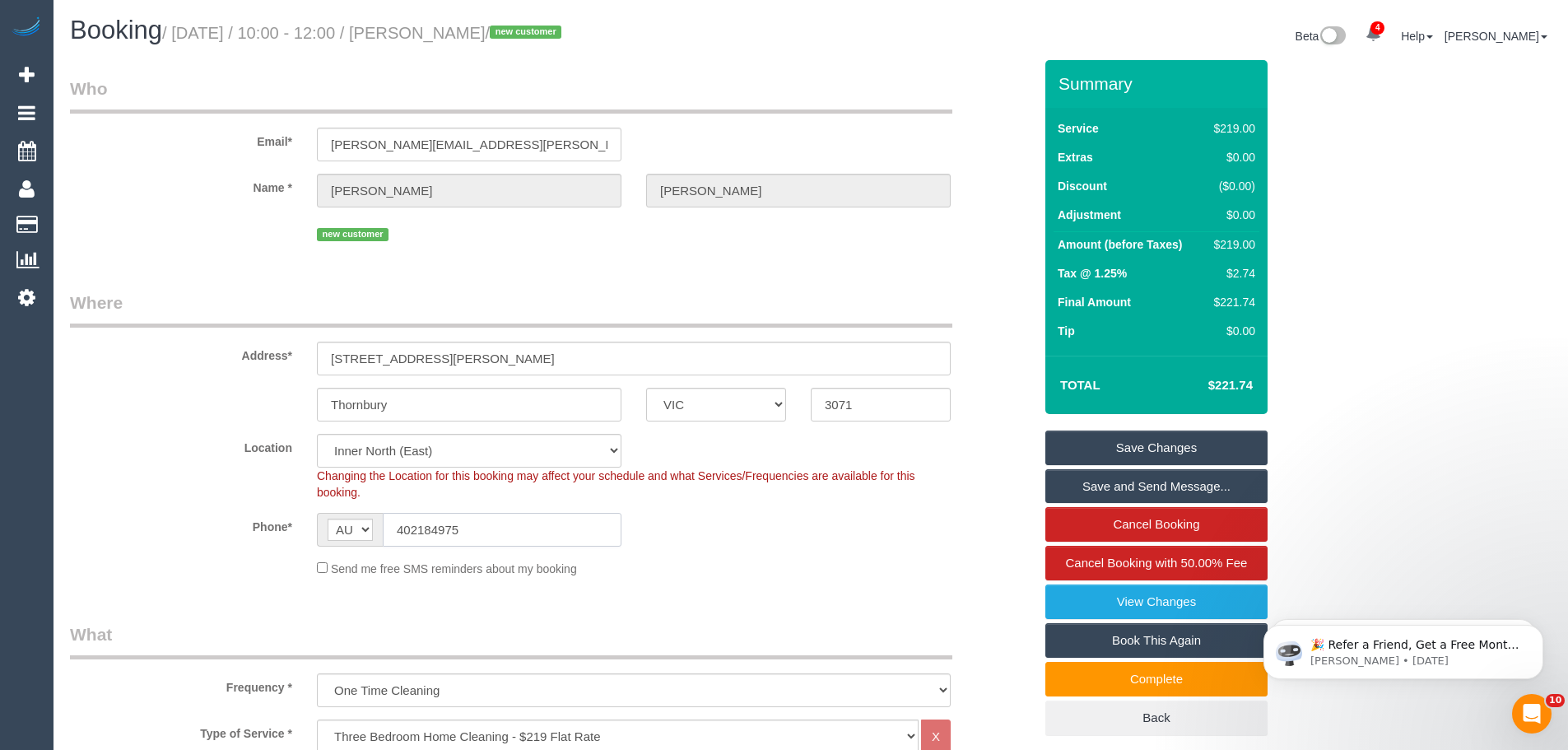
click at [487, 521] on input "402184975" at bounding box center [502, 530] width 239 height 33
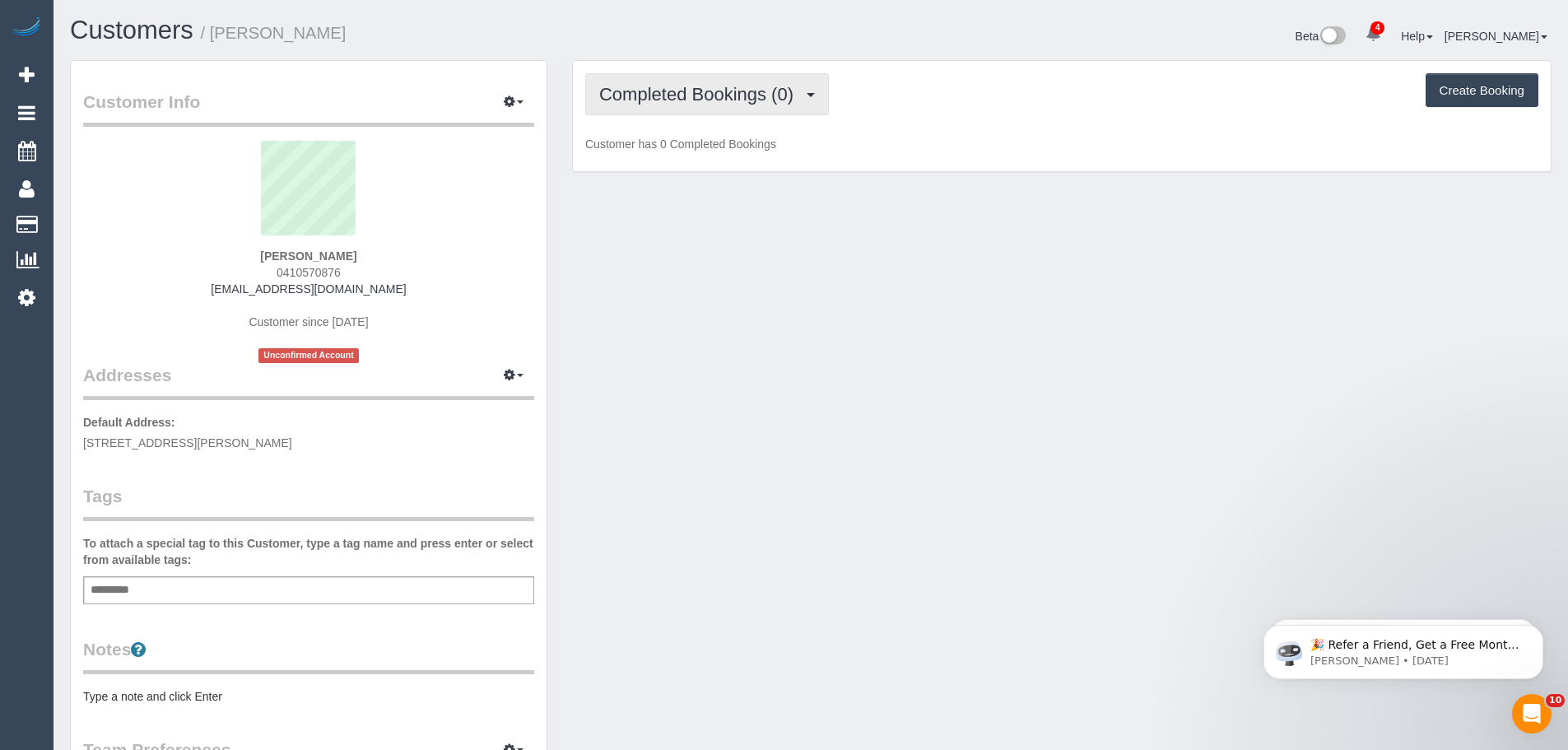
click at [721, 83] on button "Completed Bookings (0)" at bounding box center [708, 94] width 244 height 42
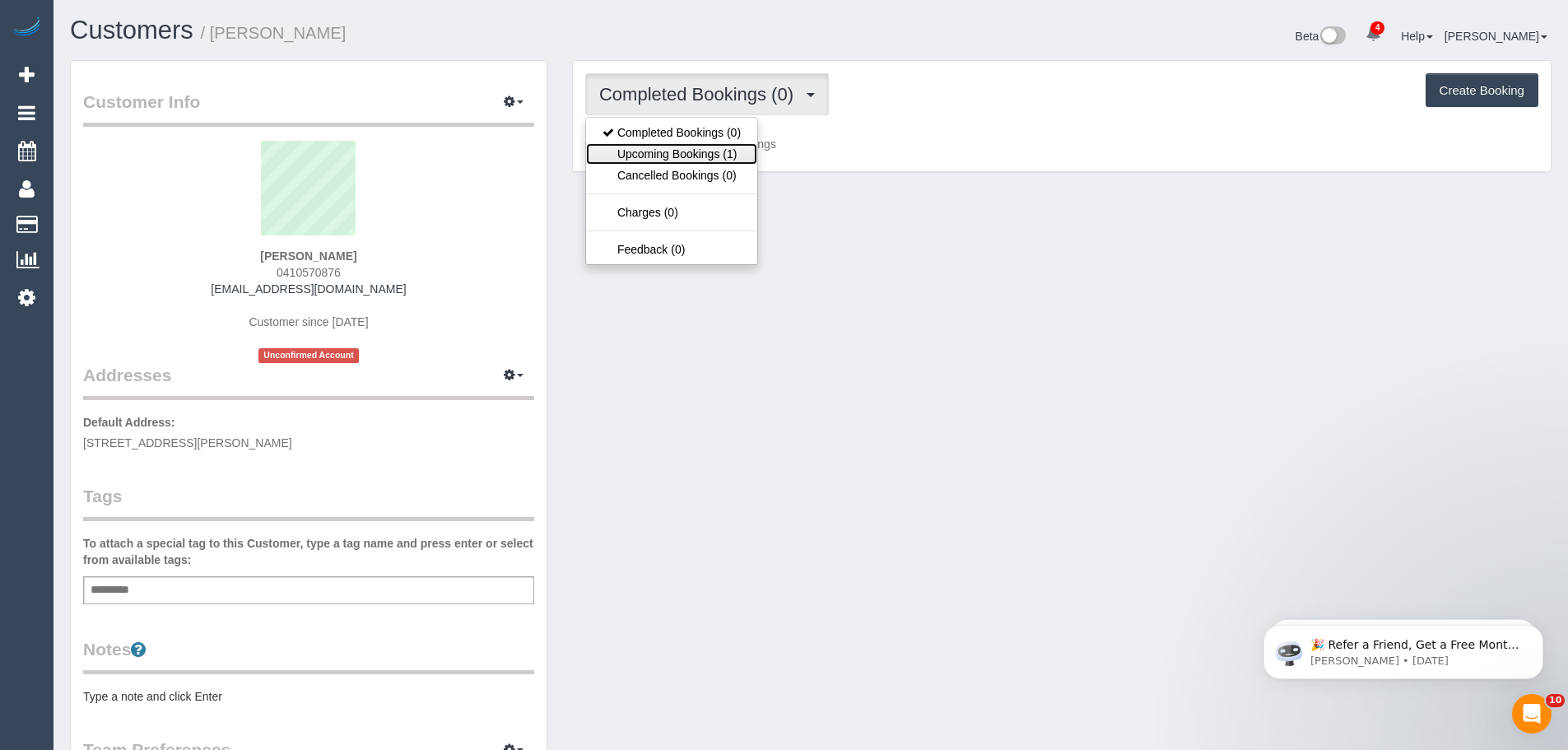
click at [717, 144] on link "Upcoming Bookings (1)" at bounding box center [671, 155] width 171 height 22
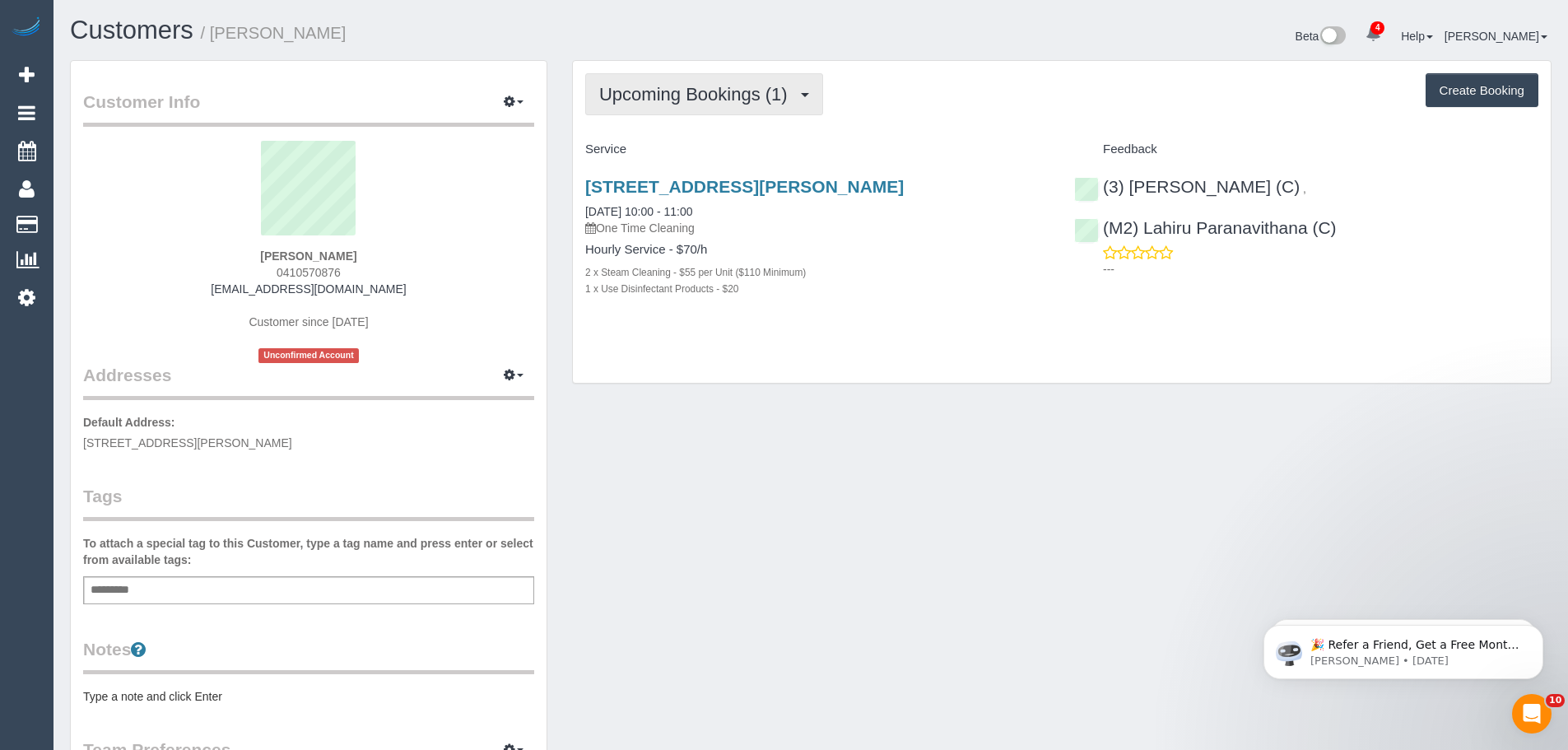
drag, startPoint x: 661, startPoint y: 86, endPoint x: 661, endPoint y: 129, distance: 43.0
click at [661, 86] on span "Upcoming Bookings (1)" at bounding box center [698, 94] width 197 height 21
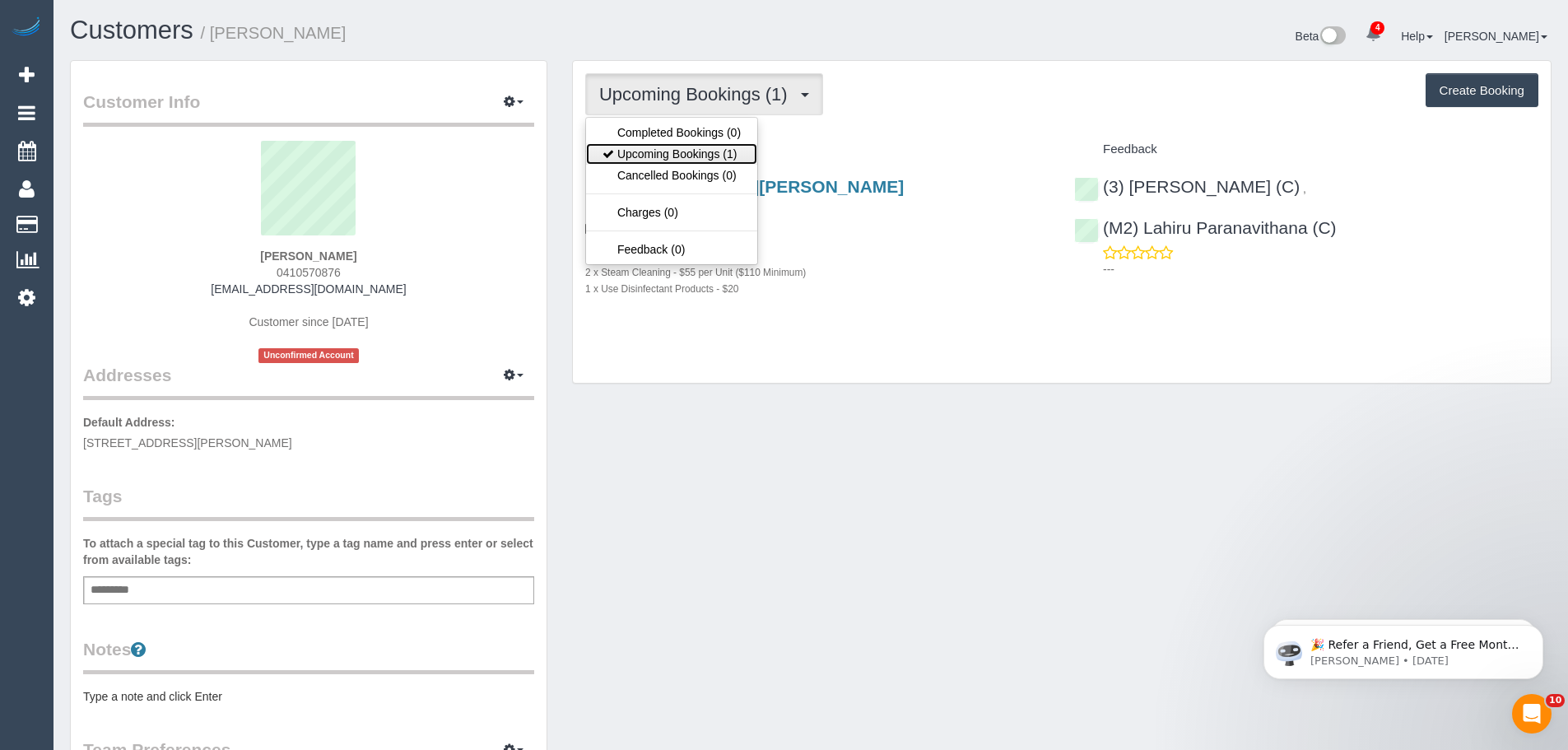
click at [661, 145] on link "Upcoming Bookings (1)" at bounding box center [671, 155] width 171 height 22
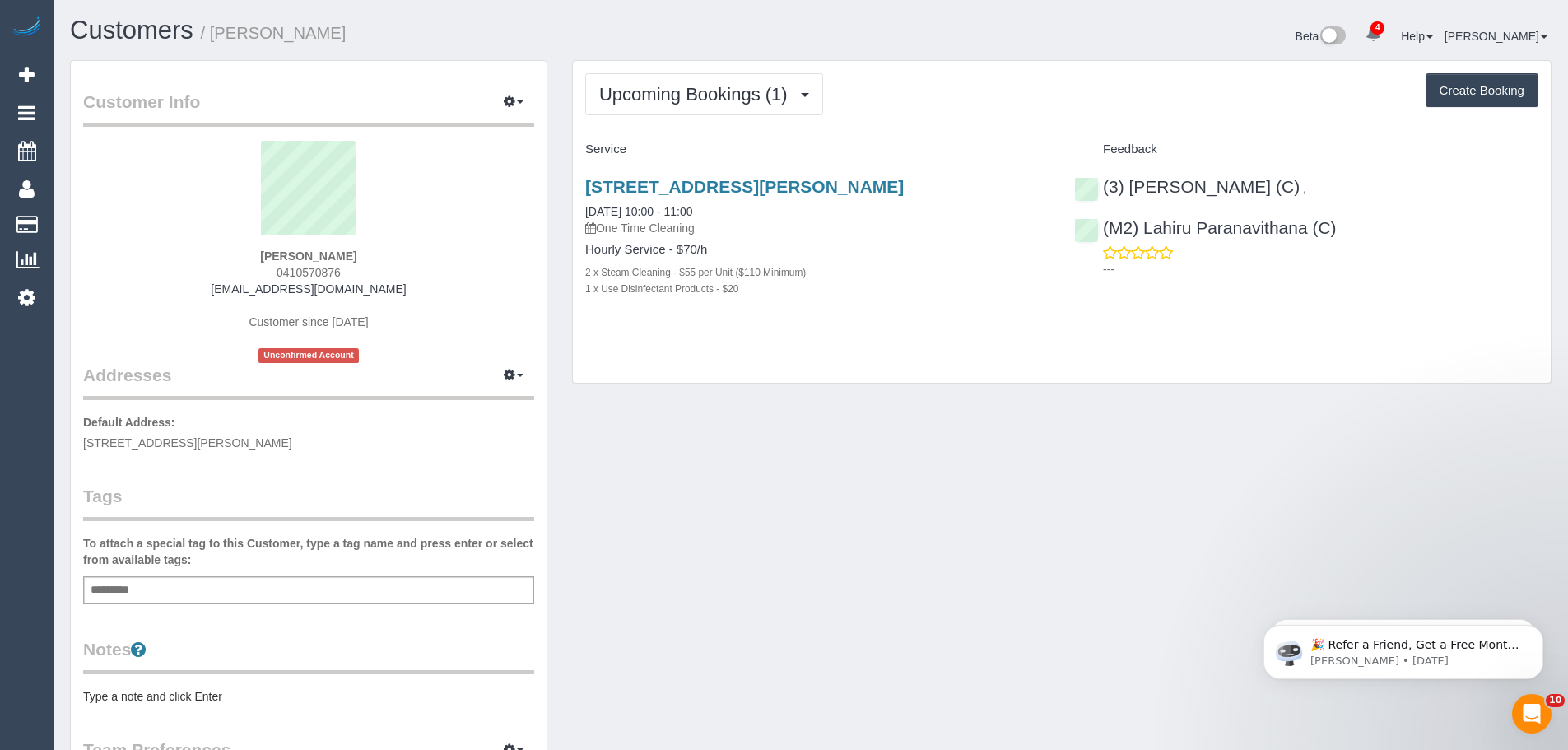
drag, startPoint x: 286, startPoint y: 249, endPoint x: 191, endPoint y: 241, distance: 95.3
click at [191, 243] on div "Calvin Nguy 0410570876 nguy_calvin@hotmail.com Customer since 2025 Unconfirmed …" at bounding box center [308, 252] width 451 height 222
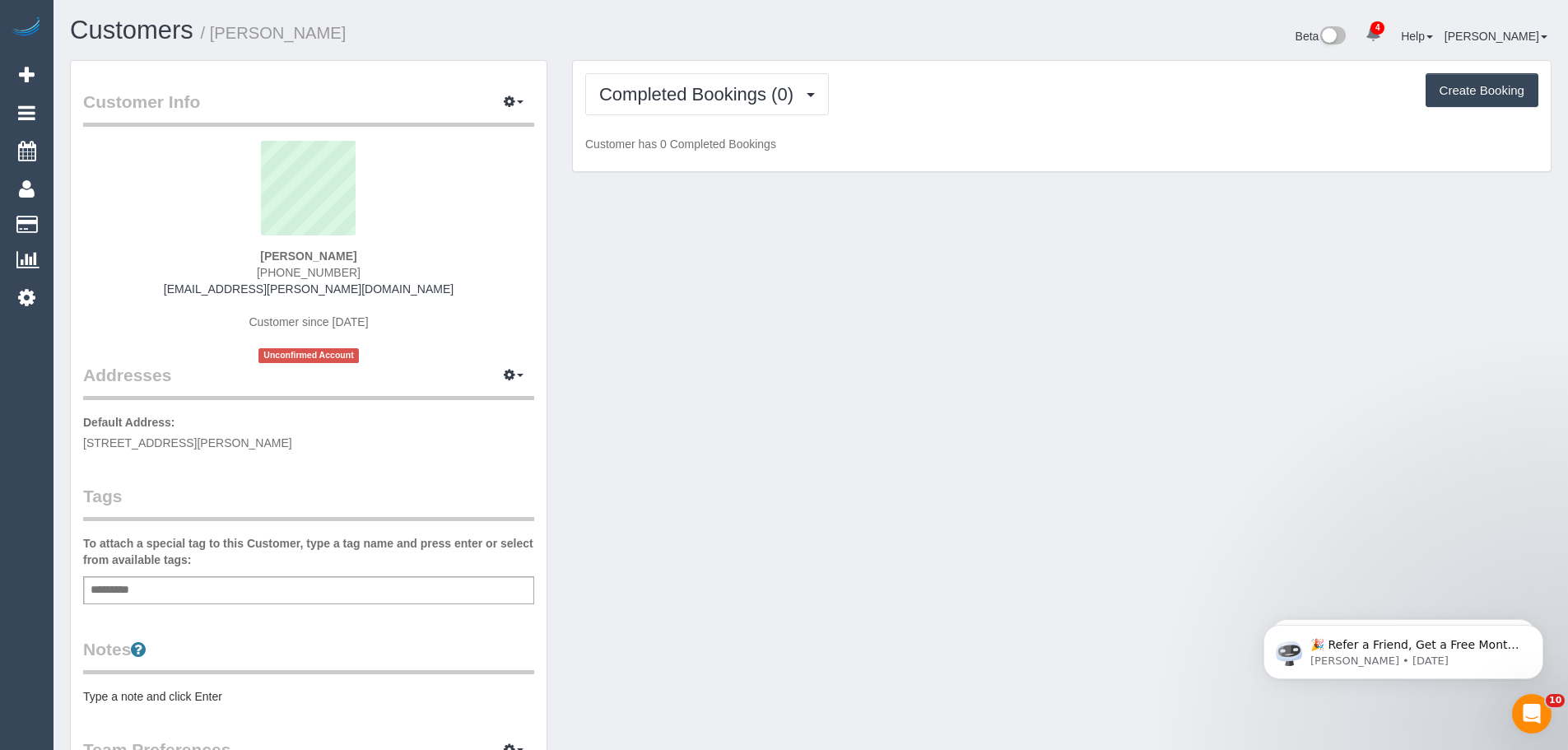
drag, startPoint x: 375, startPoint y: 269, endPoint x: 236, endPoint y: 277, distance: 139.2
click at [236, 277] on div "[PERSON_NAME] [PHONE_NUMBER] [EMAIL_ADDRESS][PERSON_NAME][DOMAIN_NAME] Customer…" at bounding box center [308, 252] width 451 height 222
copy span "[PHONE_NUMBER]"
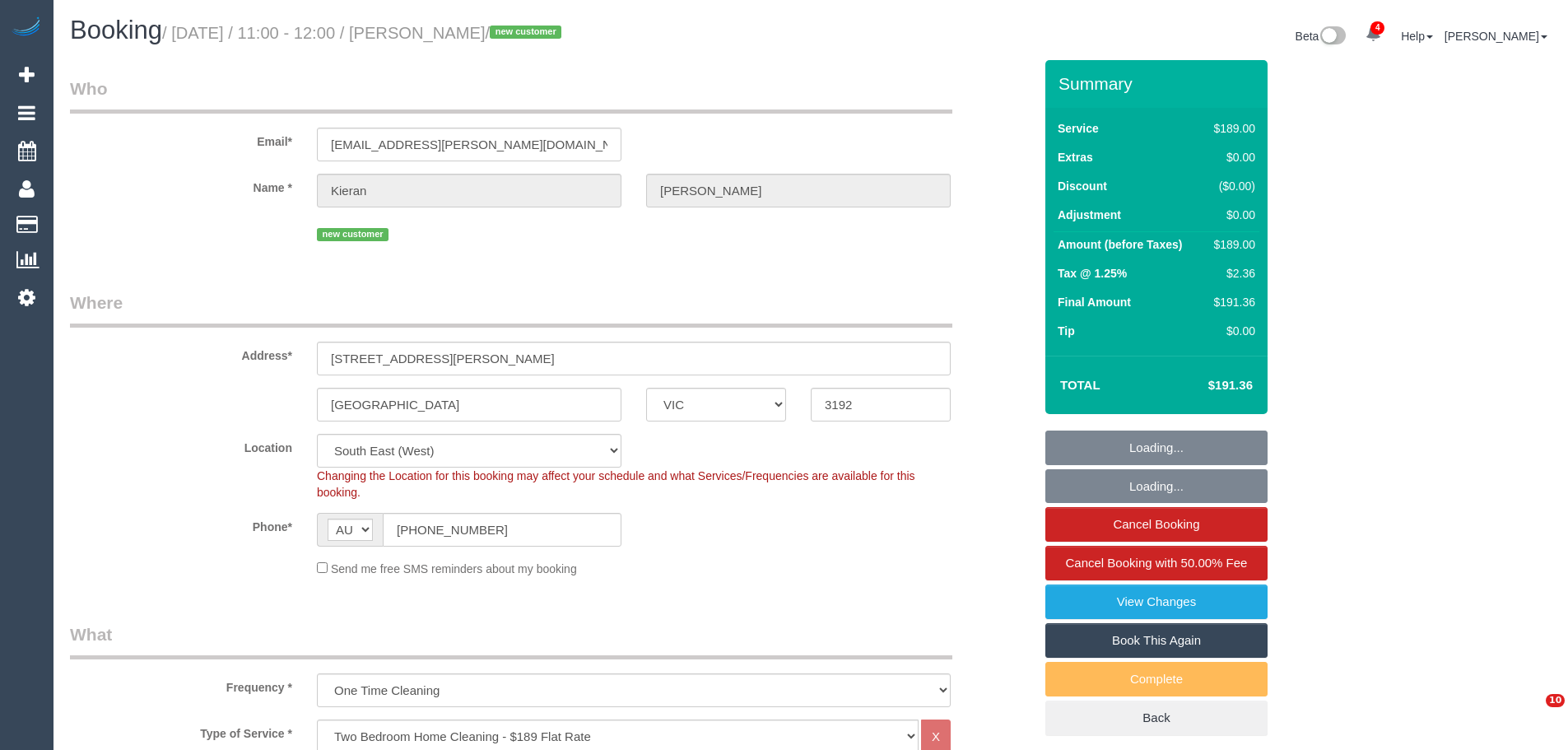
select select "VIC"
select select "number:28"
select select "number:14"
select select "number:18"
select select "number:25"
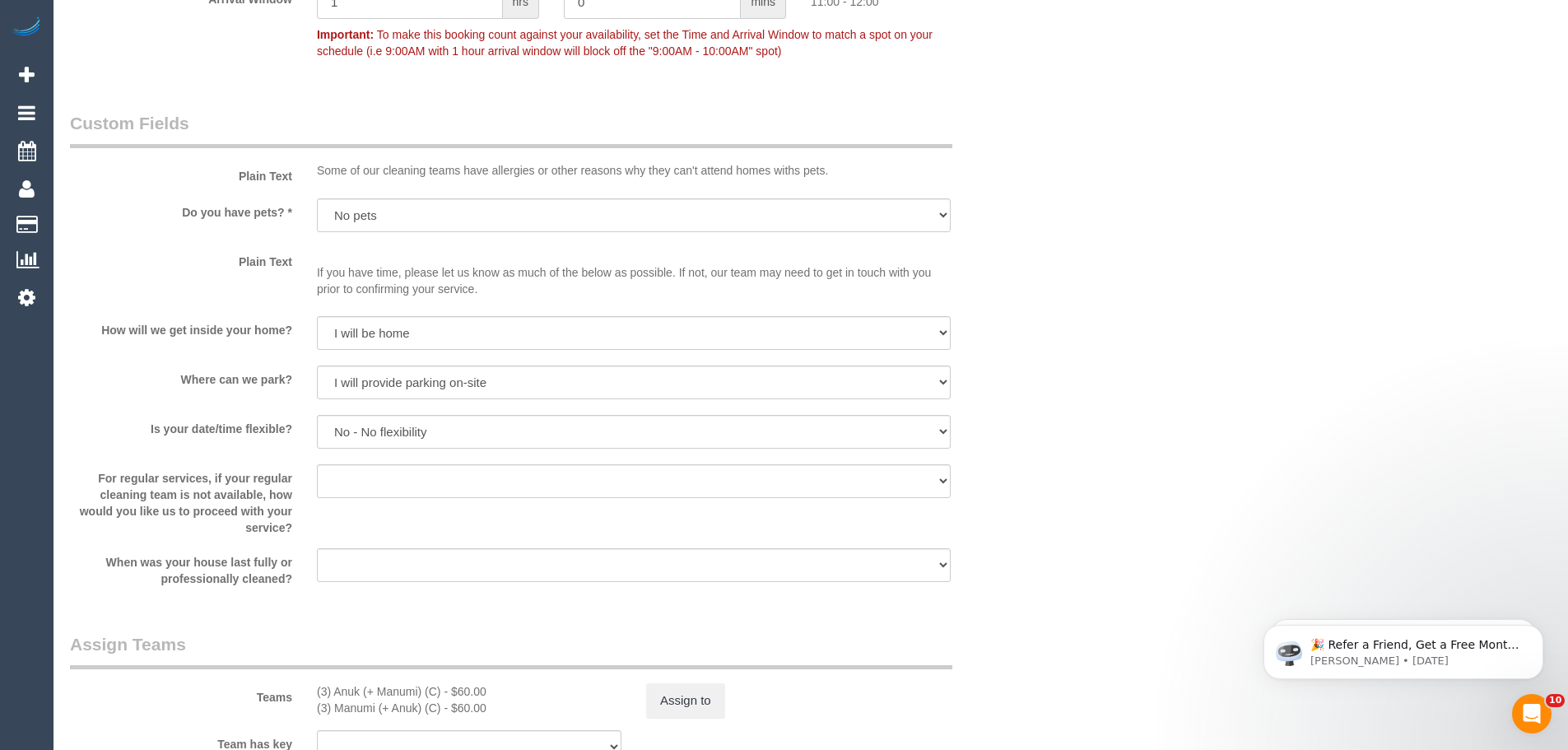
scroll to position [2469, 0]
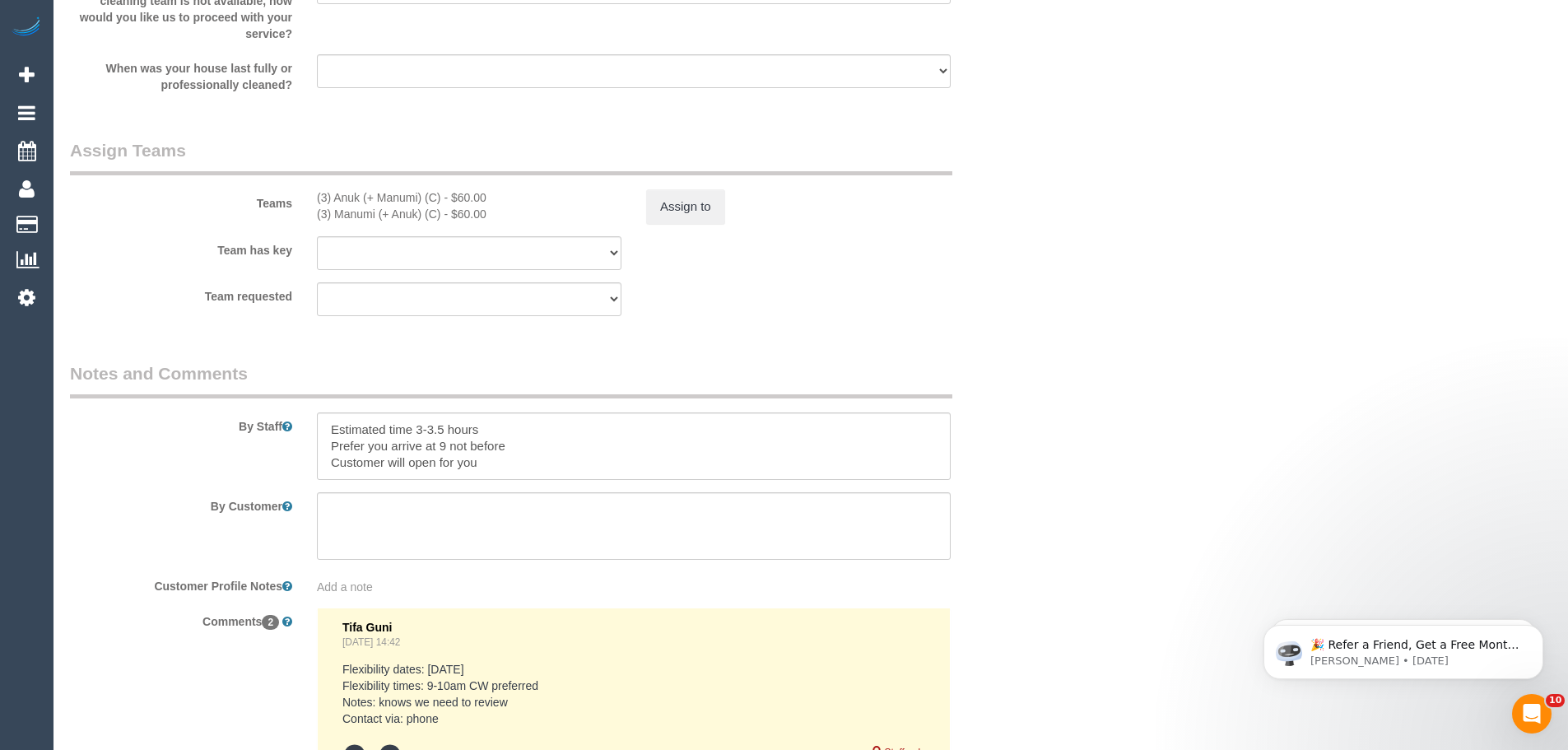
drag, startPoint x: 442, startPoint y: 202, endPoint x: 294, endPoint y: 203, distance: 148.0
click at [294, 203] on div "Teams (3) Anuk (+ Manumi) (C) - $60.00 (3) Manumi (+ Anuk) (C) - $60.00 Assign …" at bounding box center [552, 181] width 988 height 86
copy div "(3) Anuk (+ Manumi) (C)"
click at [666, 207] on button "Assign to" at bounding box center [686, 206] width 79 height 34
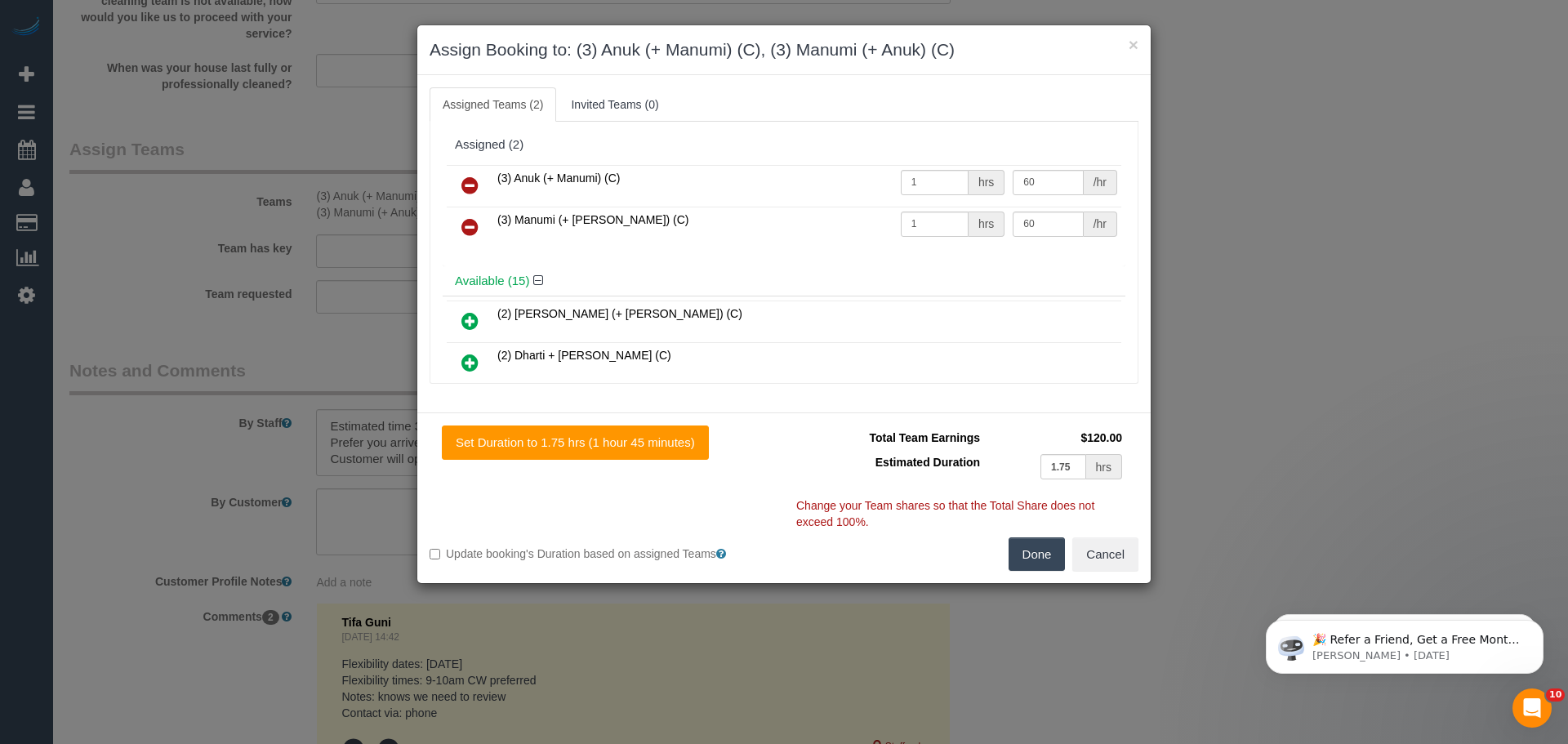
click at [474, 194] on icon at bounding box center [471, 186] width 18 height 20
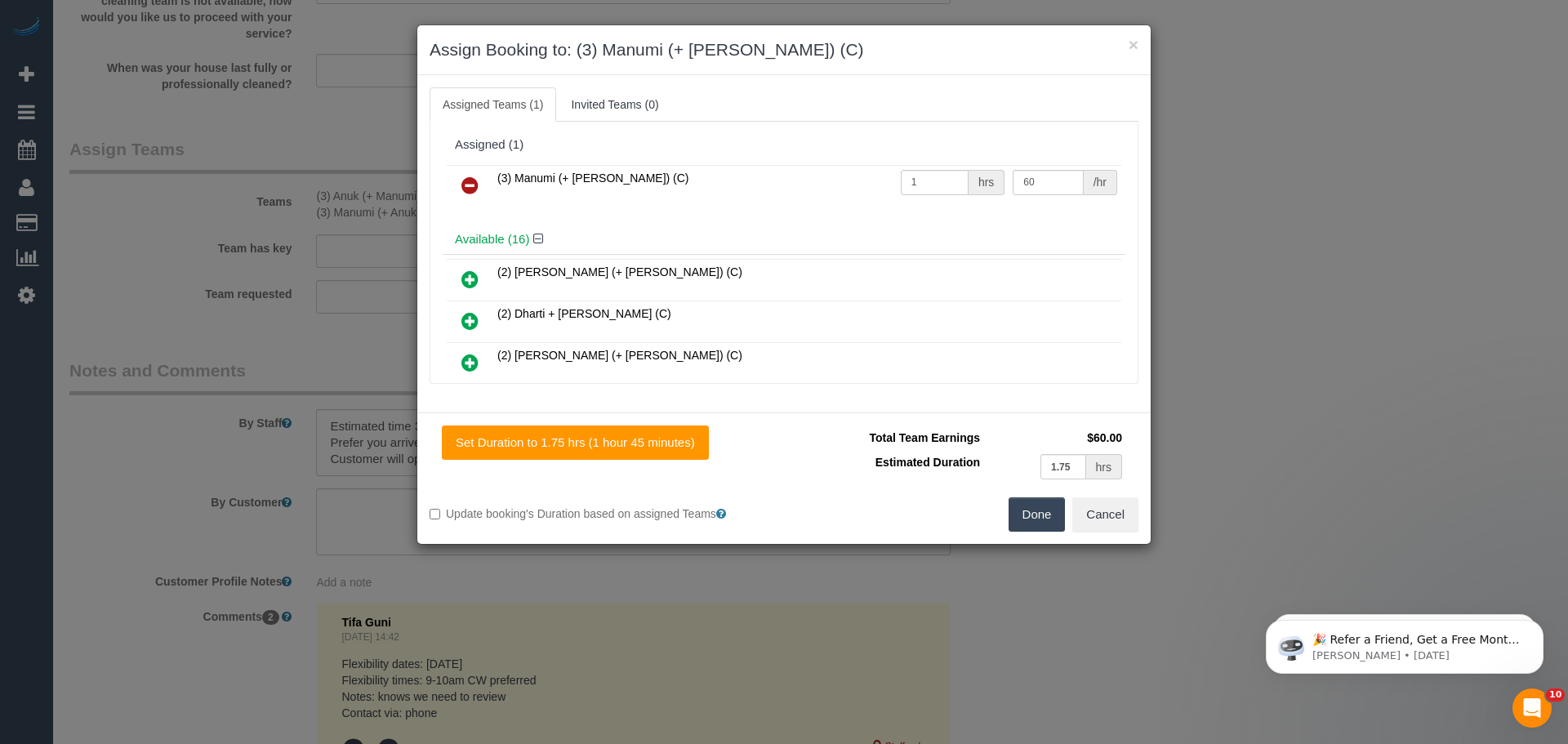
click at [473, 193] on icon at bounding box center [471, 186] width 18 height 20
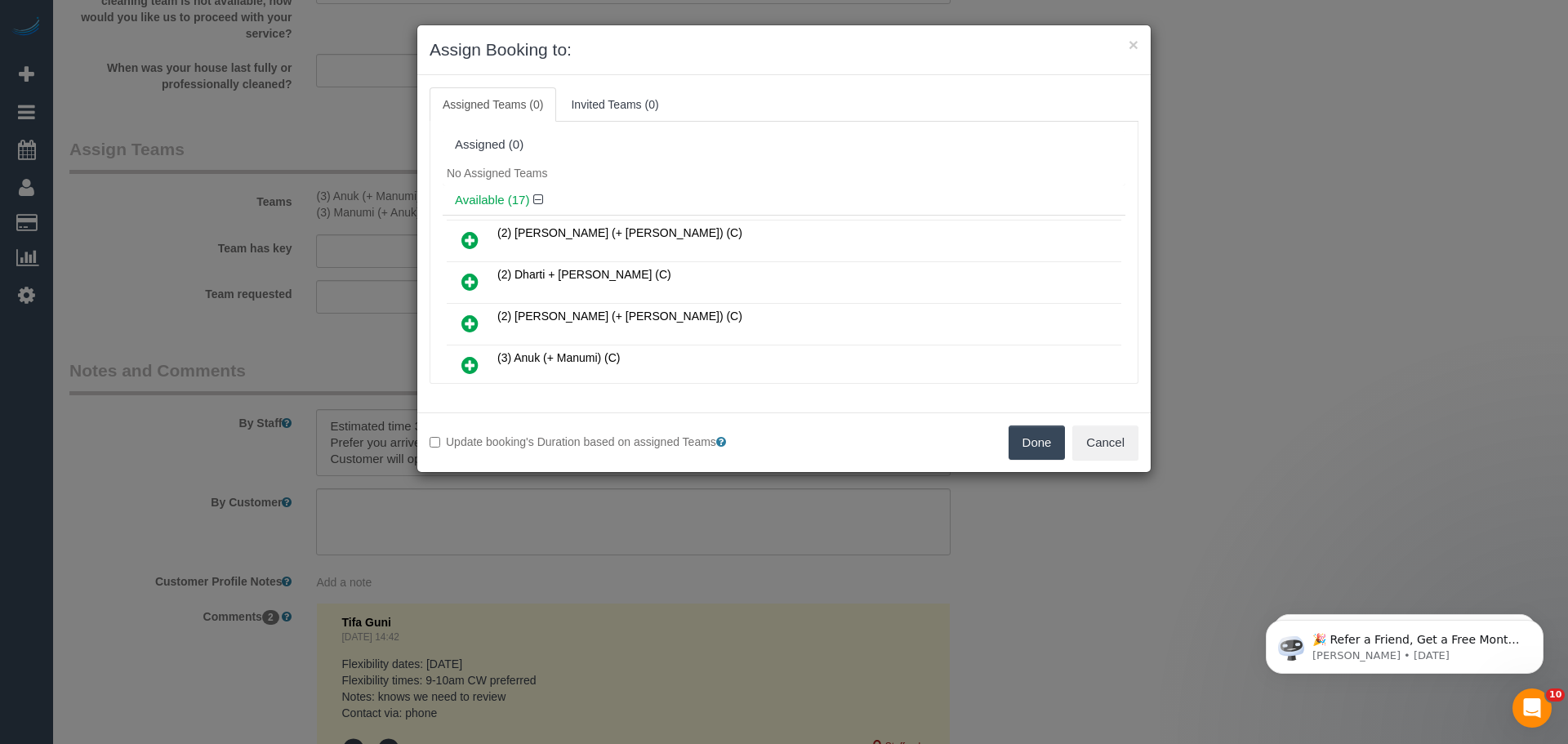
click at [1033, 448] on button "Done" at bounding box center [1037, 442] width 58 height 34
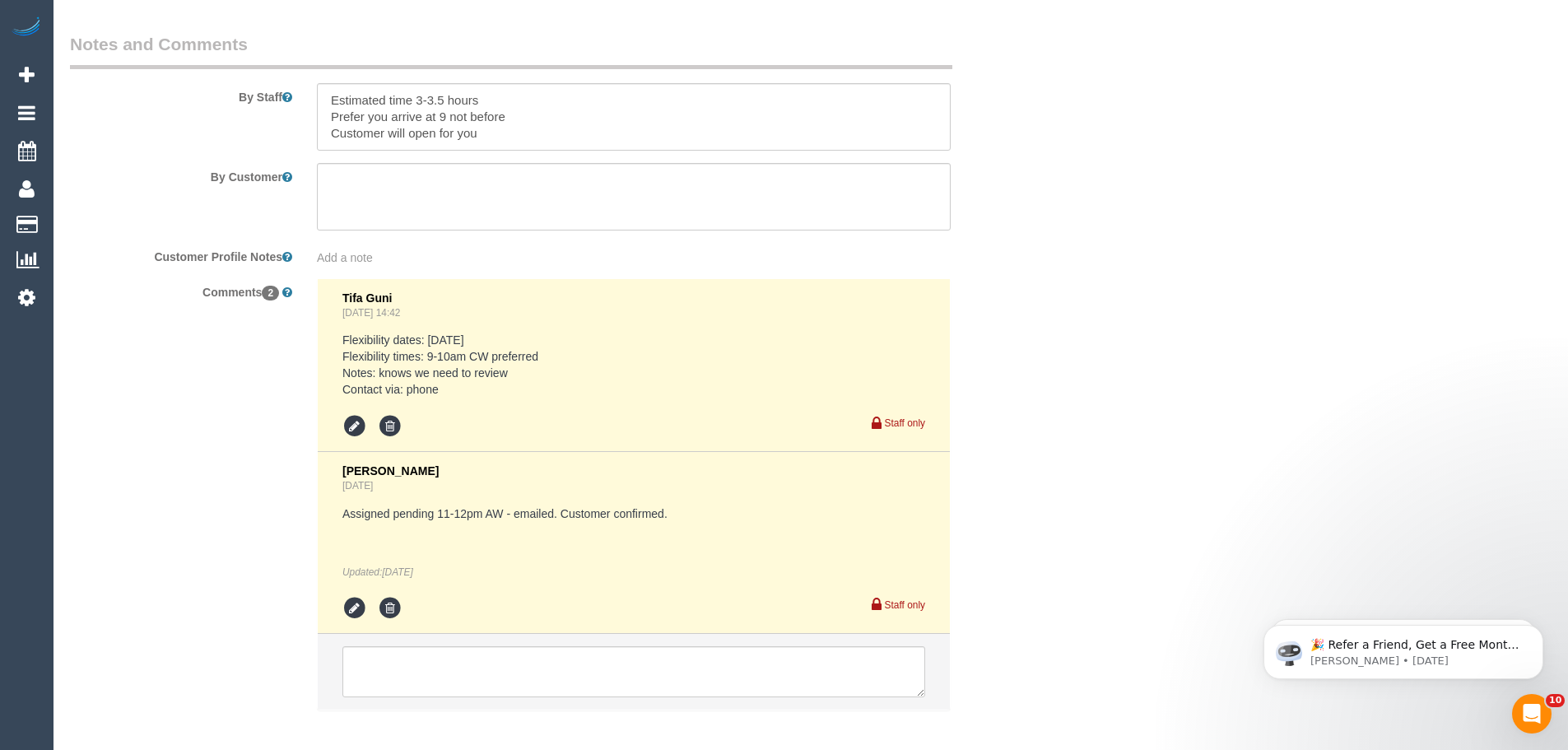
scroll to position [2879, 0]
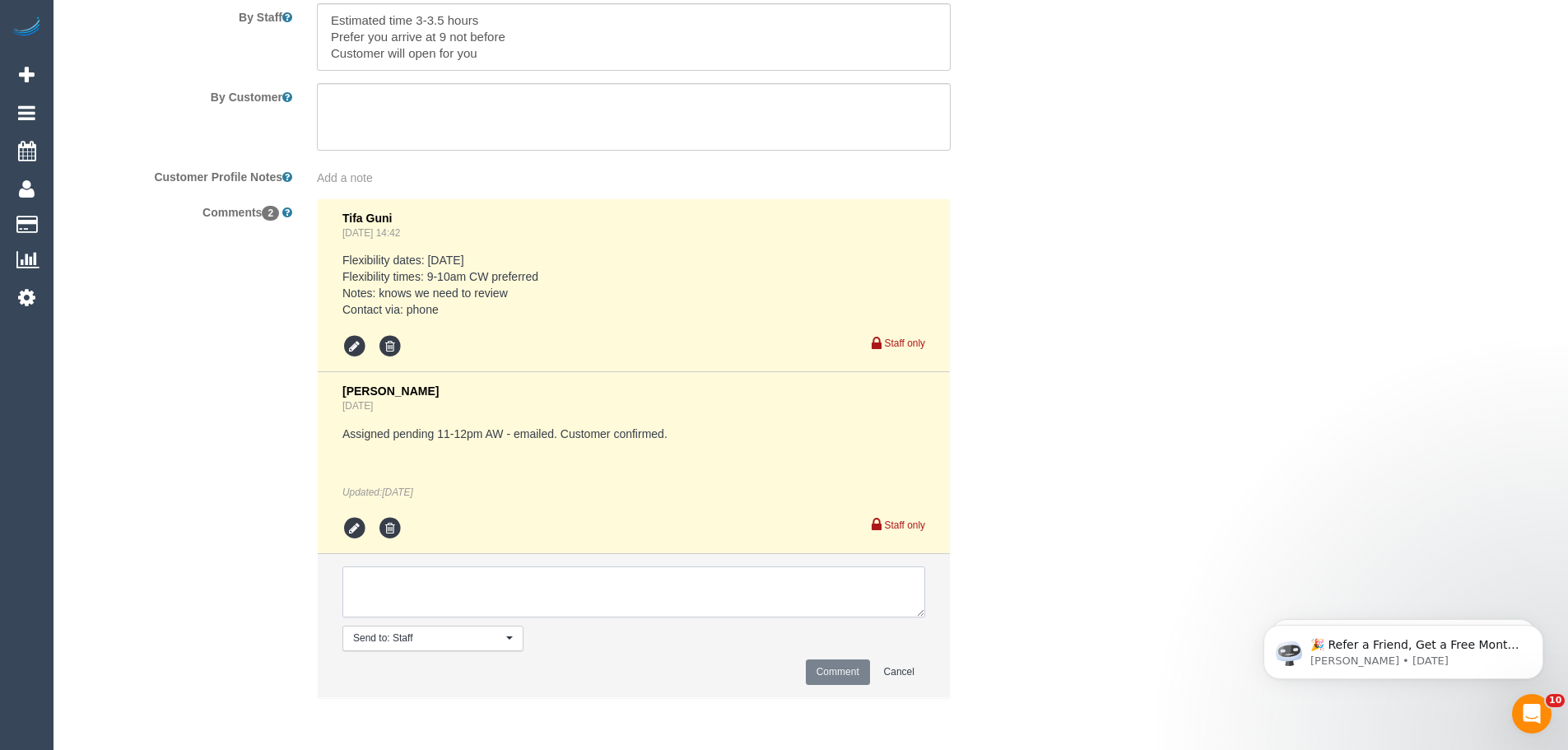
click at [532, 595] on textarea at bounding box center [634, 592] width 583 height 51
type textarea "/"
paste textarea "Cleaner(s) Unassigned: Reason Unassigned: One Off/Ongoing: Flexibility: Close a…"
drag, startPoint x: 918, startPoint y: 609, endPoint x: 1089, endPoint y: 737, distance: 213.6
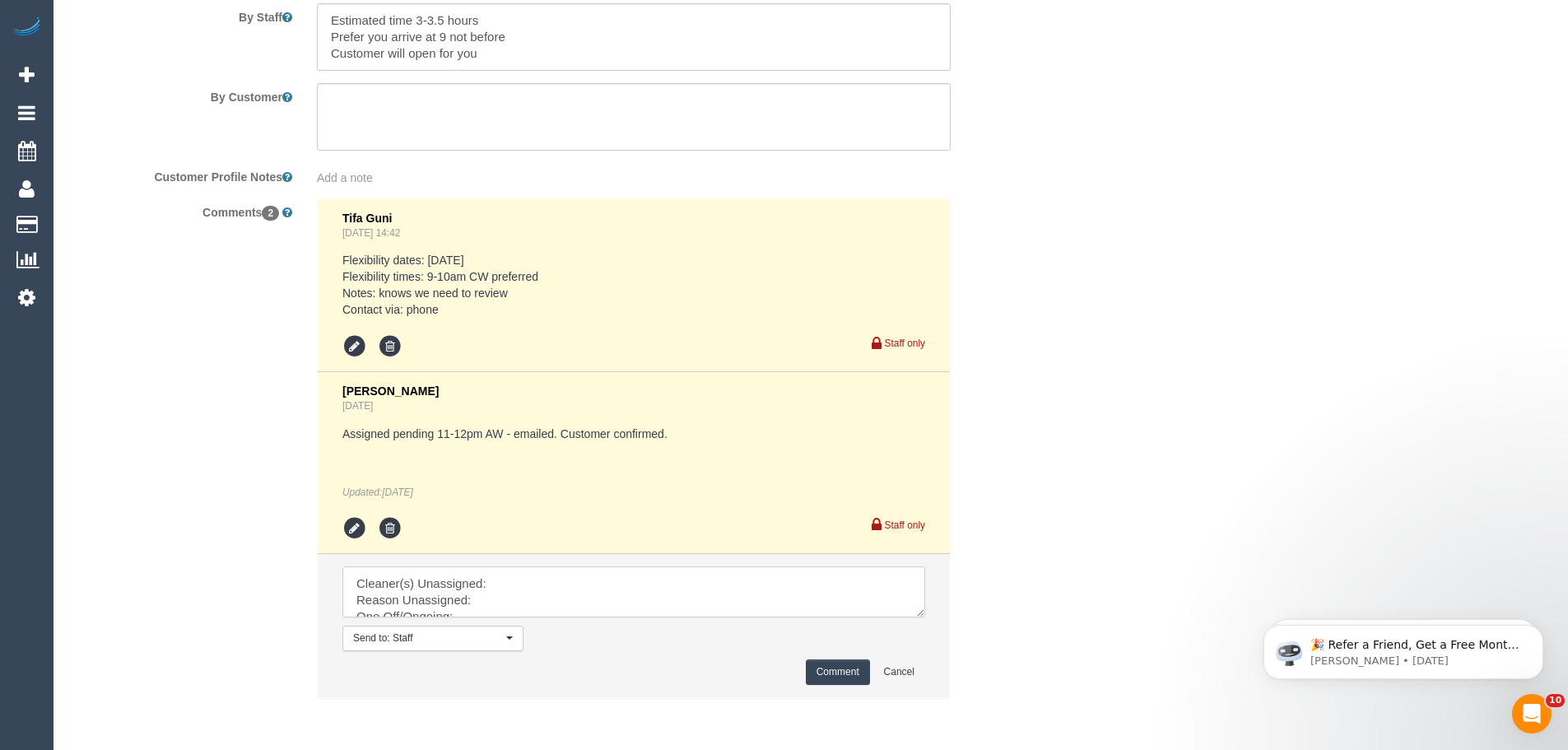
click at [925, 617] on textarea at bounding box center [634, 592] width 583 height 51
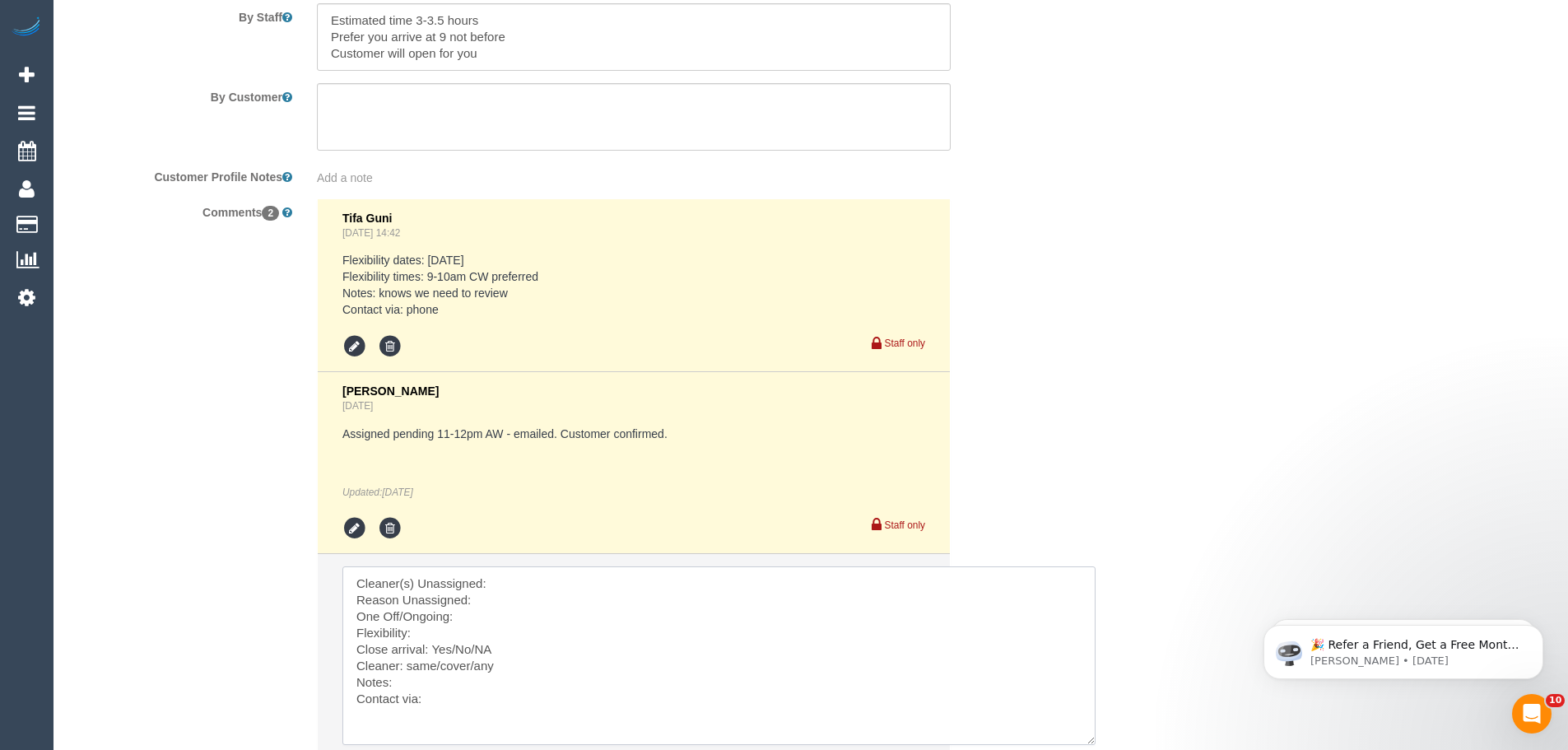
click at [574, 581] on textarea at bounding box center [719, 655] width 753 height 178
paste textarea "(3) Anuk (+ Manumi) (C)"
click at [548, 599] on textarea at bounding box center [719, 655] width 753 height 178
paste textarea "severe diarrhoea and vomiting"
click at [483, 616] on textarea at bounding box center [719, 655] width 753 height 178
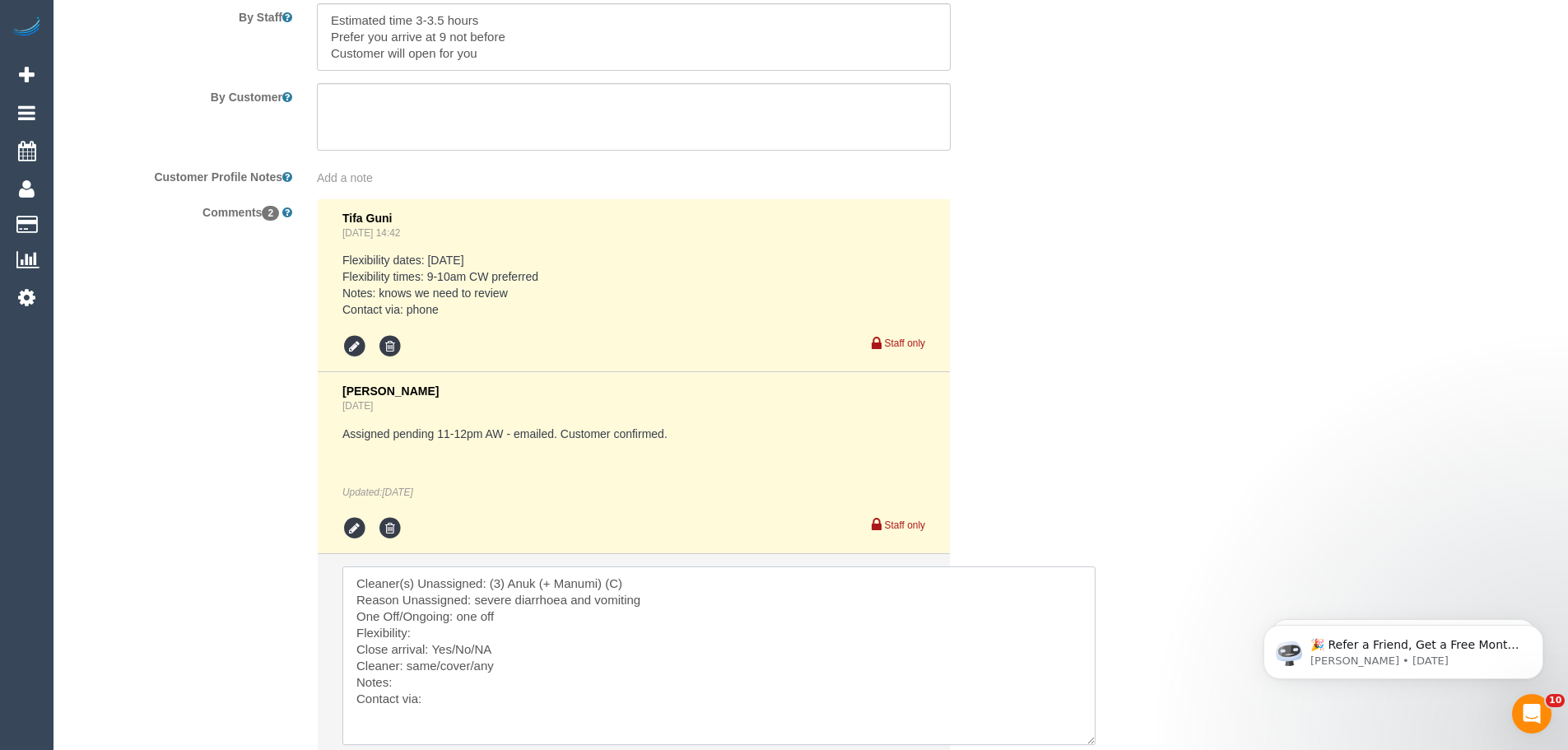
click at [493, 712] on textarea at bounding box center [719, 655] width 753 height 178
paste textarea "Cleaner(s) Unassigned: Reason Unassigned: Contact via: Which message sent: Addi…"
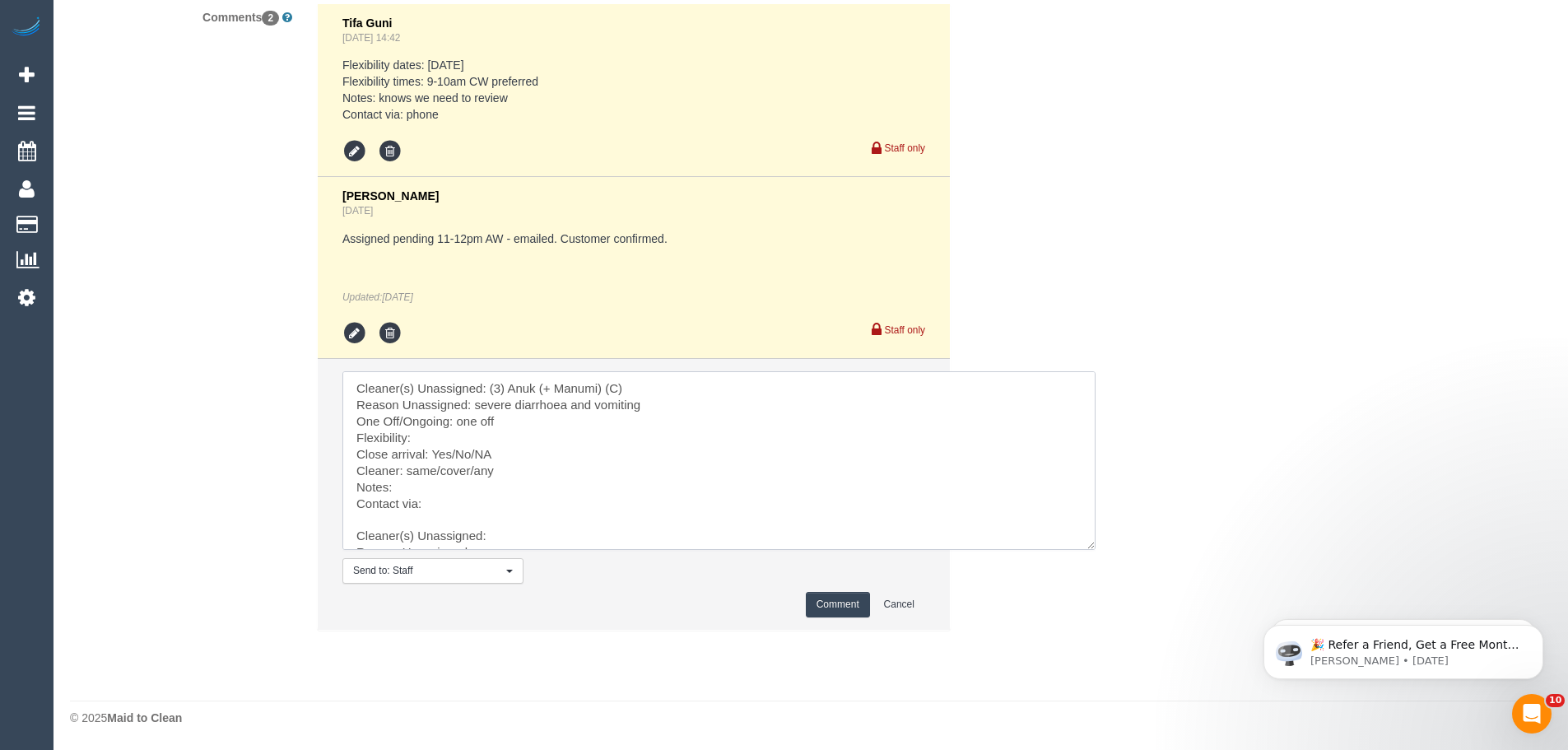
drag, startPoint x: 491, startPoint y: 387, endPoint x: 640, endPoint y: 373, distance: 149.7
click at [640, 373] on textarea at bounding box center [719, 460] width 753 height 178
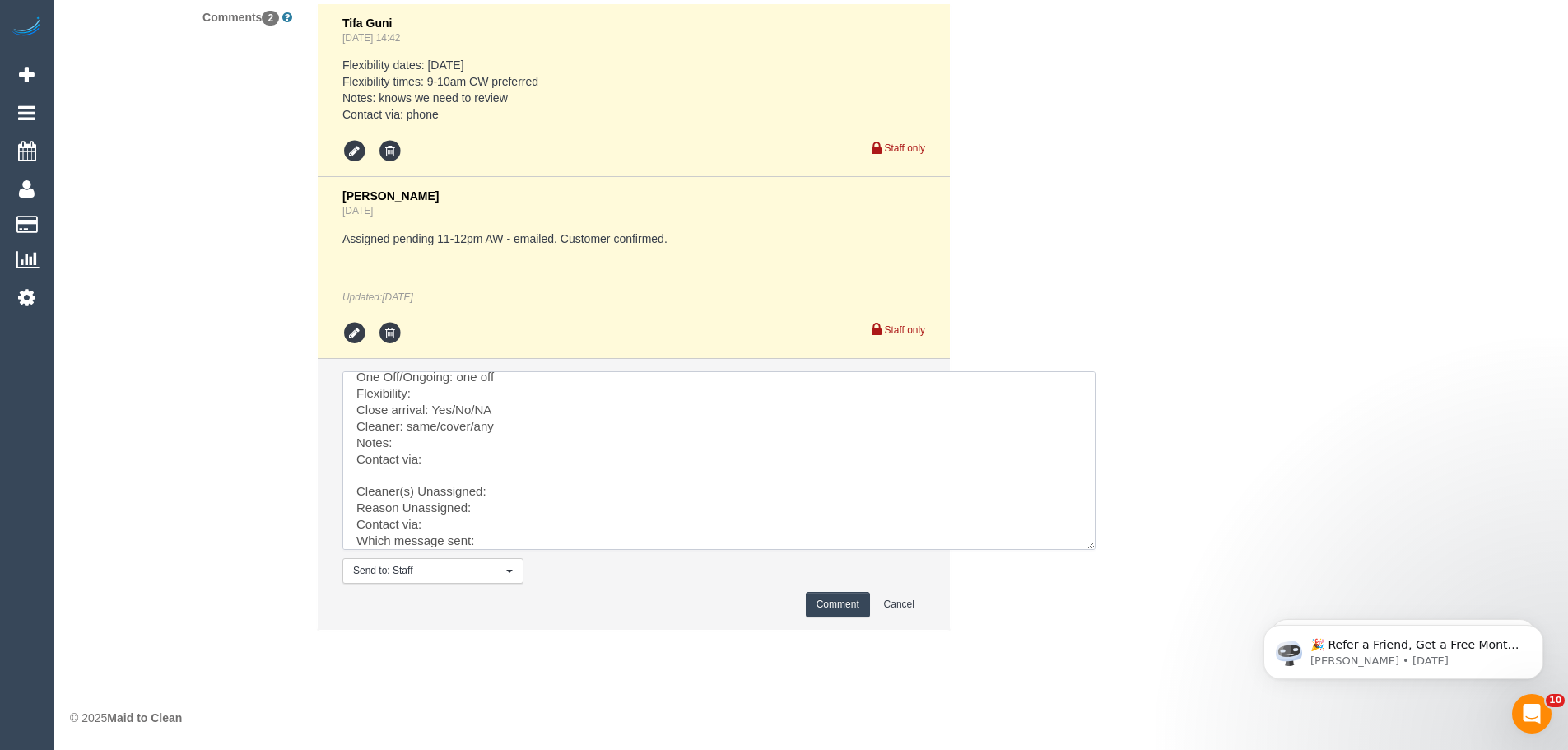
scroll to position [69, 0]
click at [502, 462] on textarea at bounding box center [719, 460] width 753 height 178
paste textarea "(3) Anuk (+ Manumi) (C)"
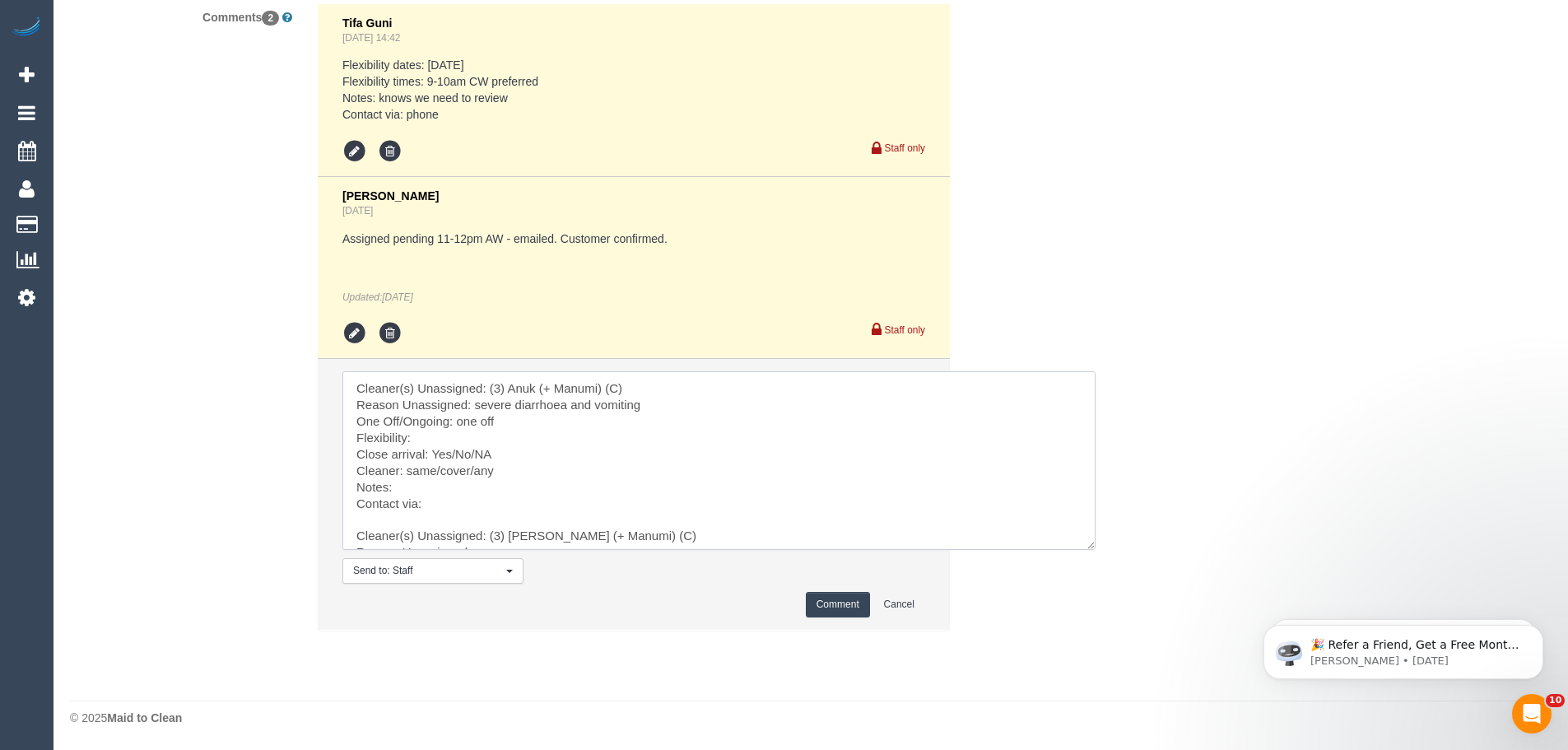
drag, startPoint x: 473, startPoint y: 406, endPoint x: 673, endPoint y: 406, distance: 200.0
click at [673, 406] on textarea at bounding box center [719, 460] width 753 height 178
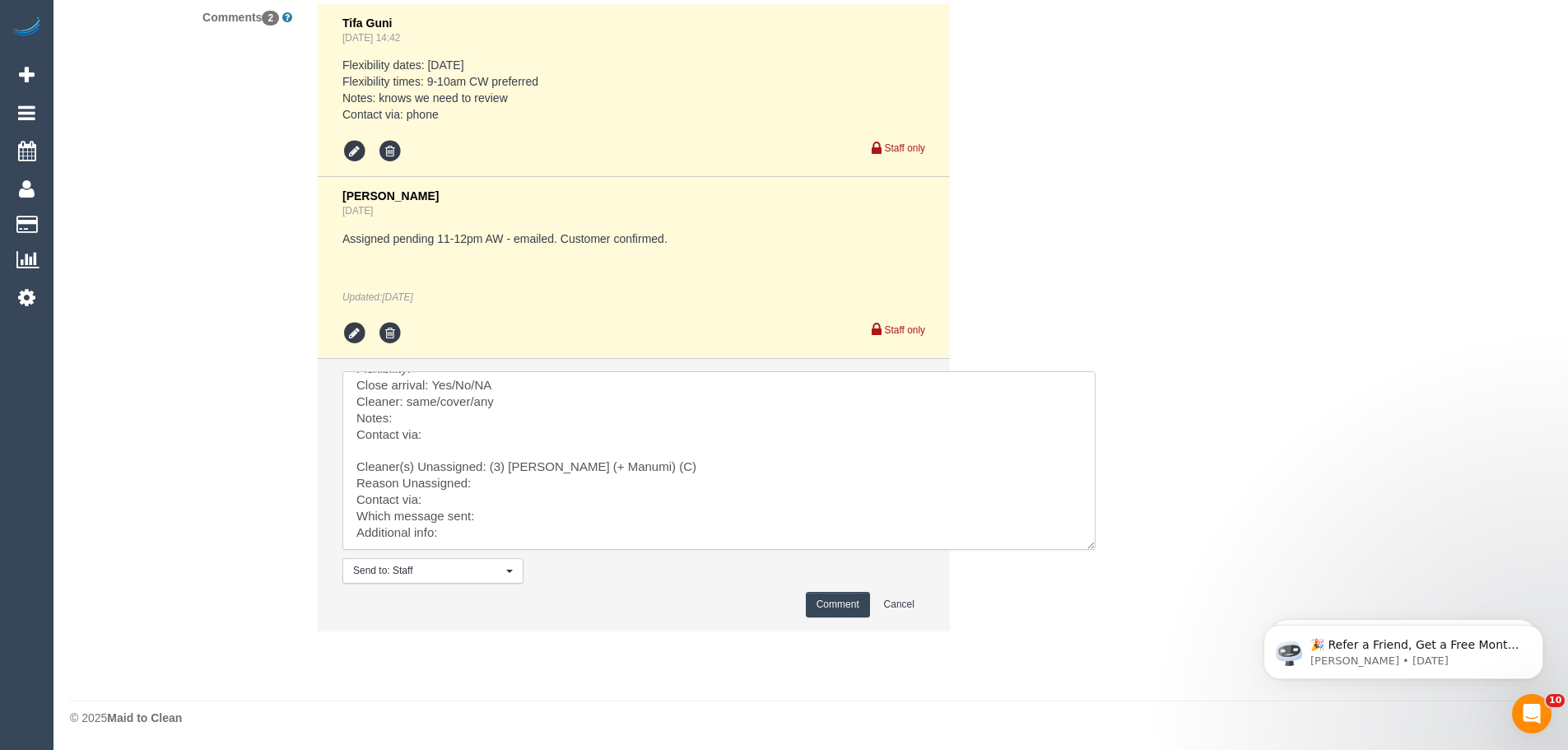
click at [506, 486] on textarea at bounding box center [719, 460] width 753 height 178
paste textarea "severe diarrhoea and vomiting"
click at [448, 504] on textarea at bounding box center [719, 460] width 753 height 178
click at [526, 504] on textarea at bounding box center [719, 460] width 753 height 178
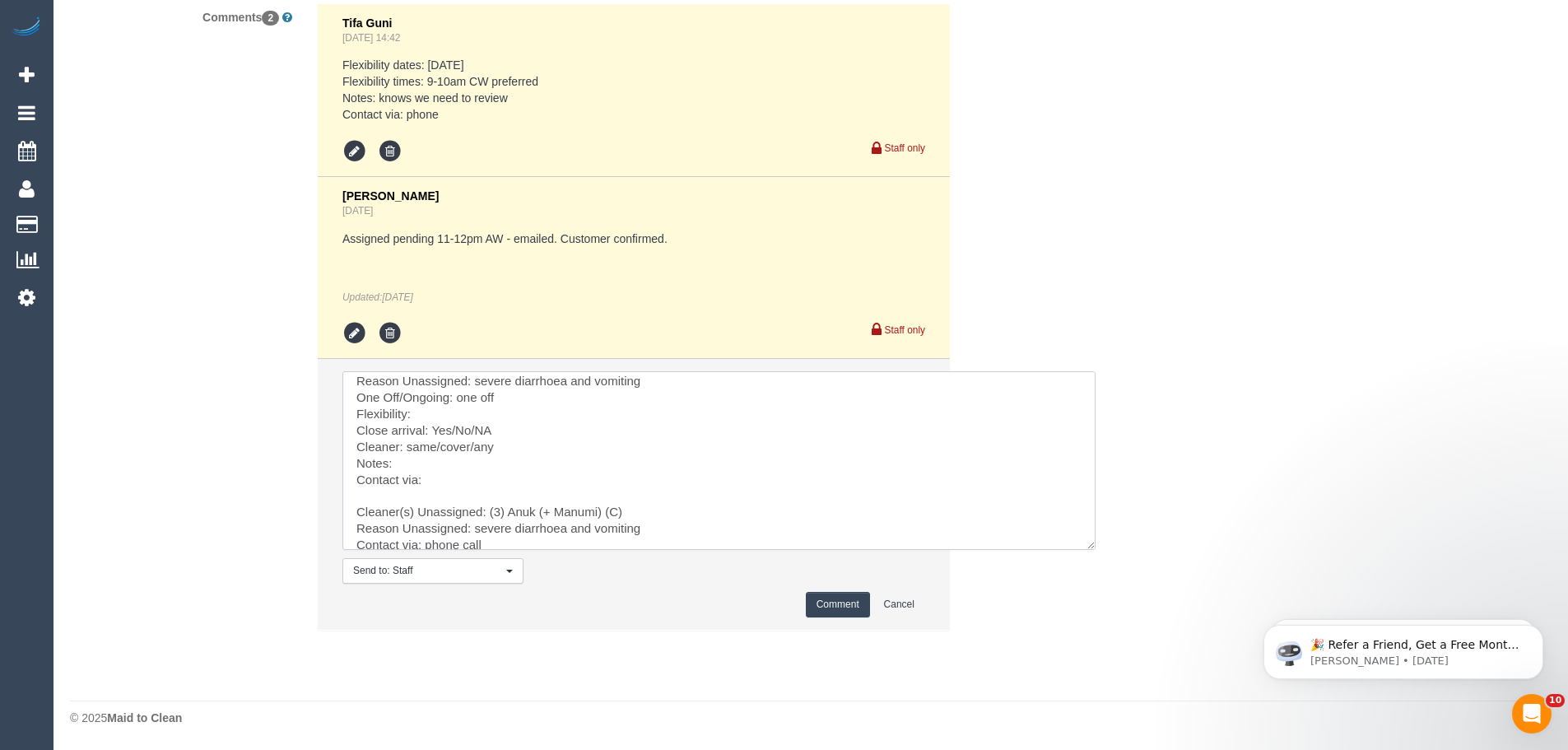
scroll to position [0, 0]
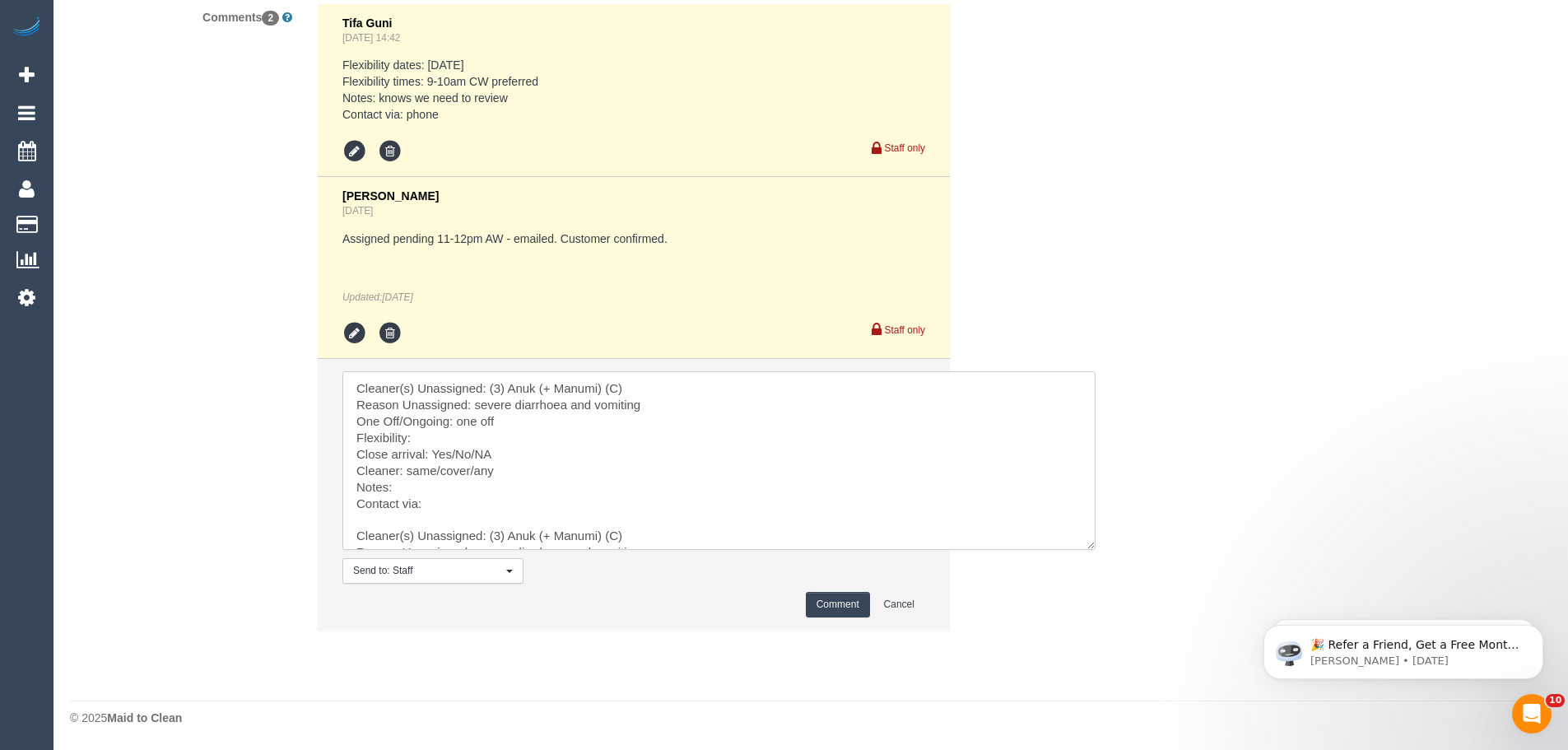
drag, startPoint x: 369, startPoint y: 519, endPoint x: 309, endPoint y: 290, distance: 236.7
click at [309, 290] on div "Tifa Guni Aug 22, 2025 14:42 Flexibility dates: Saturday Flexibility times: 9-1…" at bounding box center [633, 325] width 659 height 644
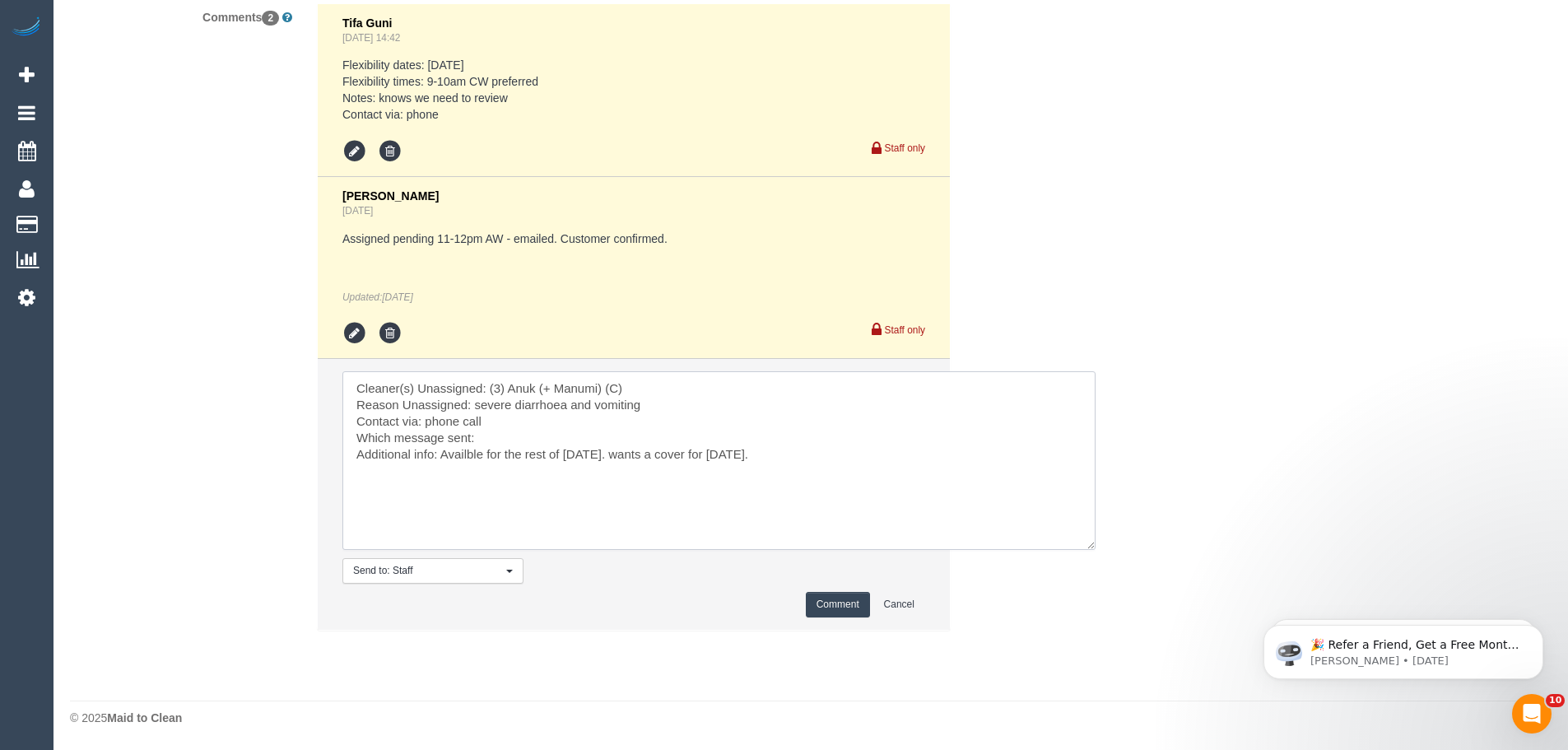
type textarea "Cleaner(s) Unassigned: (3) Anuk (+ Manumi) (C) Reason Unassigned: severe diarrh…"
click at [837, 591] on li "Send to: Staff Nothing selected Send to: Staff Send to: Customer Send to: Team …" at bounding box center [634, 494] width 632 height 271
click at [841, 603] on button "Comment" at bounding box center [838, 604] width 64 height 26
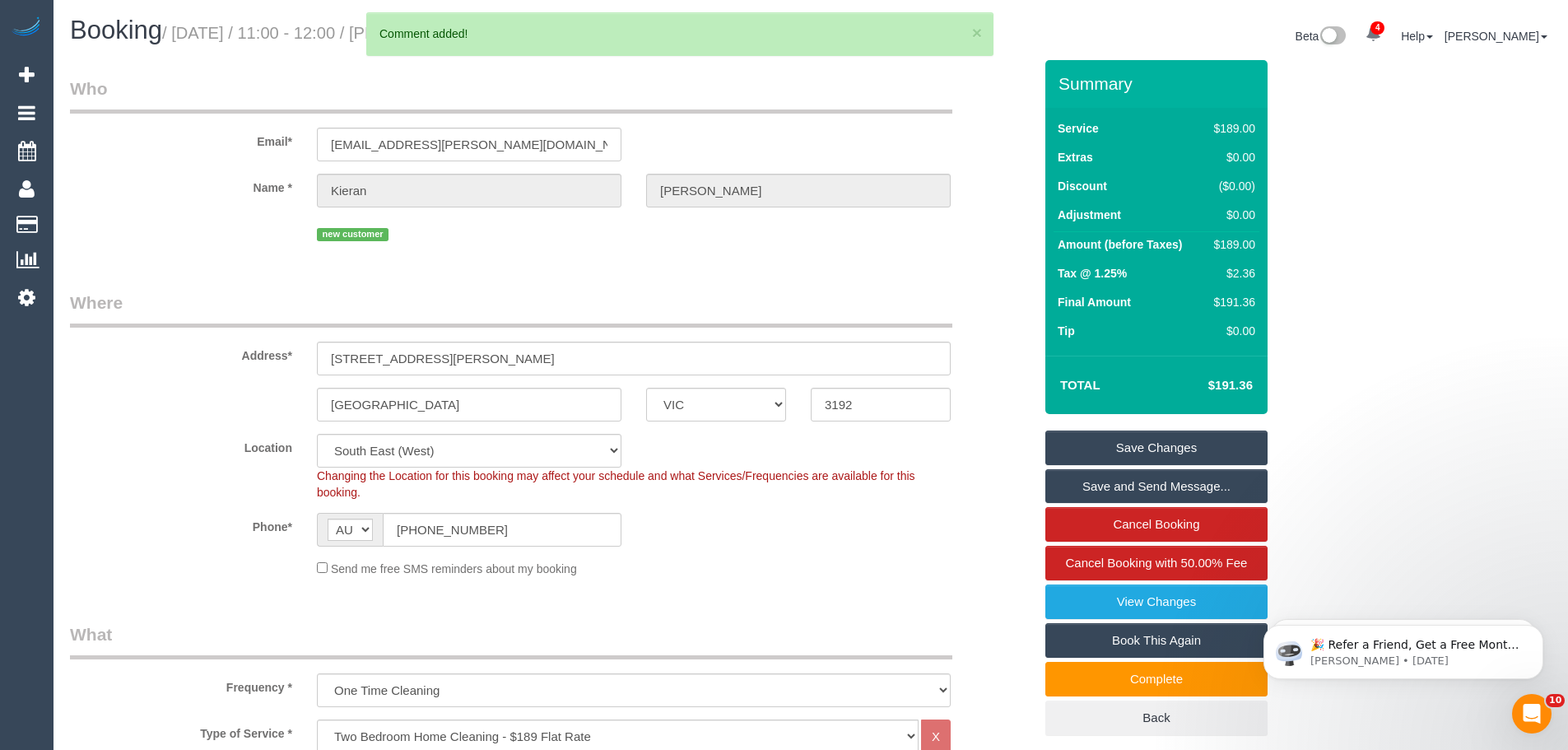
click at [1135, 446] on link "Save Changes" at bounding box center [1157, 447] width 222 height 34
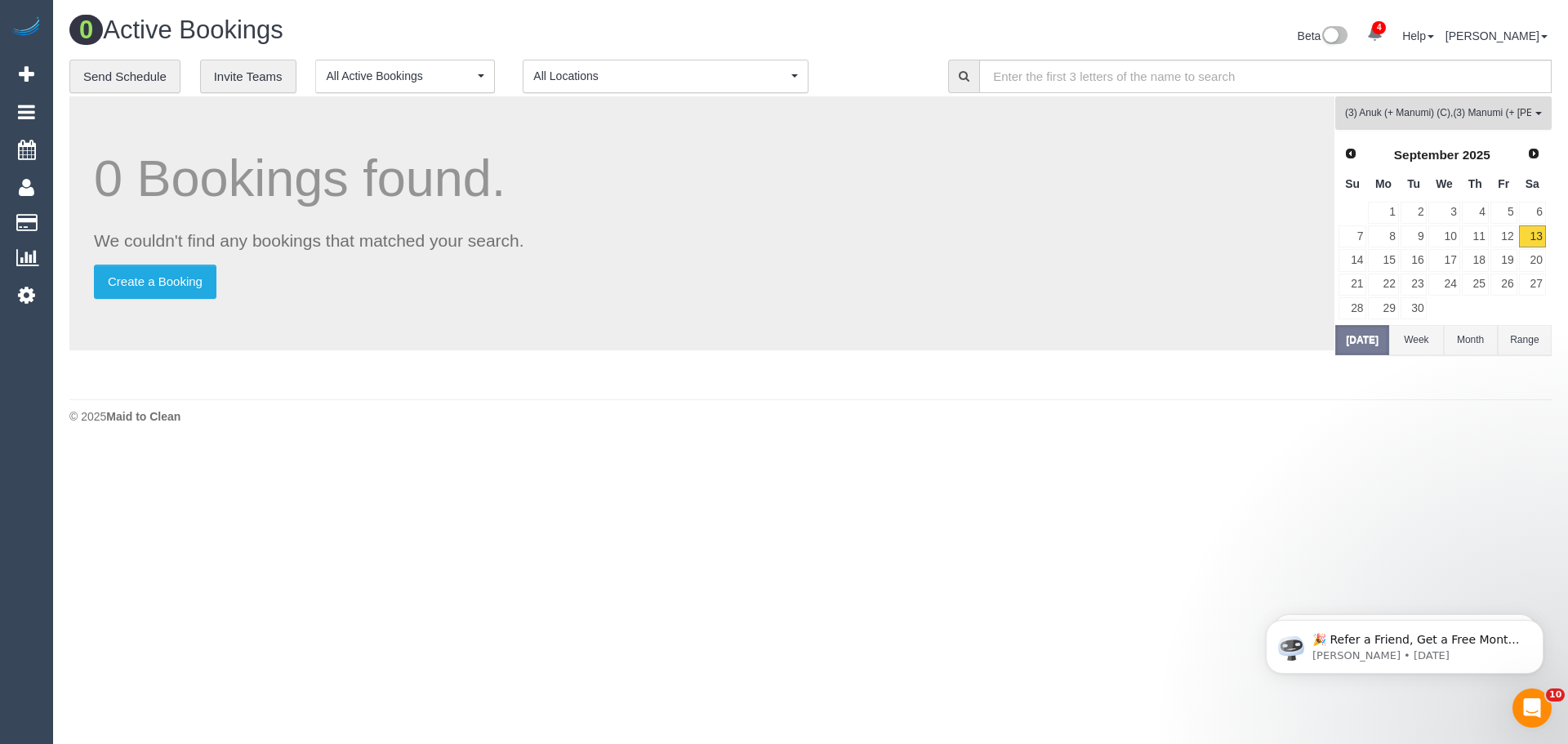
click at [1394, 115] on span "(3) Anuk (+ Manumi) (C) , (3) Manumi (+ Anuk) (C)" at bounding box center [1437, 113] width 186 height 14
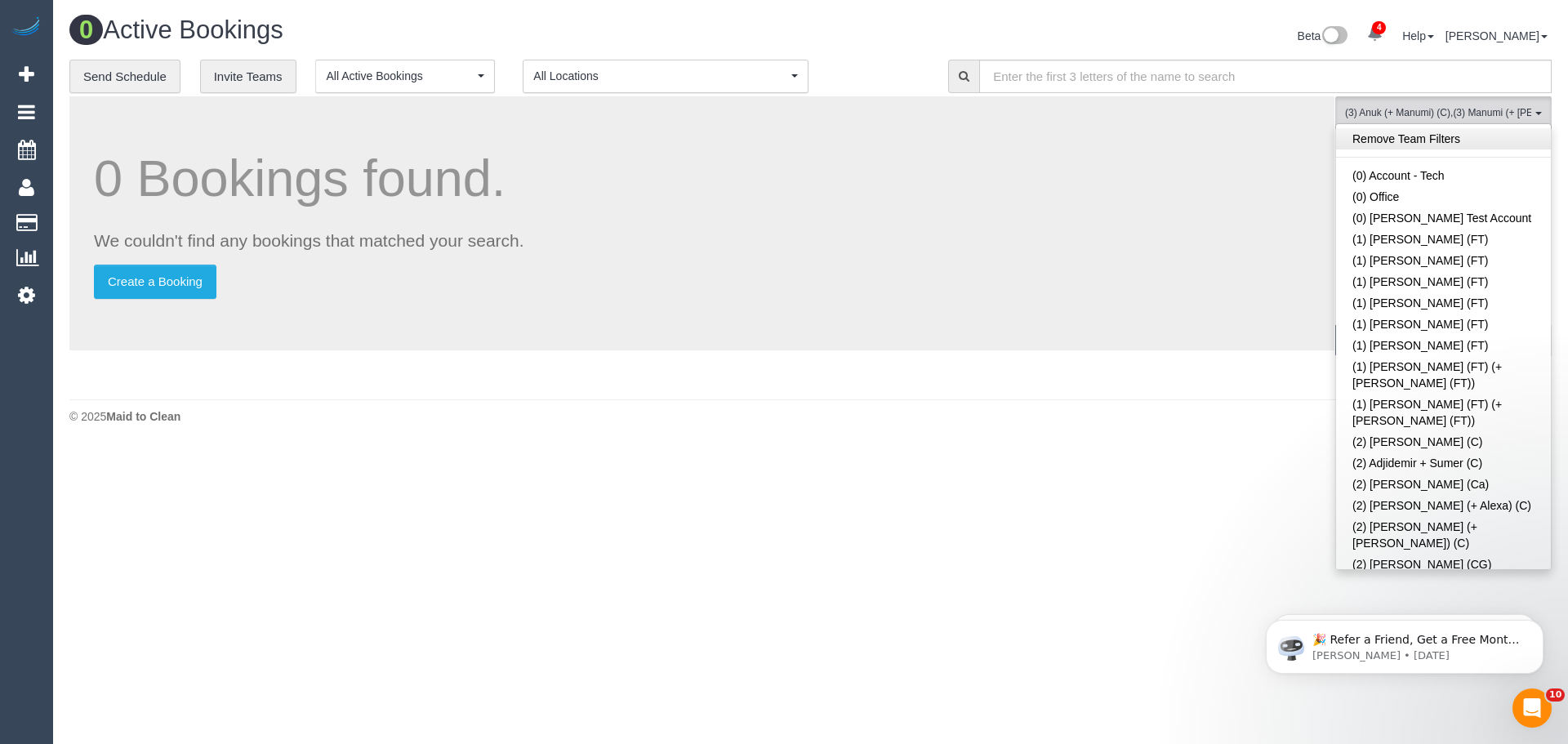
click at [1454, 142] on link "Remove Team Filters" at bounding box center [1443, 139] width 215 height 21
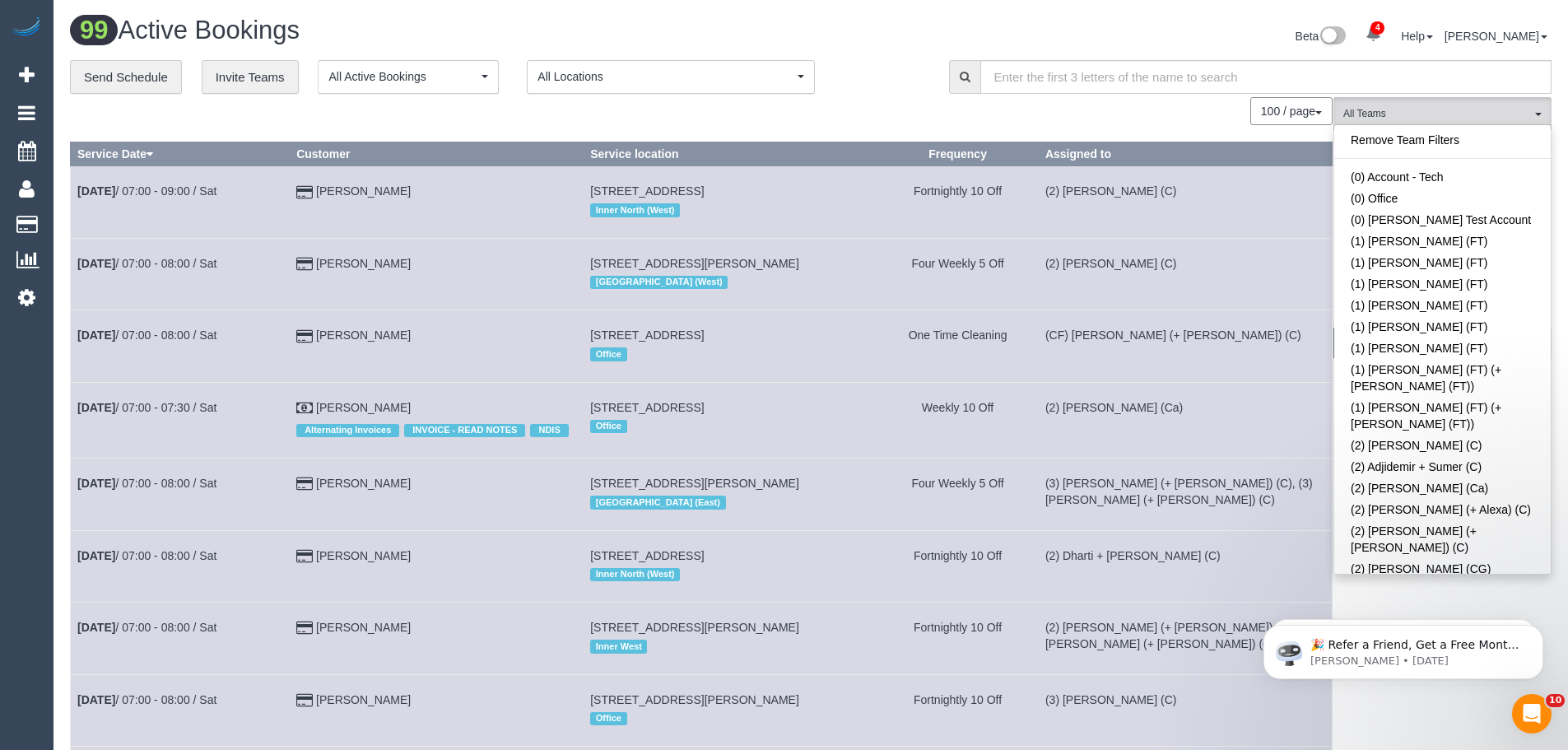
scroll to position [4772, 0]
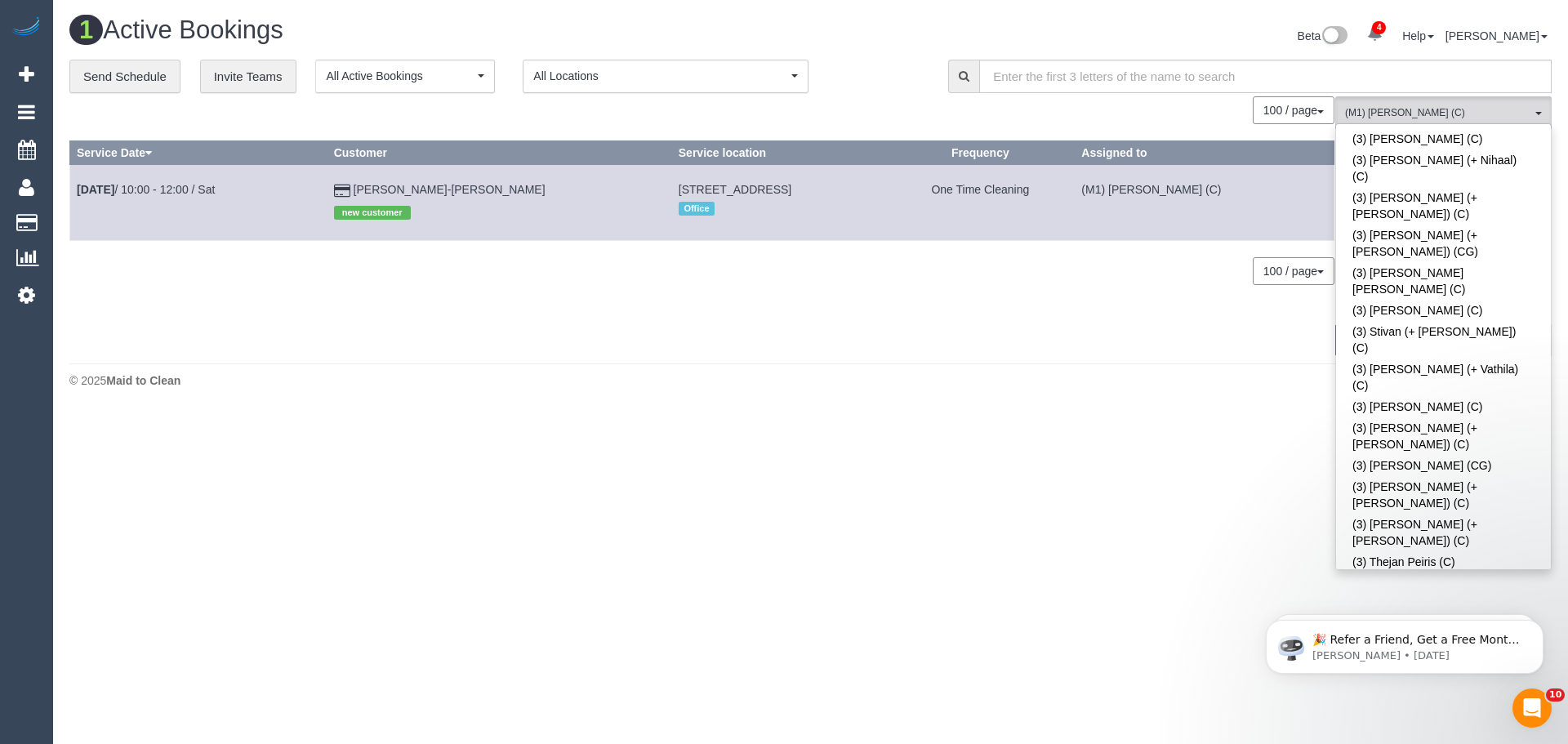
click at [726, 327] on div "0 Bookings found. We couldn't find any bookings that matched your search. Creat…" at bounding box center [702, 226] width 1265 height 258
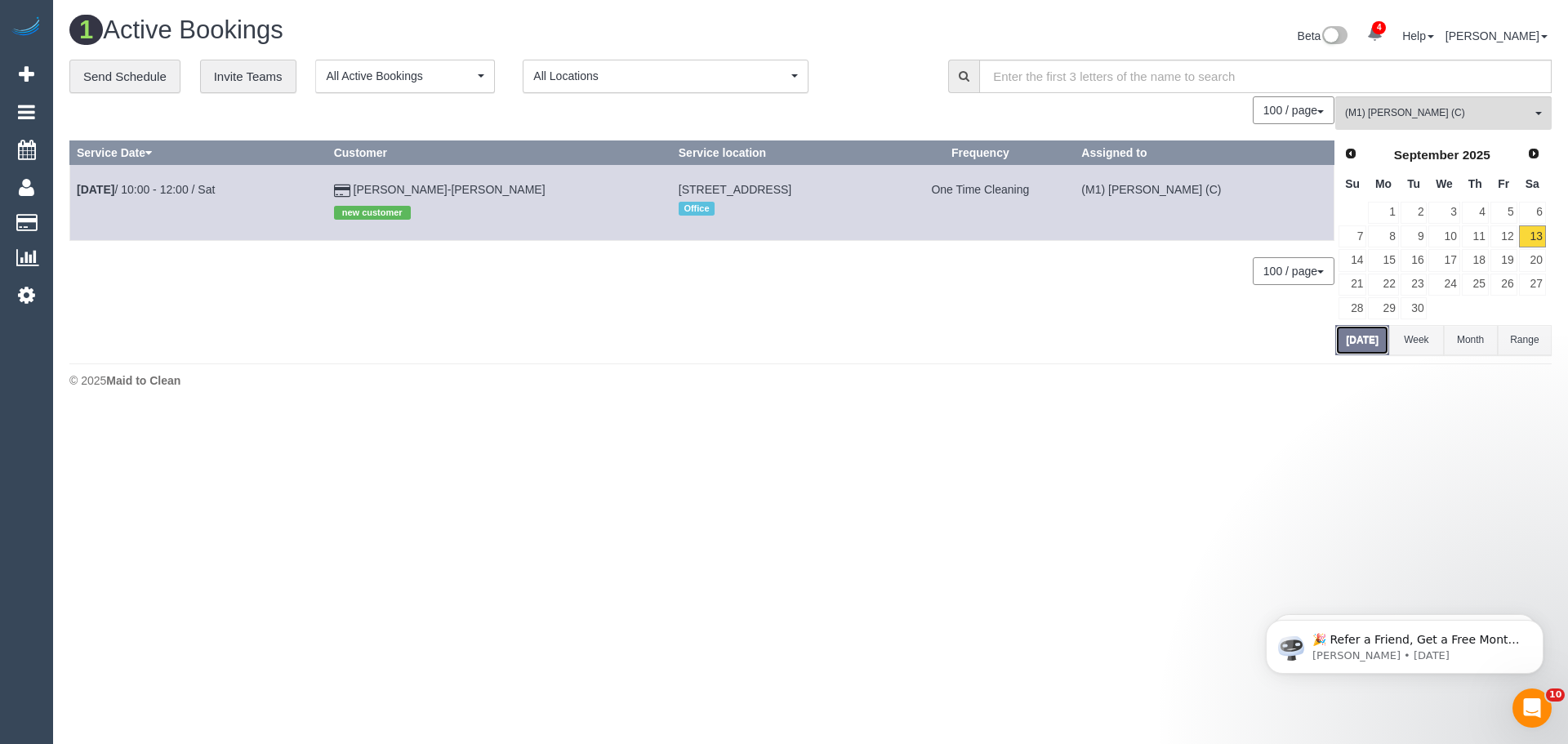
click at [1347, 342] on button "Today" at bounding box center [1361, 340] width 54 height 30
click at [154, 191] on link "Sep 13th / 10:00 - 12:00 / Sat" at bounding box center [145, 188] width 138 height 13
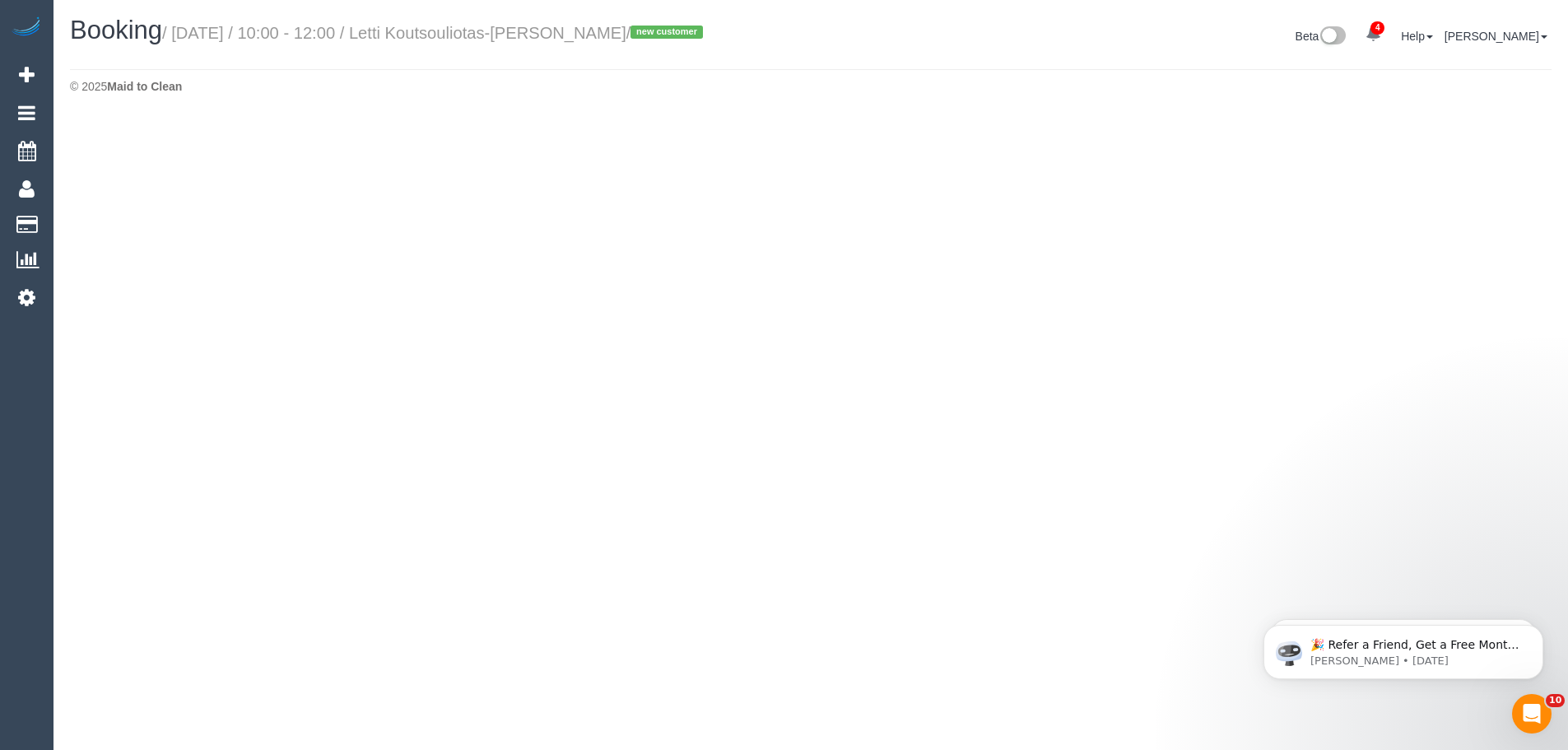
select select "VIC"
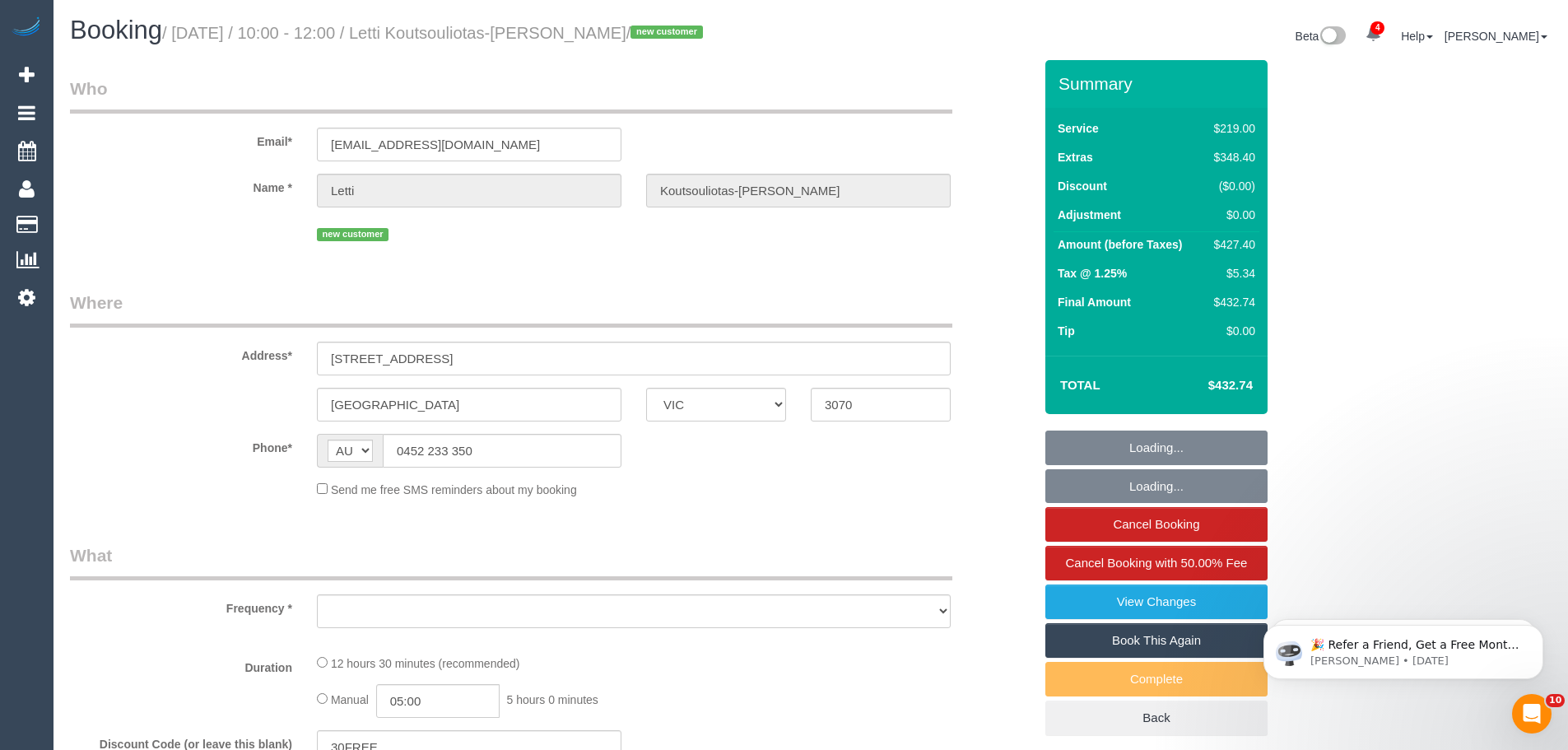
select select "object:5562"
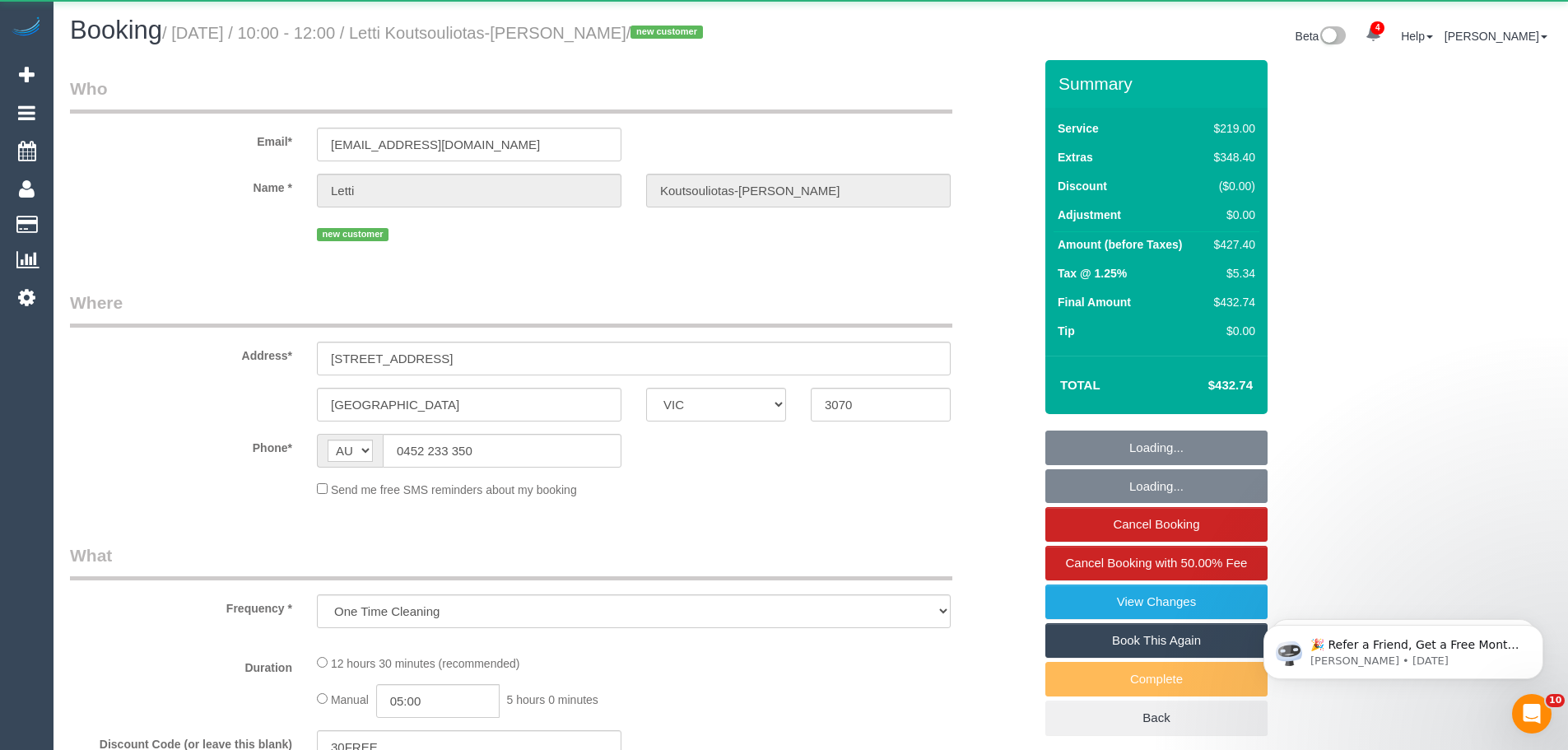
select select "number:28"
select select "number:15"
select select "number:19"
select select "number:24"
select select "number:34"
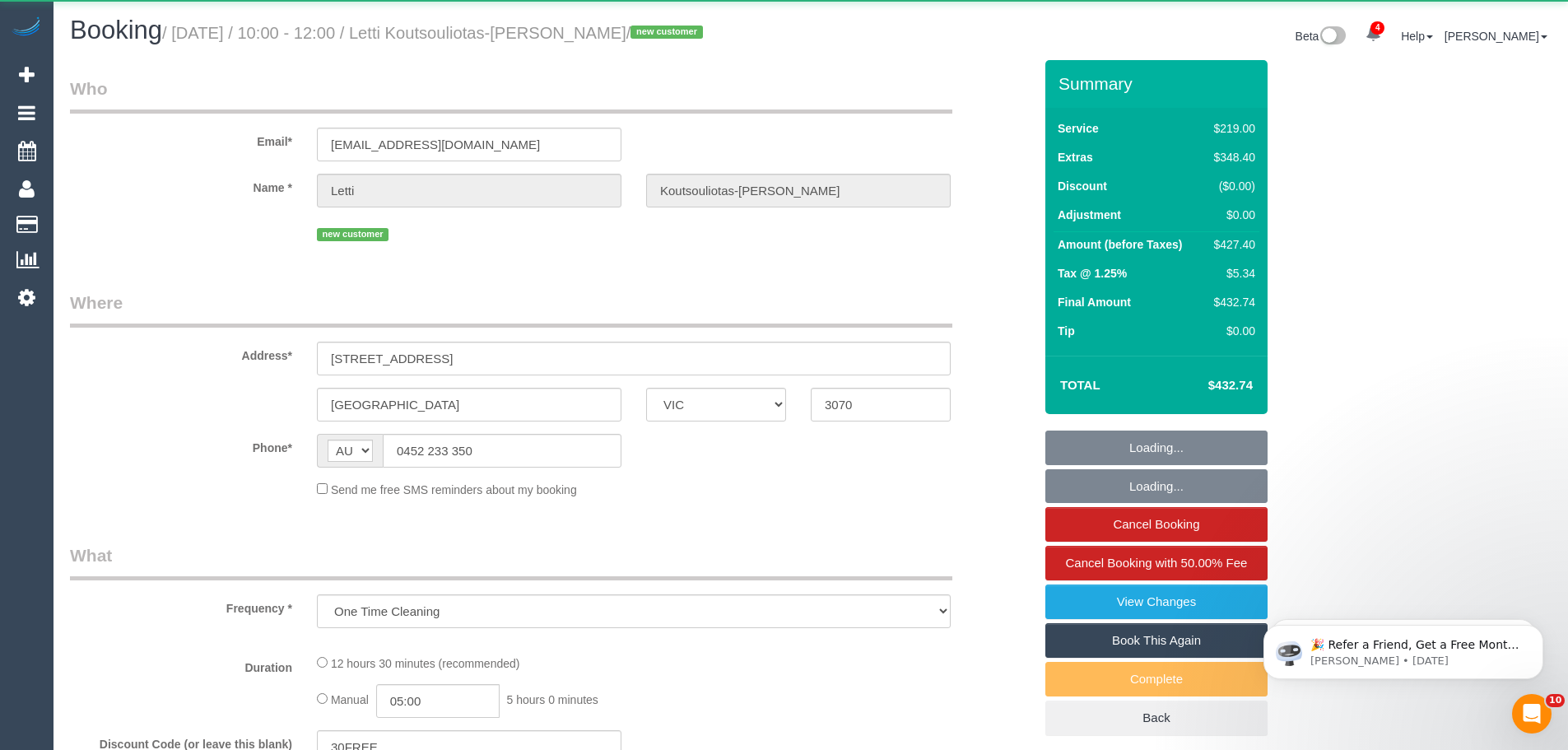
select select "number:11"
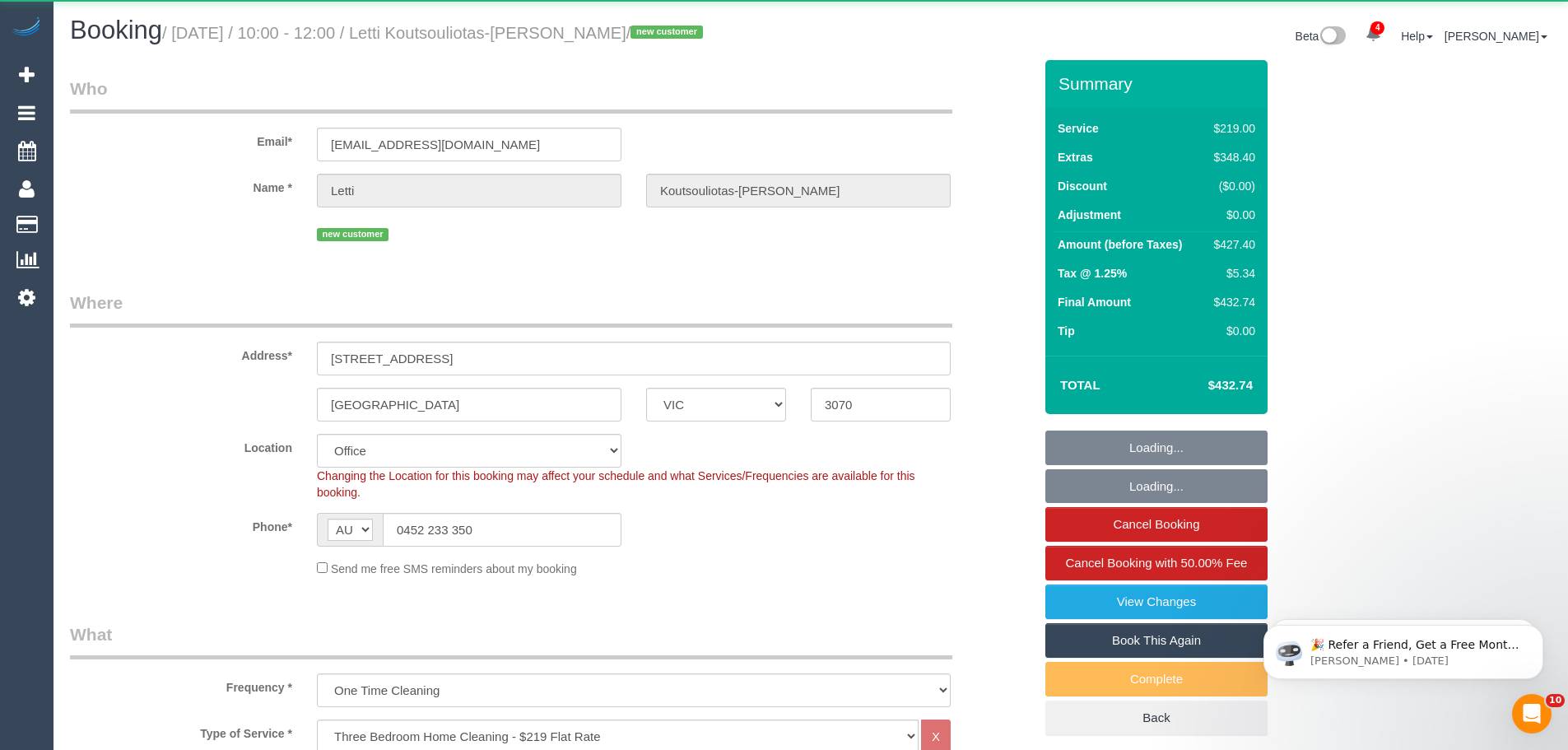
select select "string:stripe-pm_1S3qTn2GScqysDRVzqYiNpq4"
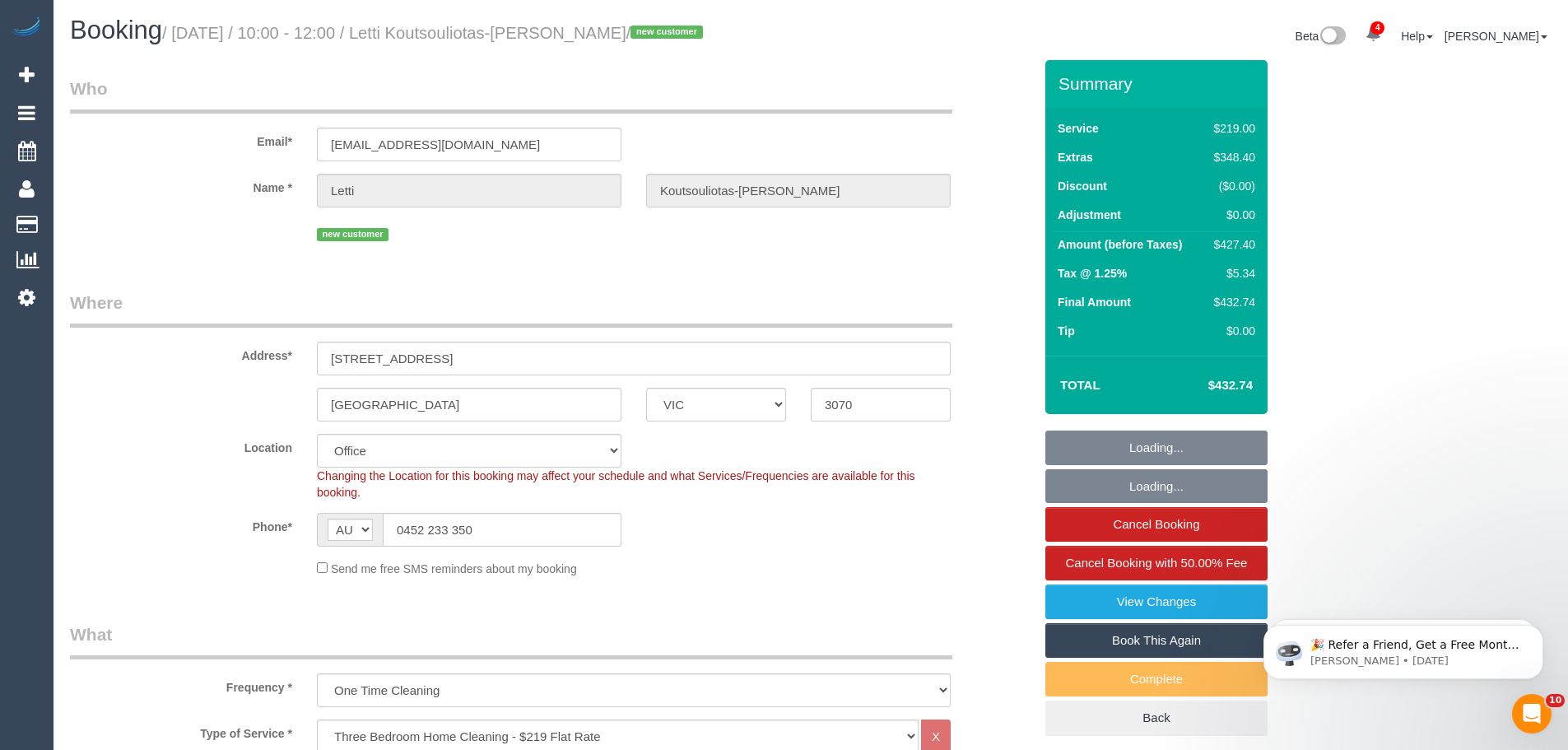
select select "object:7254"
click at [644, 311] on legend "Where" at bounding box center [511, 309] width 883 height 37
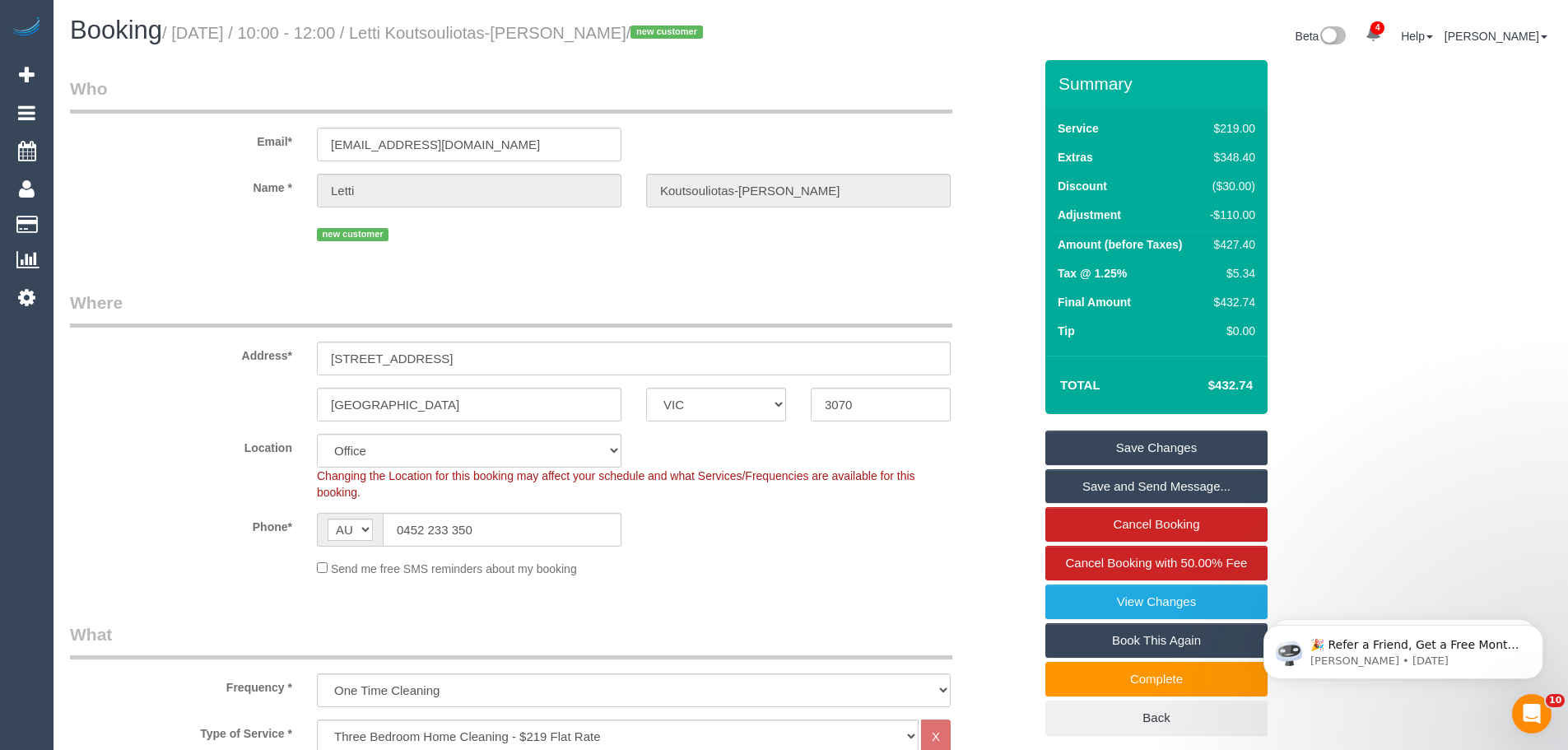
drag, startPoint x: 455, startPoint y: 38, endPoint x: 637, endPoint y: 32, distance: 182.1
click at [637, 32] on small "/ September 13, 2025 / 10:00 - 12:00 / Letti Koutsouliotas-Ewing / new customer" at bounding box center [435, 32] width 545 height 18
copy small "Letti Koutsouliotas-Ewing"
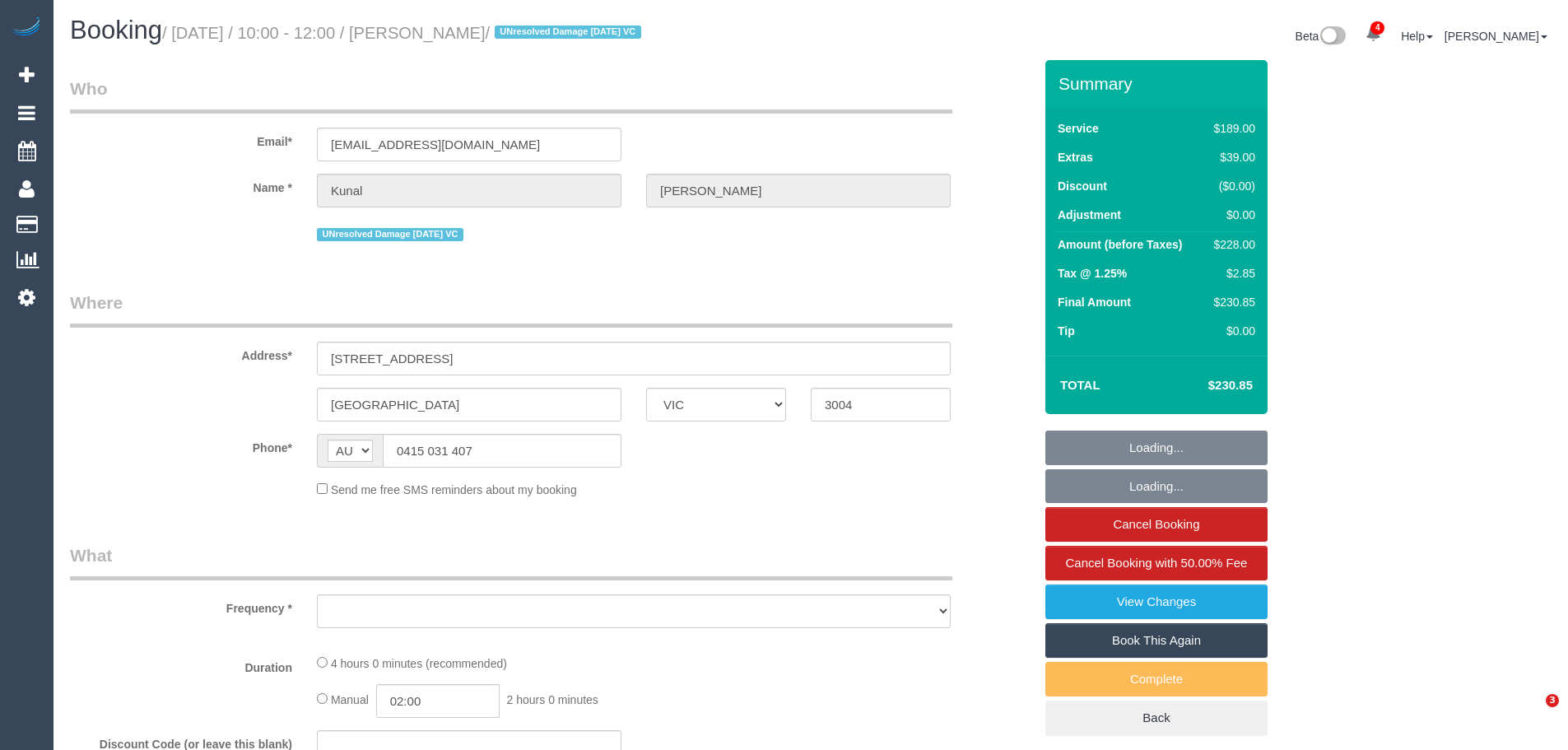
select select "VIC"
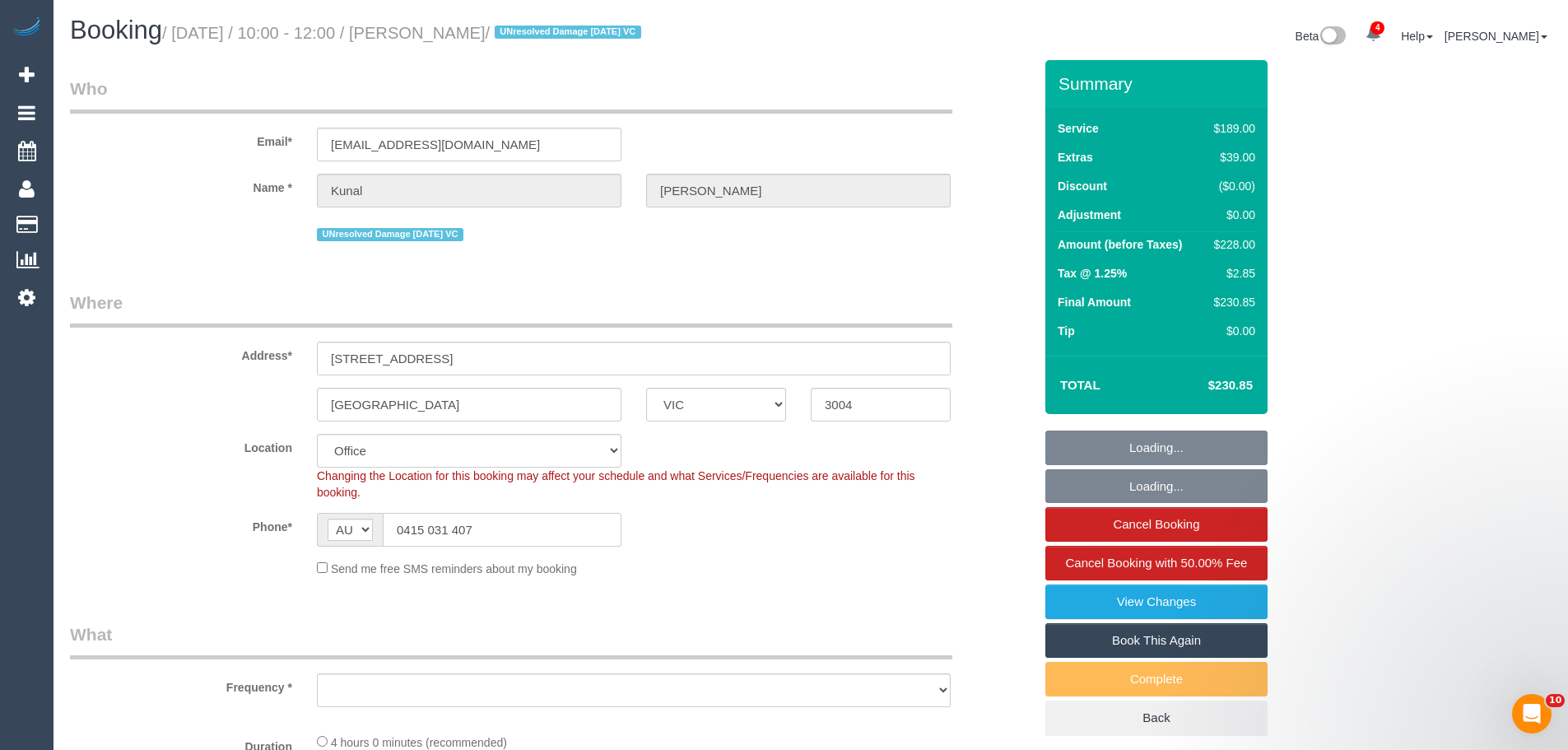
drag, startPoint x: 486, startPoint y: 520, endPoint x: 299, endPoint y: 526, distance: 187.1
click at [300, 526] on div "Phone* AF AL DZ AD AO AI AQ AG AR AM AW AU AT AZ BS BH BD BB BY BE BZ BJ BM BT …" at bounding box center [552, 530] width 988 height 33
select select "number:28"
select select "number:14"
select select "number:20"
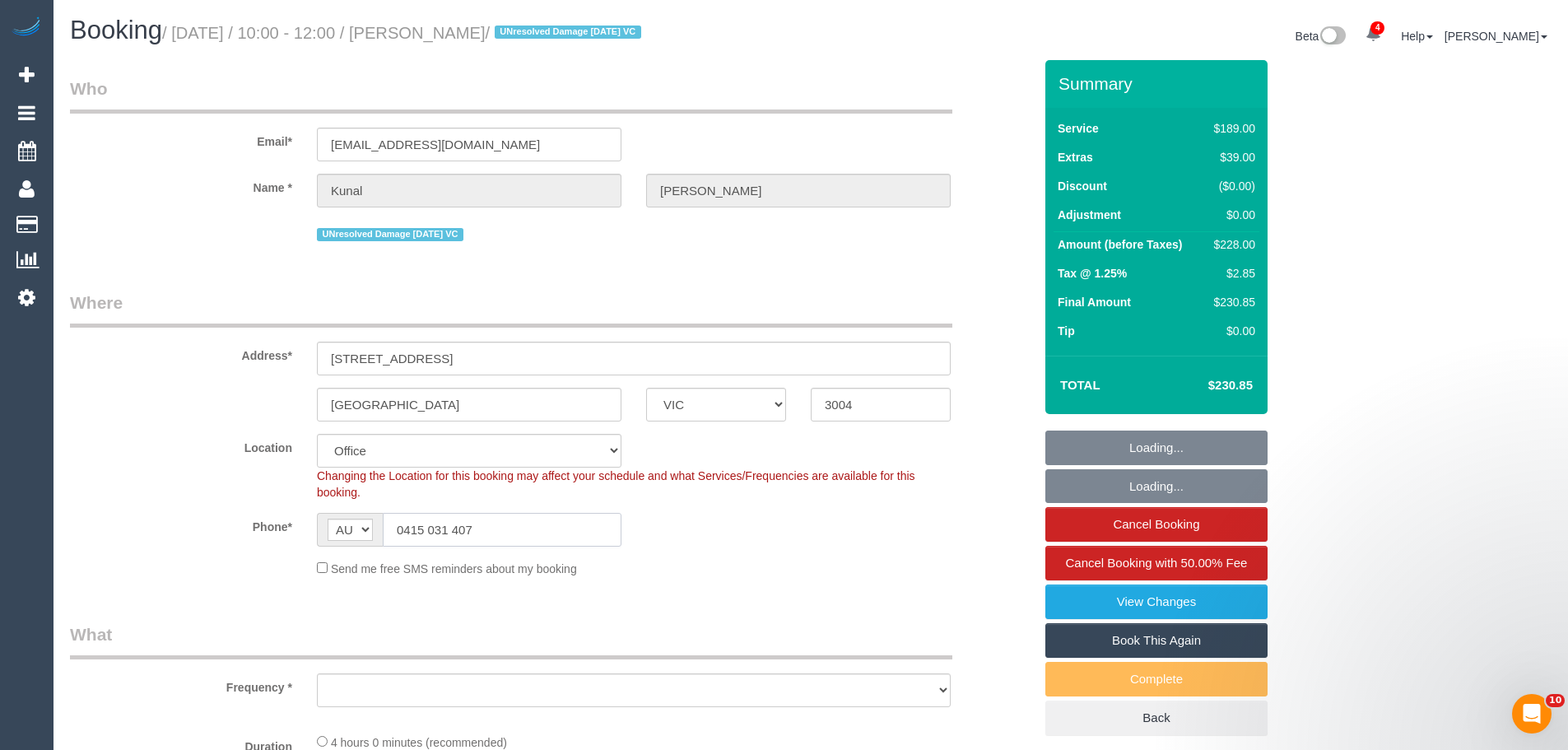
select select "number:24"
select select "number:13"
select select "object:2173"
select select "string:stripe-pm_1O7Ug22GScqysDRV2kKD0zYi"
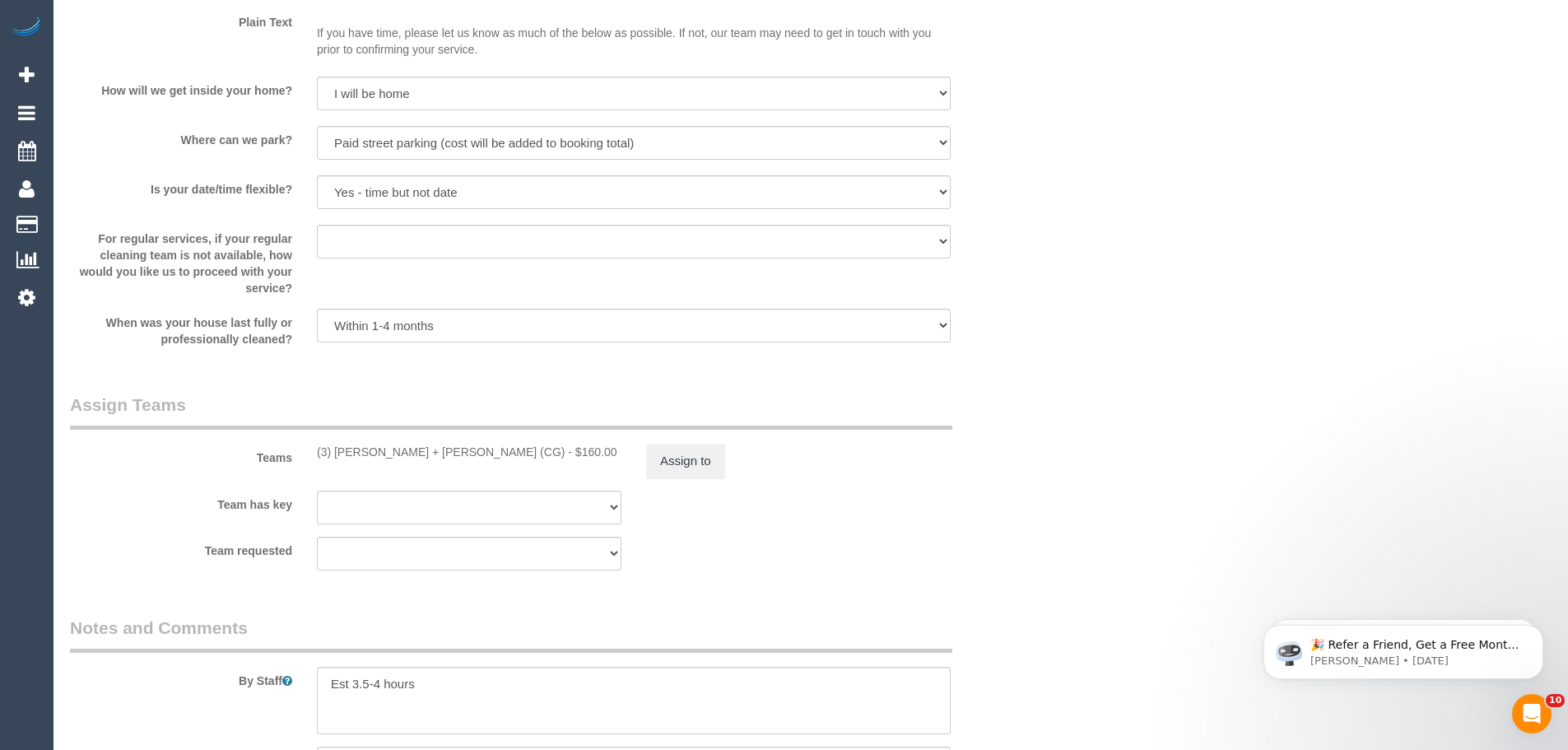
scroll to position [2058, 0]
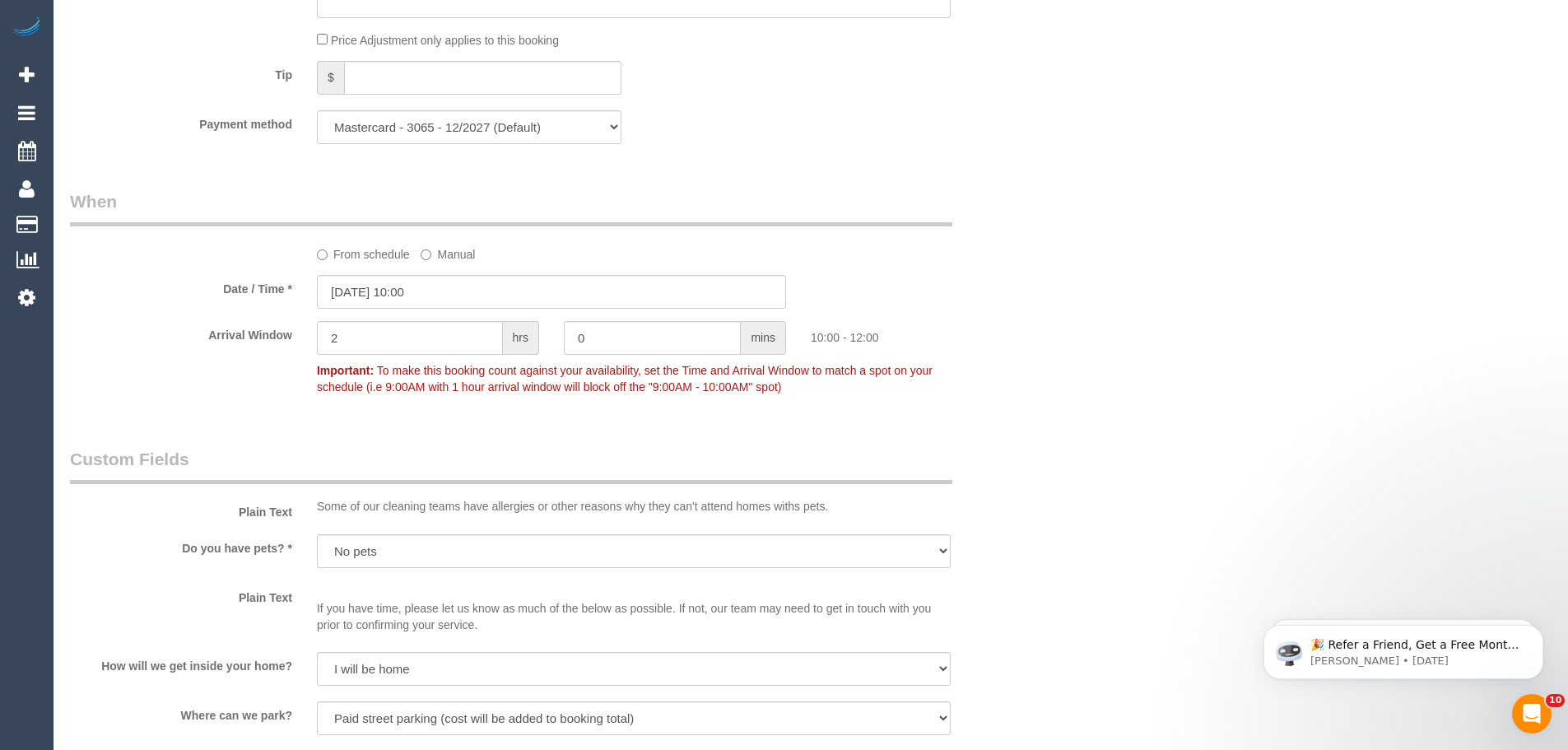
scroll to position [1481, 0]
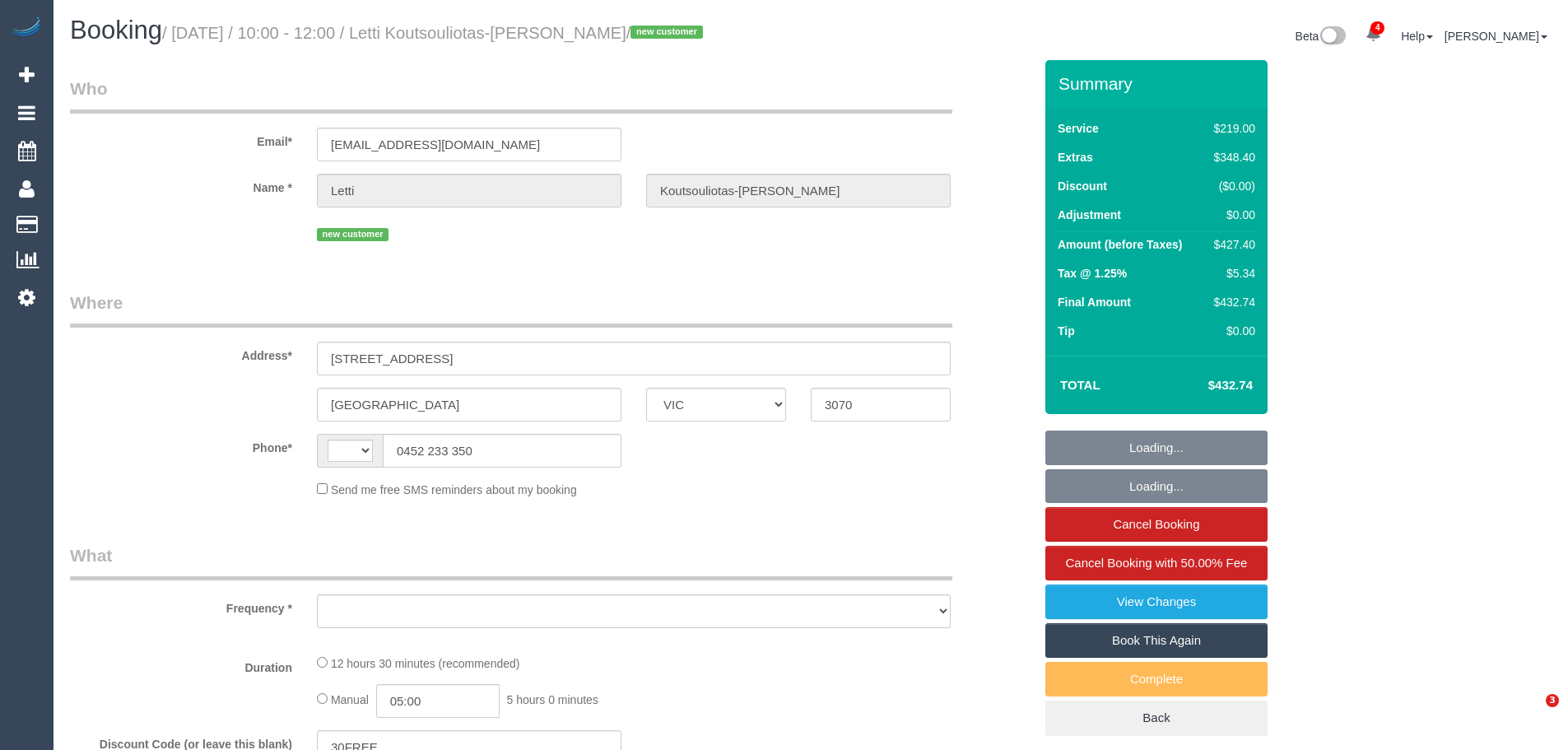
select select "VIC"
select select "string:stripe-pm_1S3qTn2GScqysDRVzqYiNpq4"
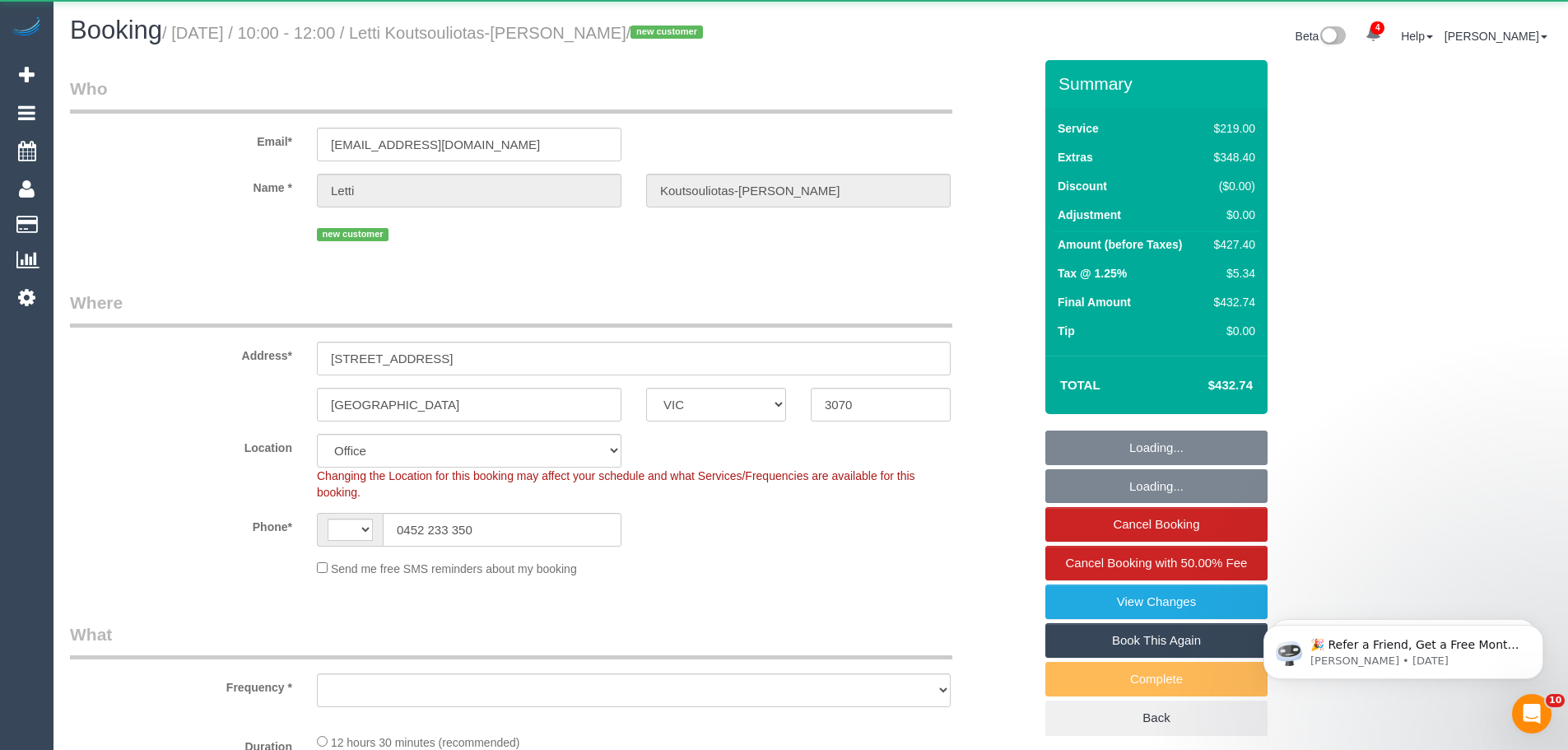
select select "string:AU"
select select "object:675"
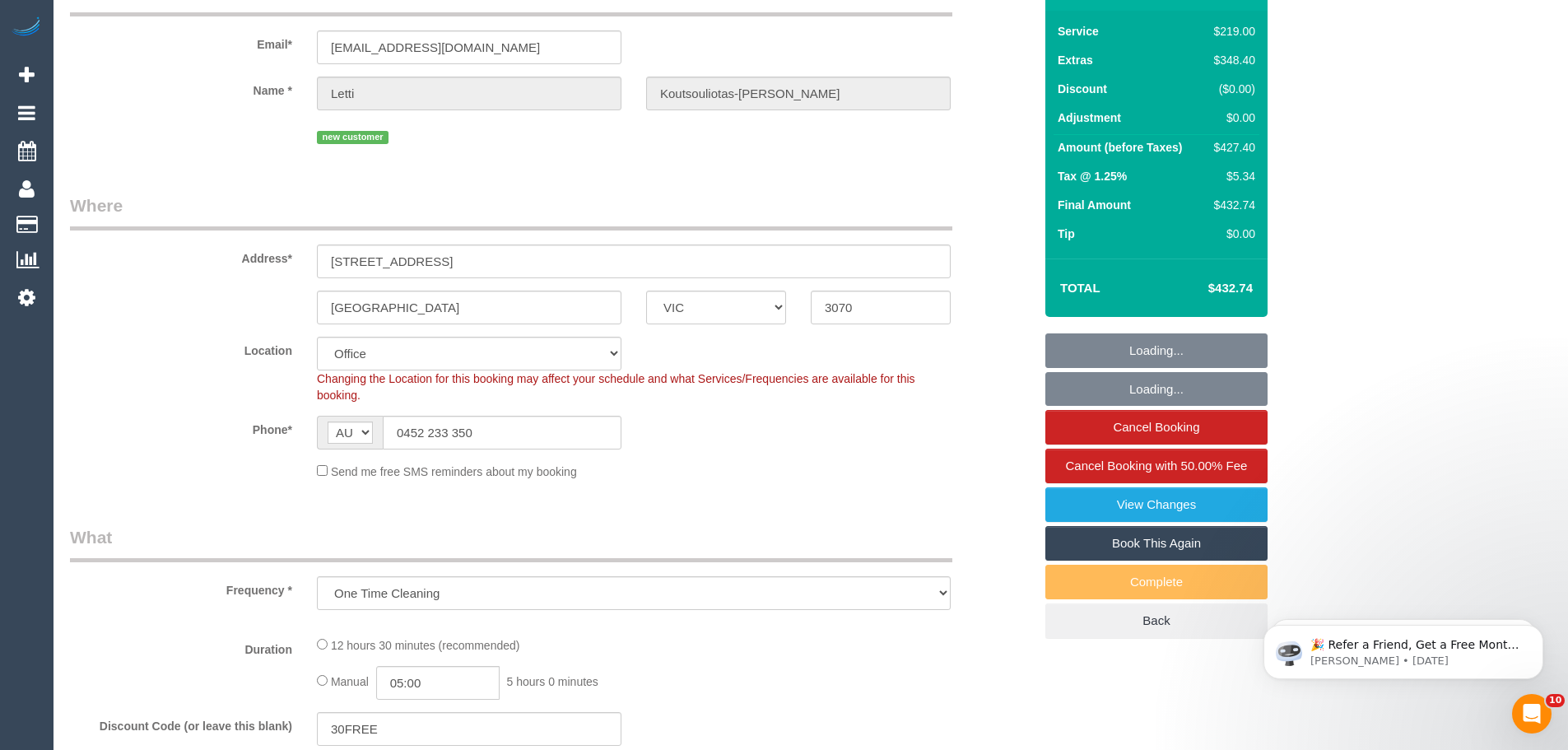
select select "number:28"
select select "number:15"
select select "number:19"
select select "number:24"
select select "number:34"
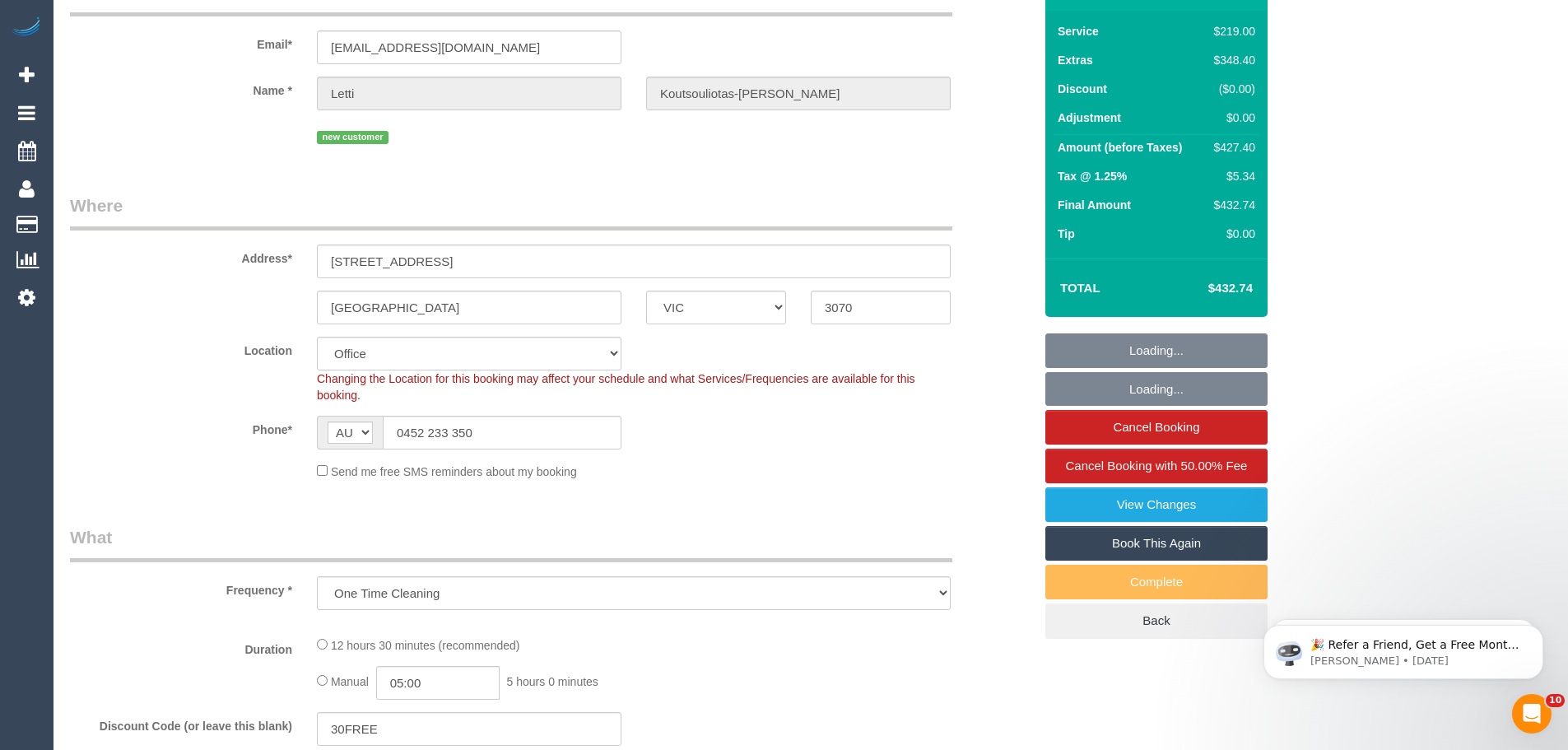
select select "number:11"
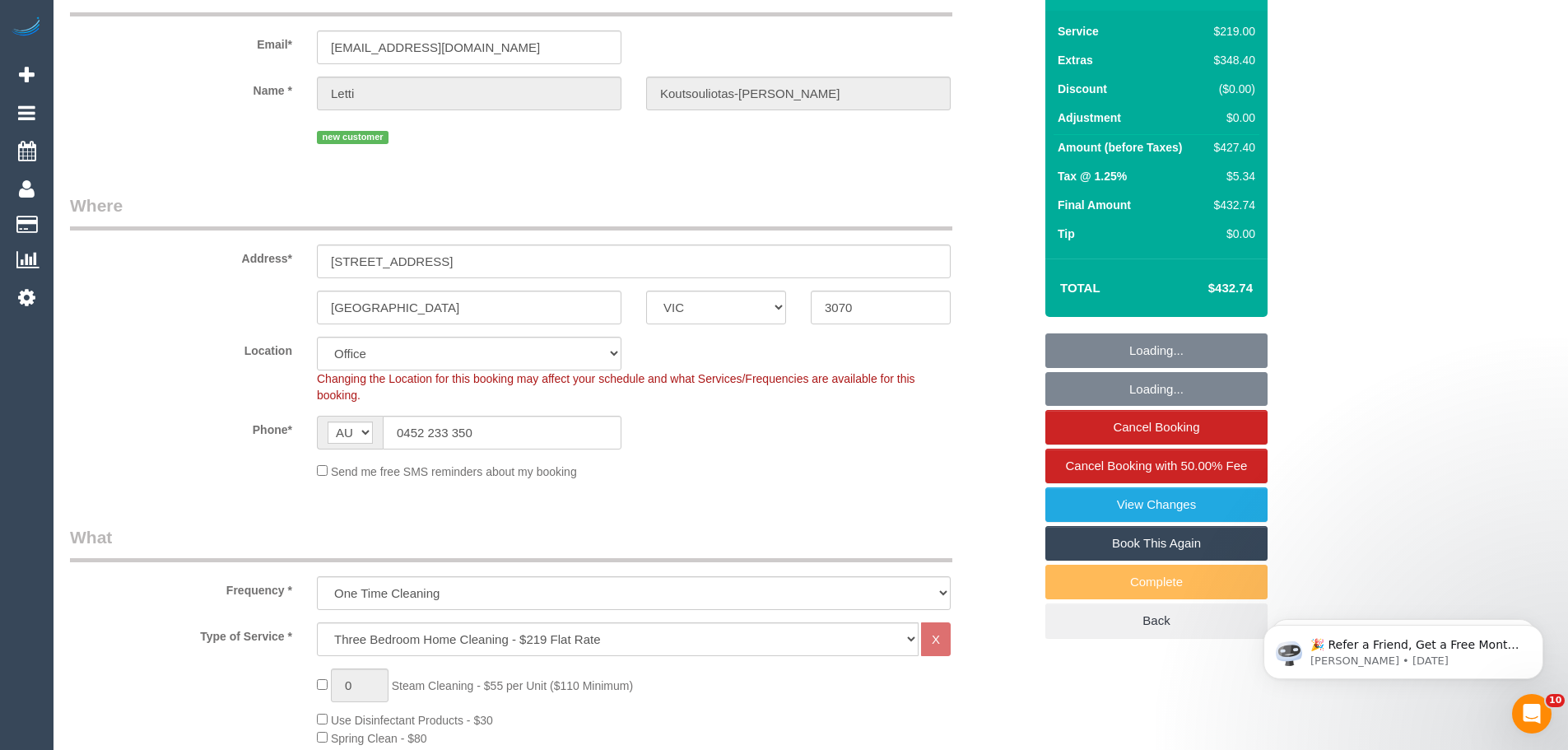
select select "object:2109"
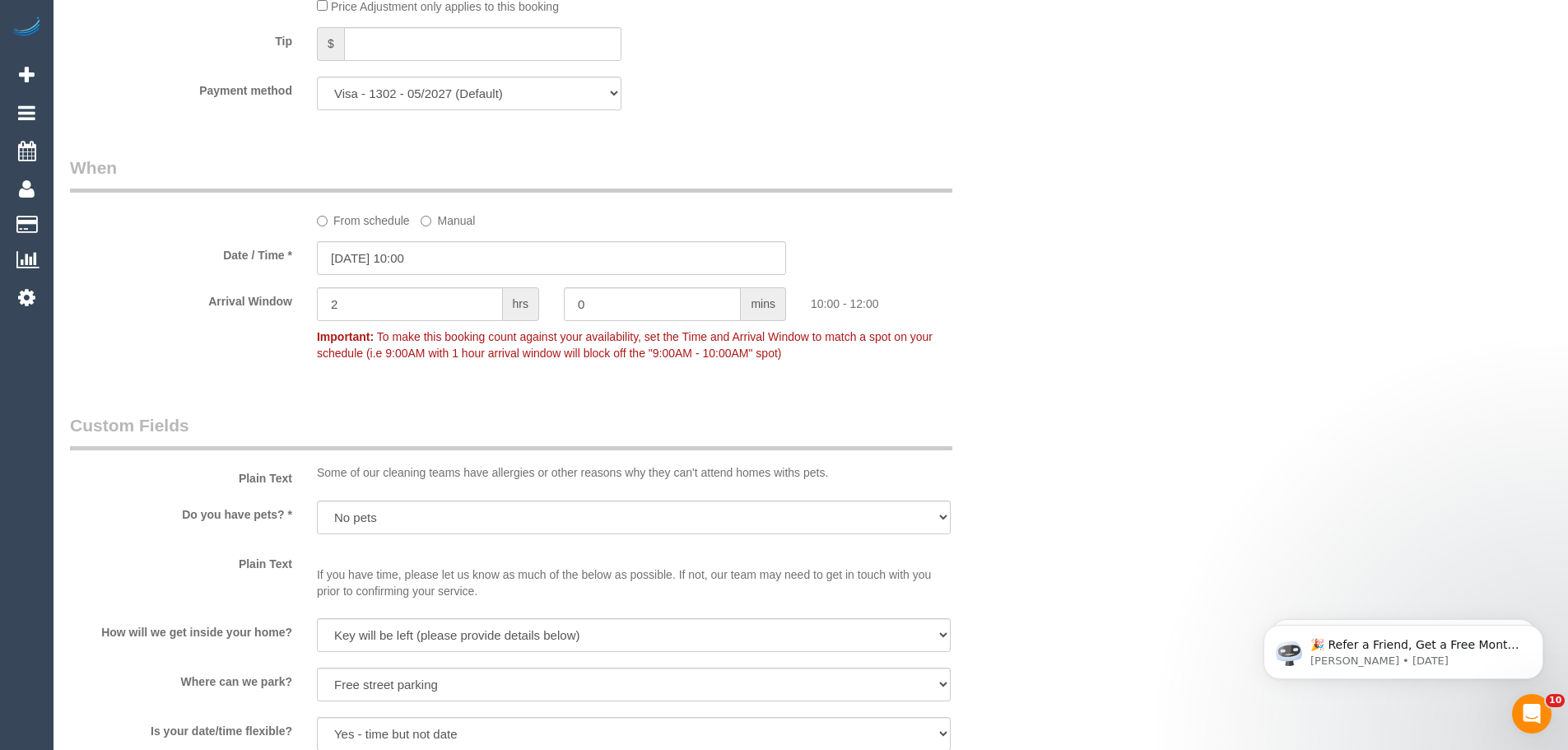
scroll to position [1481, 0]
